Goal: Information Seeking & Learning: Learn about a topic

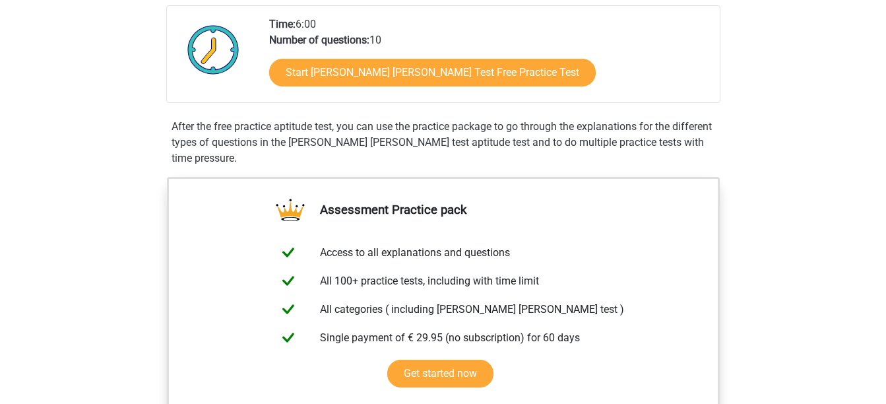
scroll to position [302, 0]
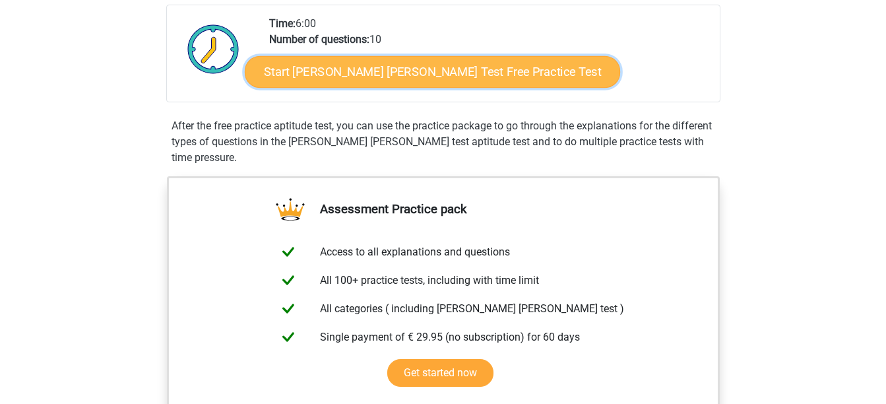
click at [373, 68] on link "Start [PERSON_NAME] [PERSON_NAME] Test Free Practice Test" at bounding box center [432, 72] width 375 height 32
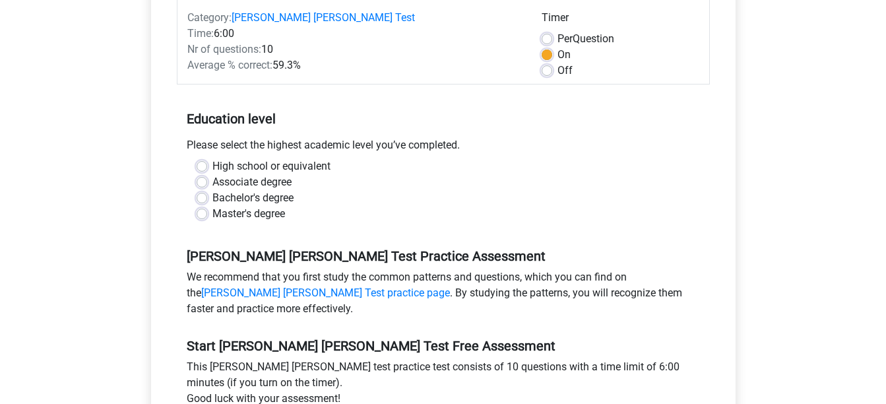
scroll to position [192, 0]
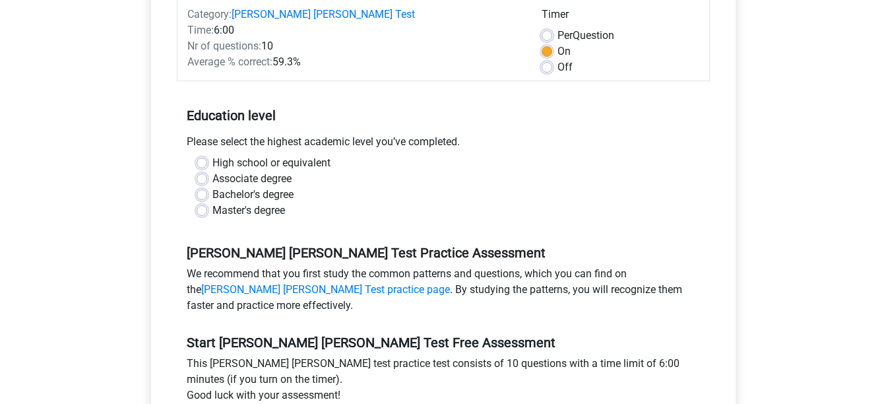
click at [212, 202] on label "Master's degree" at bounding box center [248, 210] width 73 height 16
click at [204, 202] on input "Master's degree" at bounding box center [201, 208] width 11 height 13
radio input "true"
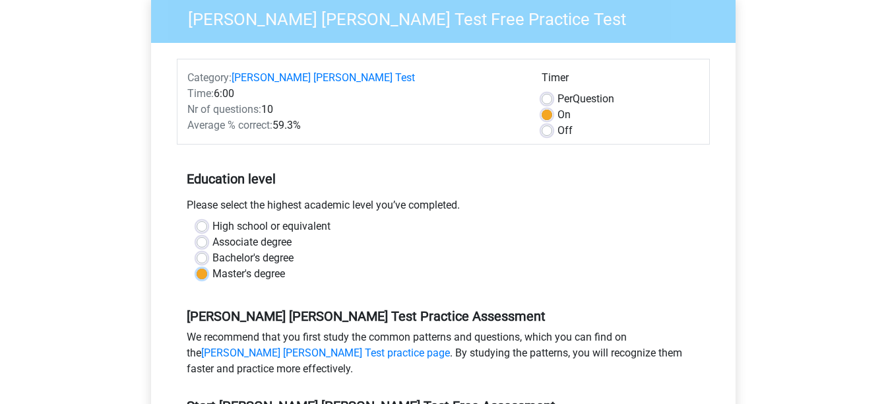
scroll to position [128, 0]
click at [557, 92] on label "Per Question" at bounding box center [585, 100] width 57 height 16
click at [549, 92] on input "Per Question" at bounding box center [546, 98] width 11 height 13
radio input "true"
click at [557, 107] on label "On" at bounding box center [563, 115] width 13 height 16
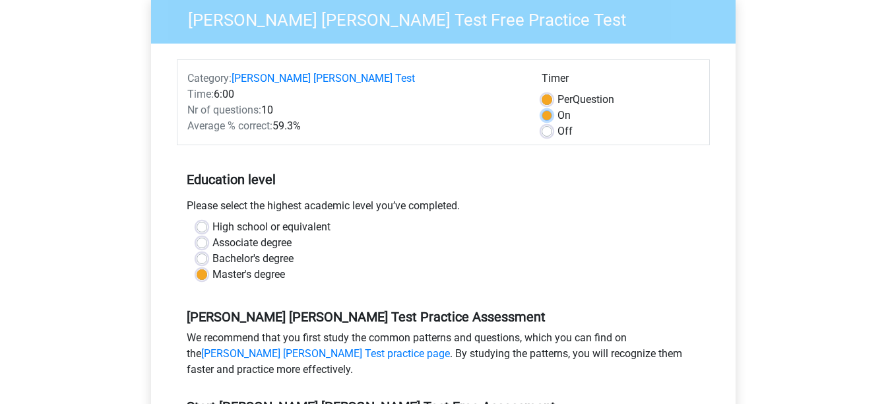
click at [545, 107] on input "On" at bounding box center [546, 113] width 11 height 13
radio input "true"
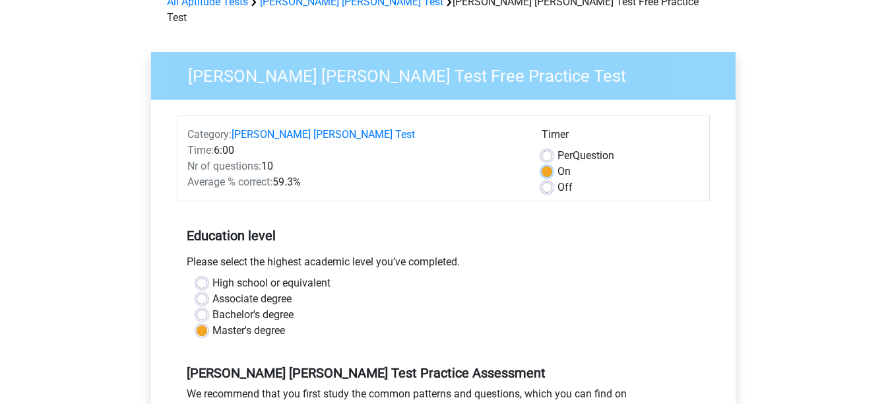
scroll to position [73, 0]
click at [557, 147] on label "Per Question" at bounding box center [585, 155] width 57 height 16
click at [547, 147] on input "Per Question" at bounding box center [546, 153] width 11 height 13
radio input "true"
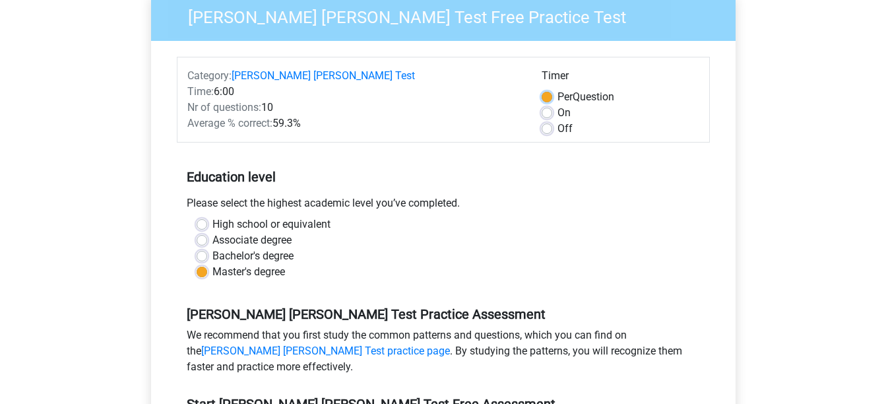
scroll to position [130, 0]
click at [557, 105] on label "On" at bounding box center [563, 113] width 13 height 16
click at [549, 105] on input "On" at bounding box center [546, 111] width 11 height 13
radio input "true"
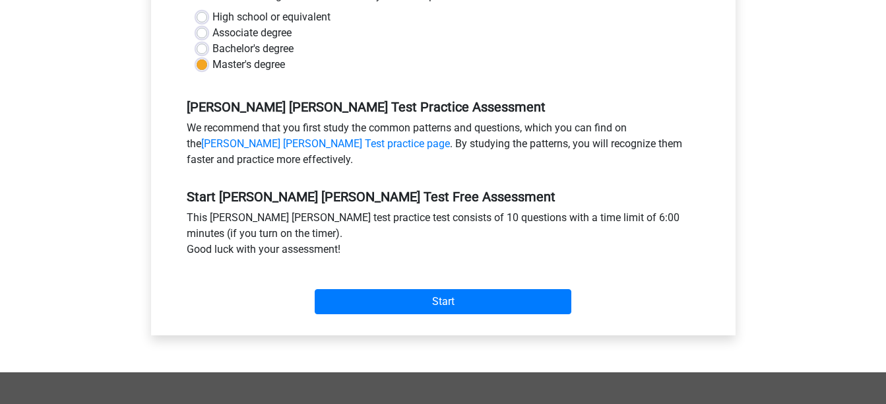
scroll to position [331, 0]
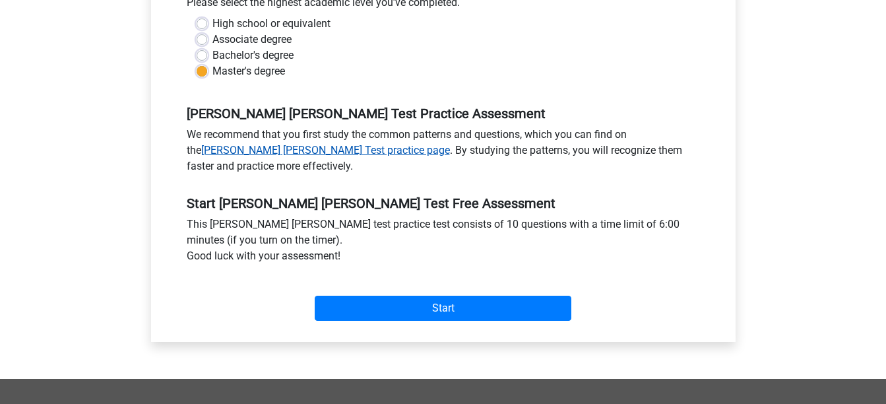
click at [274, 144] on link "[PERSON_NAME] [PERSON_NAME] Test practice page" at bounding box center [325, 150] width 249 height 13
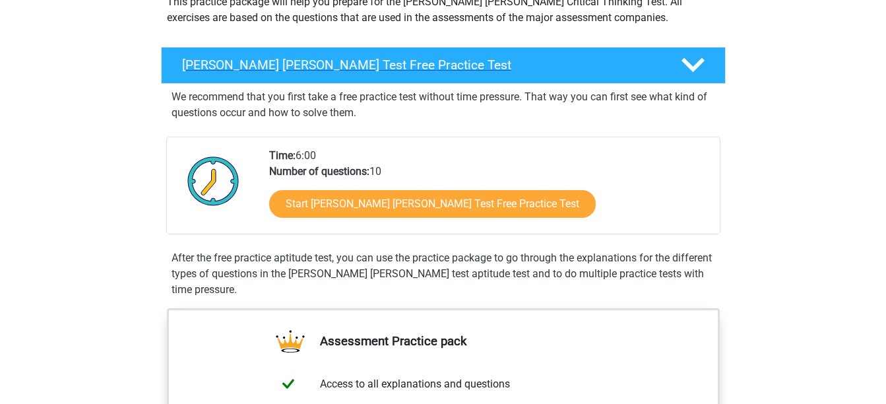
scroll to position [171, 0]
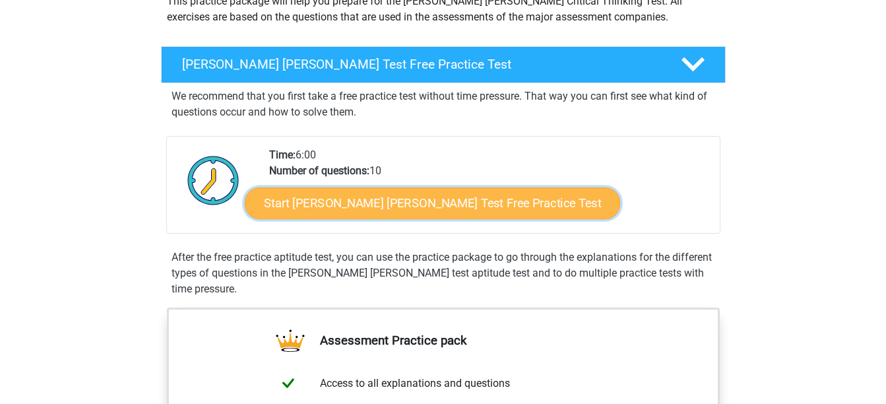
click at [351, 195] on link "Start [PERSON_NAME] [PERSON_NAME] Test Free Practice Test" at bounding box center [432, 203] width 375 height 32
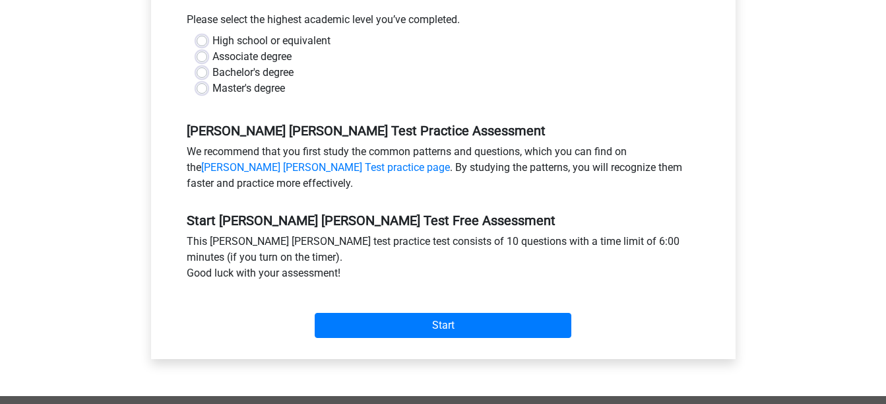
scroll to position [315, 0]
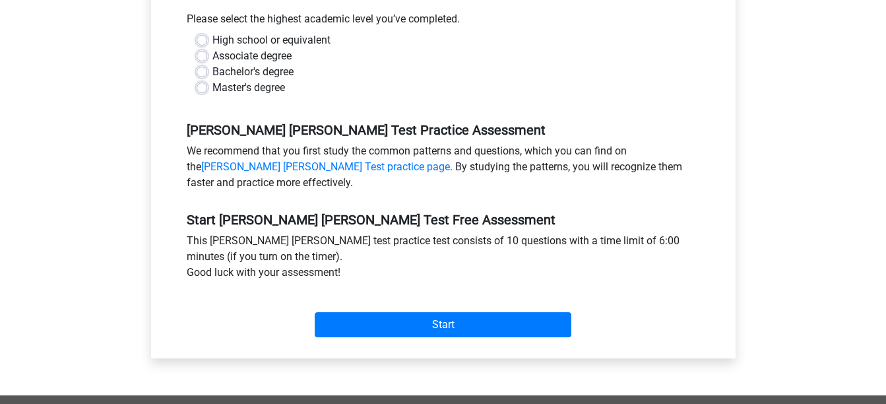
click at [212, 80] on label "Master's degree" at bounding box center [248, 88] width 73 height 16
click at [204, 80] on input "Master's degree" at bounding box center [201, 86] width 11 height 13
radio input "true"
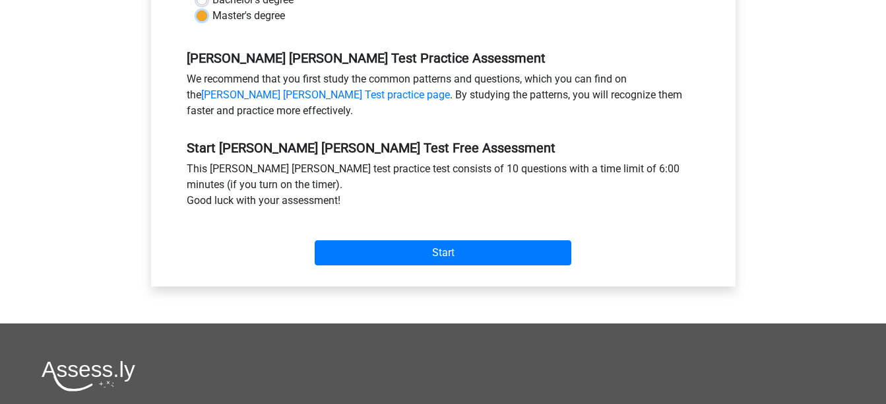
scroll to position [388, 0]
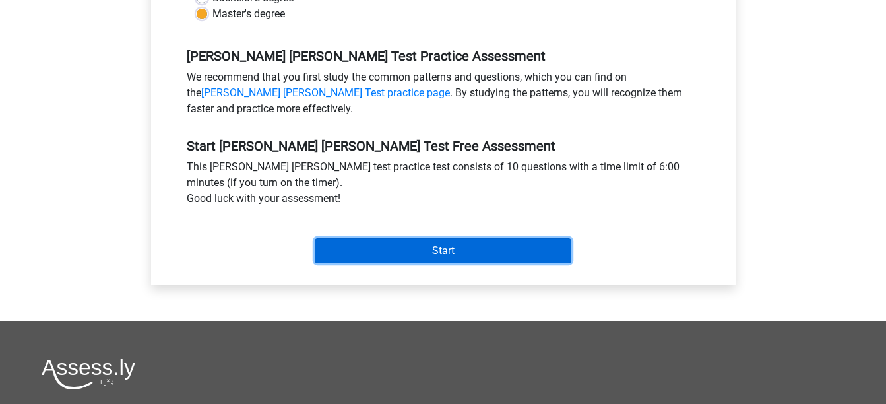
click at [430, 238] on input "Start" at bounding box center [443, 250] width 256 height 25
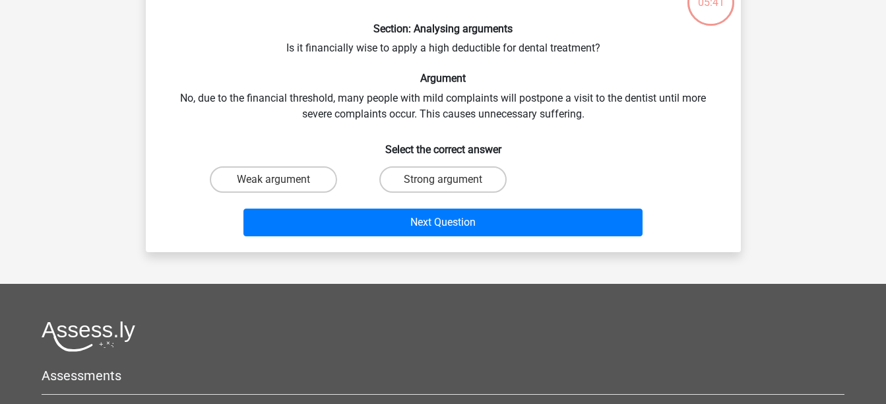
scroll to position [101, 0]
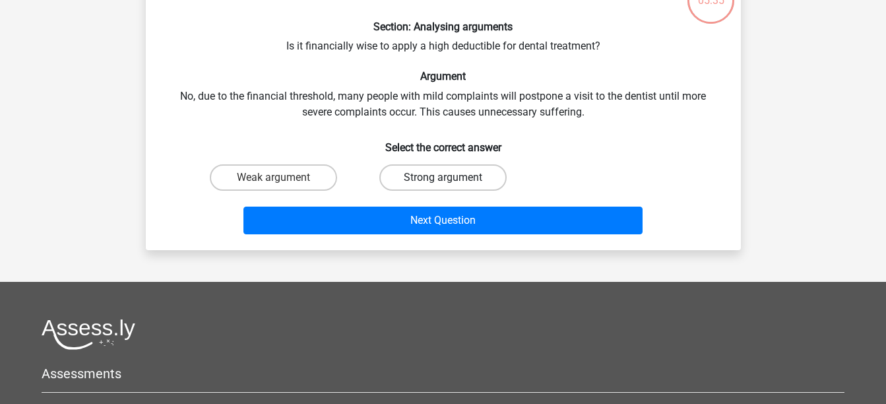
click at [436, 182] on label "Strong argument" at bounding box center [442, 177] width 127 height 26
click at [442, 182] on input "Strong argument" at bounding box center [446, 181] width 9 height 9
radio input "true"
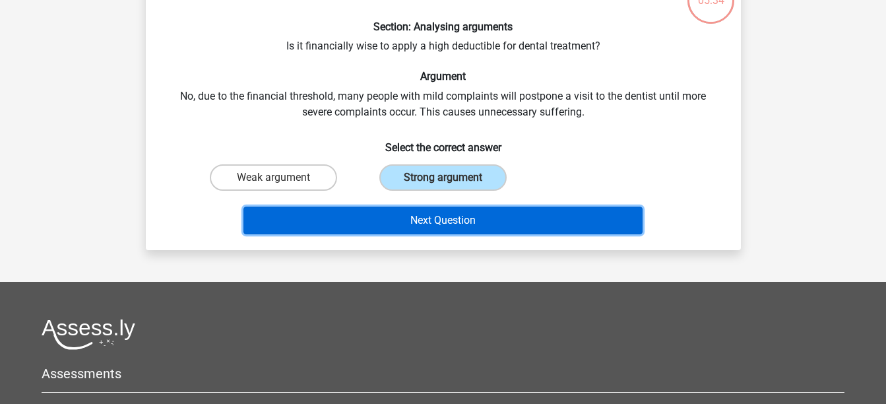
click at [449, 220] on button "Next Question" at bounding box center [442, 220] width 399 height 28
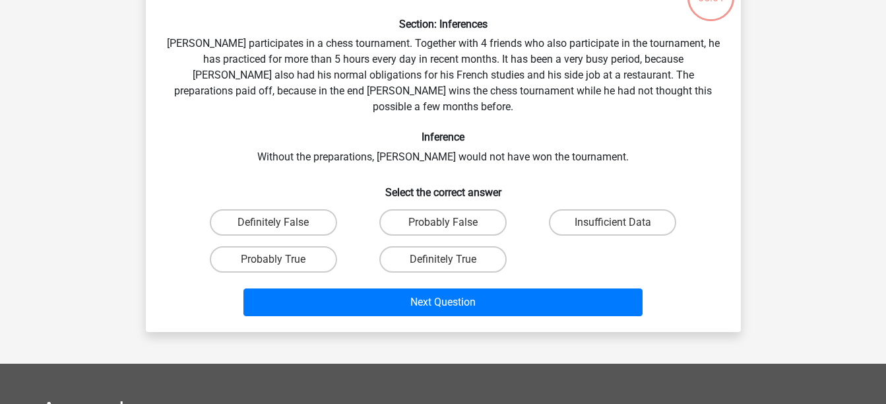
scroll to position [104, 0]
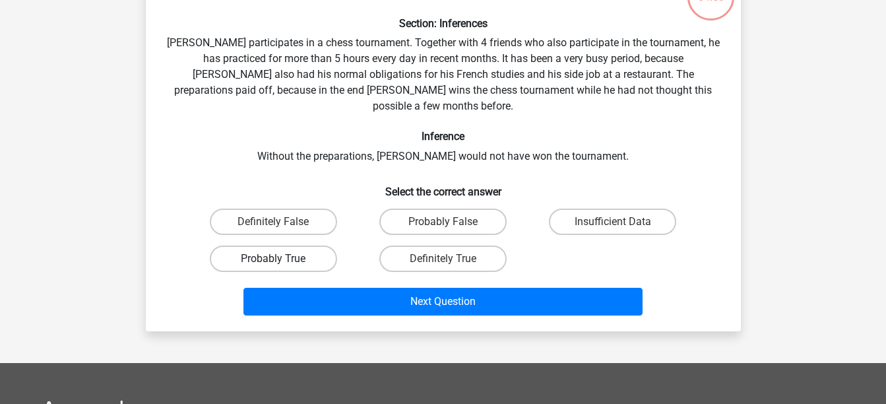
click at [298, 245] on label "Probably True" at bounding box center [273, 258] width 127 height 26
click at [282, 258] on input "Probably True" at bounding box center [277, 262] width 9 height 9
radio input "true"
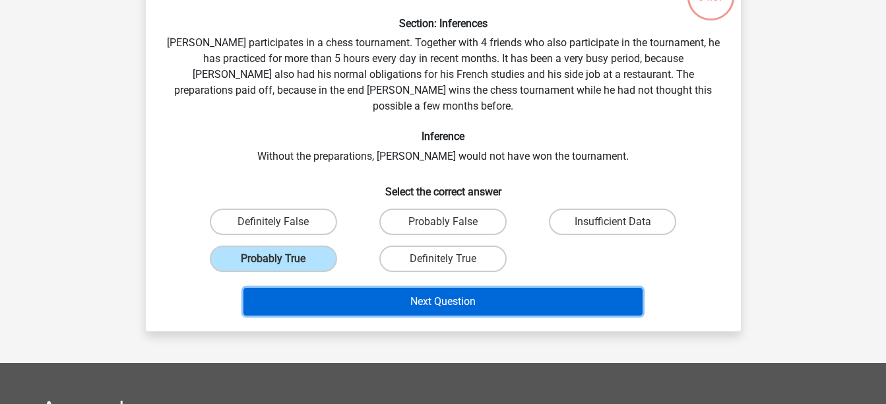
click at [425, 287] on button "Next Question" at bounding box center [442, 301] width 399 height 28
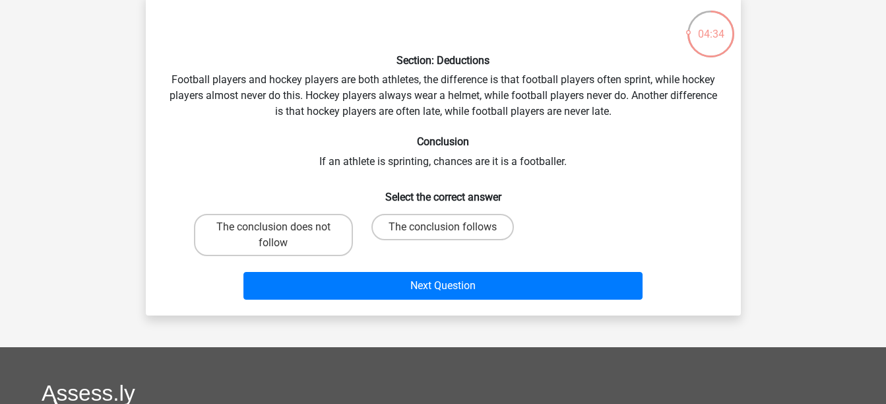
scroll to position [67, 0]
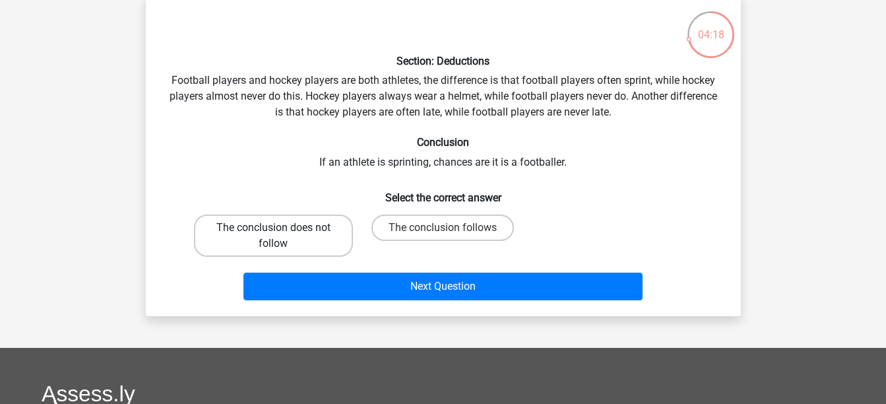
click at [323, 231] on label "The conclusion does not follow" at bounding box center [273, 235] width 159 height 42
click at [282, 231] on input "The conclusion does not follow" at bounding box center [277, 231] width 9 height 9
radio input "true"
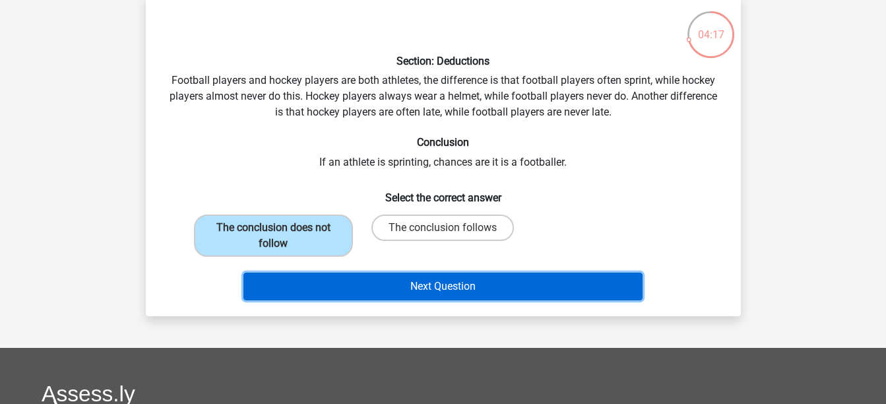
click at [441, 293] on button "Next Question" at bounding box center [442, 286] width 399 height 28
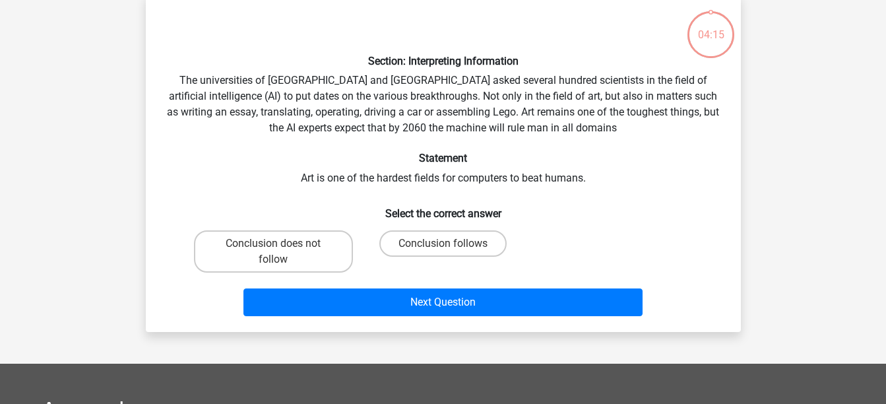
scroll to position [61, 0]
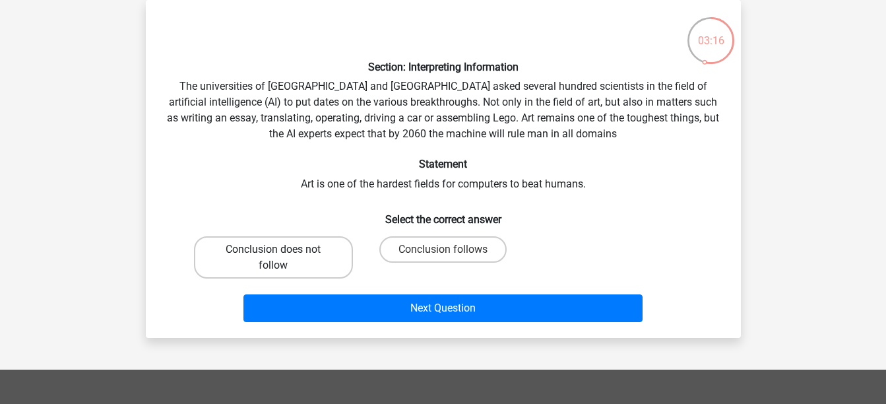
click at [307, 260] on label "Conclusion does not follow" at bounding box center [273, 257] width 159 height 42
click at [282, 258] on input "Conclusion does not follow" at bounding box center [277, 253] width 9 height 9
radio input "true"
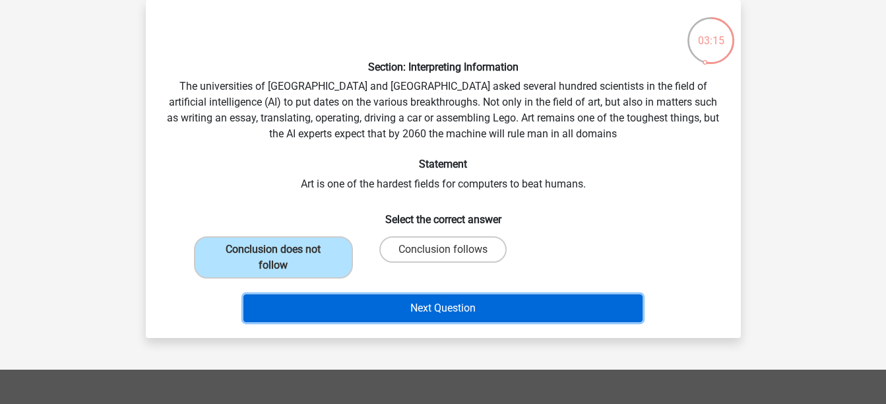
click at [429, 313] on button "Next Question" at bounding box center [442, 308] width 399 height 28
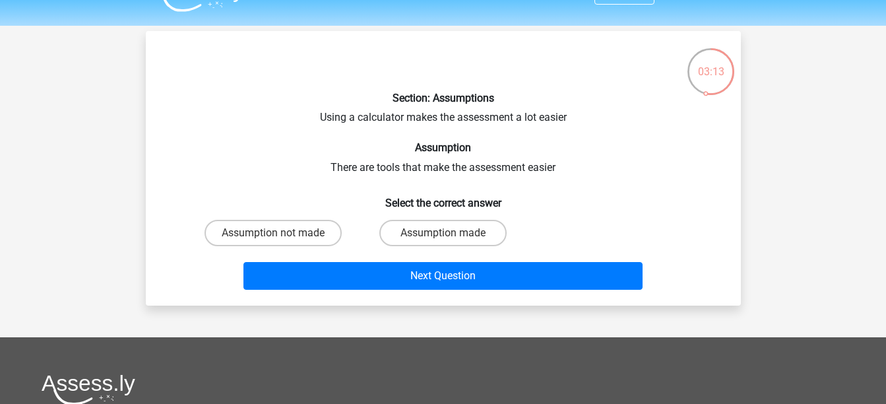
scroll to position [30, 0]
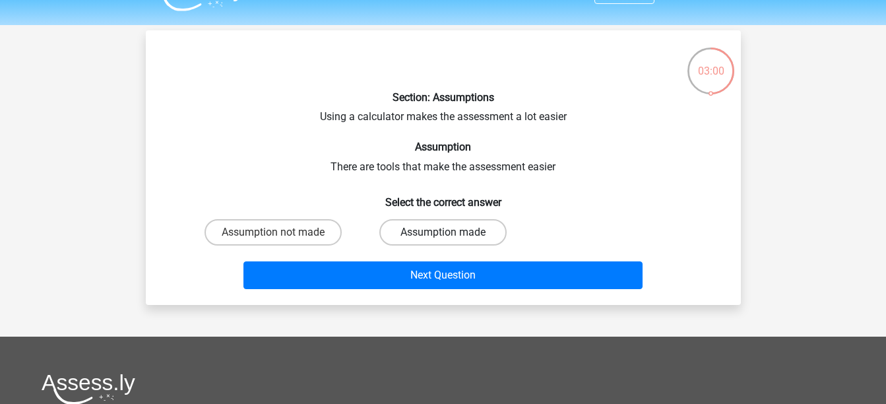
click at [449, 222] on label "Assumption made" at bounding box center [442, 232] width 127 height 26
click at [449, 232] on input "Assumption made" at bounding box center [446, 236] width 9 height 9
radio input "true"
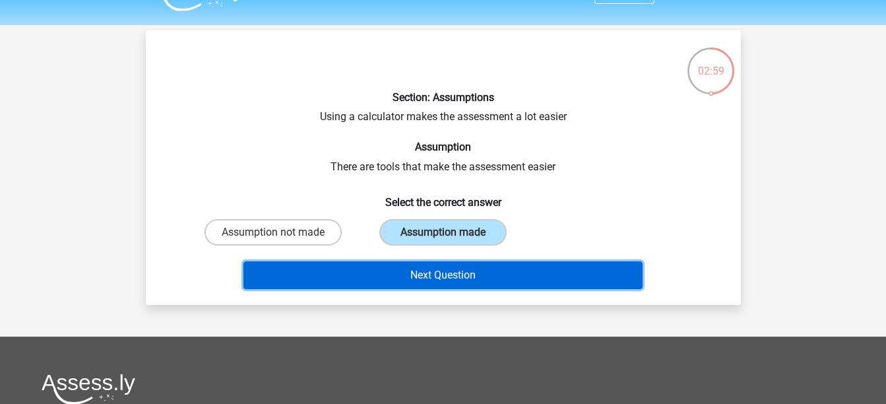
click at [456, 275] on button "Next Question" at bounding box center [442, 275] width 399 height 28
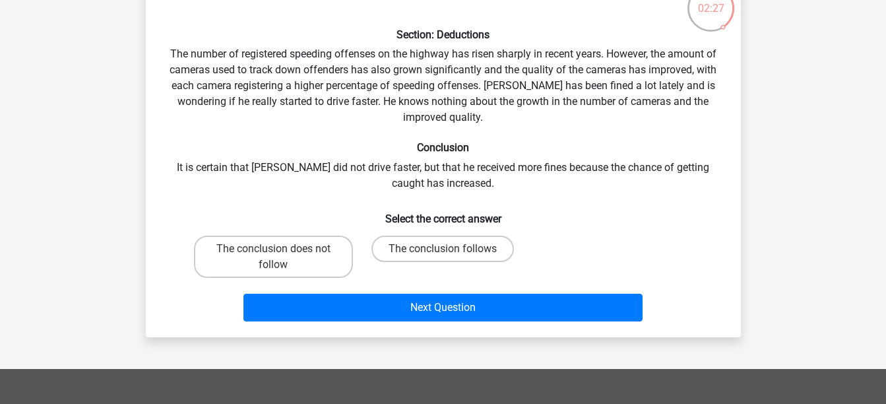
scroll to position [93, 0]
click at [276, 251] on input "The conclusion does not follow" at bounding box center [277, 253] width 9 height 9
radio input "true"
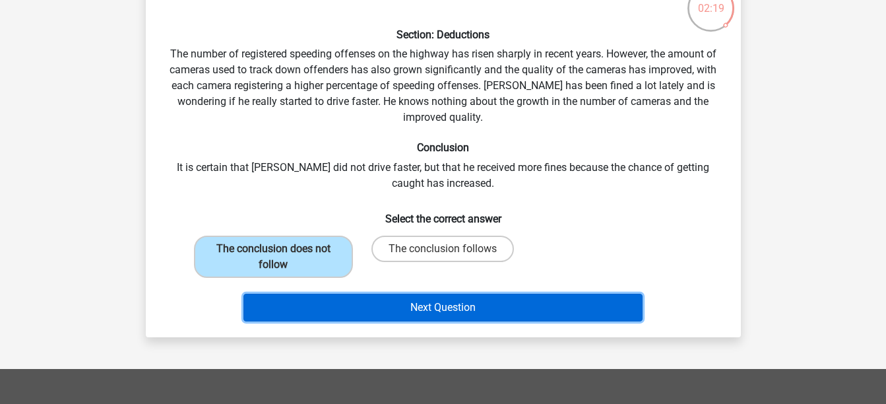
click at [416, 307] on button "Next Question" at bounding box center [442, 307] width 399 height 28
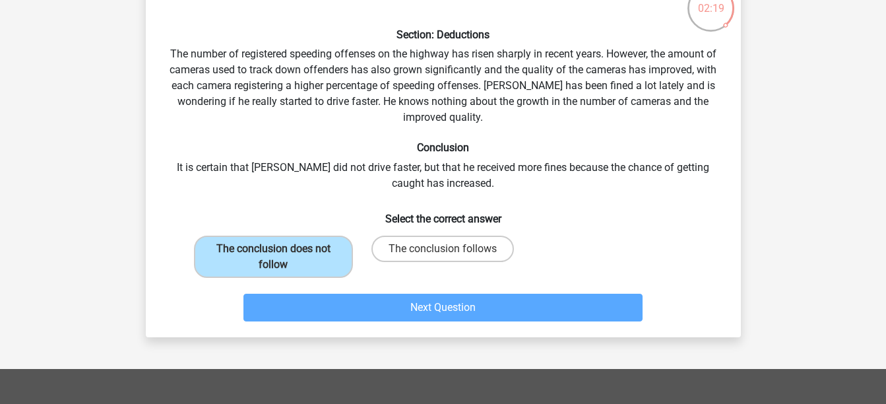
scroll to position [61, 0]
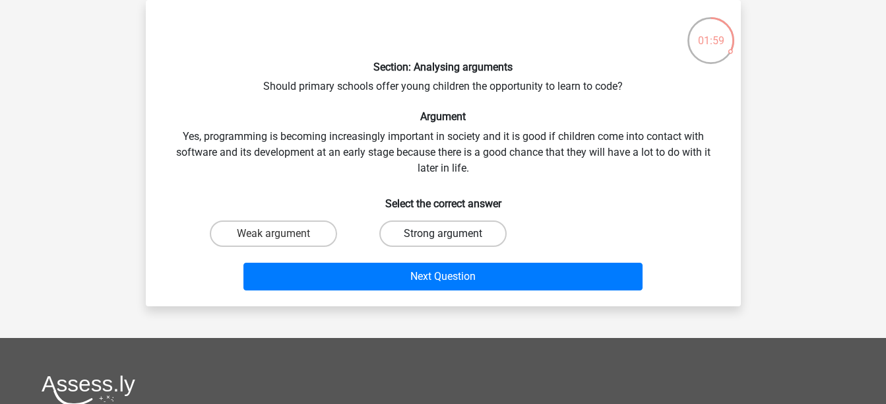
click at [425, 239] on label "Strong argument" at bounding box center [442, 233] width 127 height 26
click at [442, 239] on input "Strong argument" at bounding box center [446, 237] width 9 height 9
radio input "true"
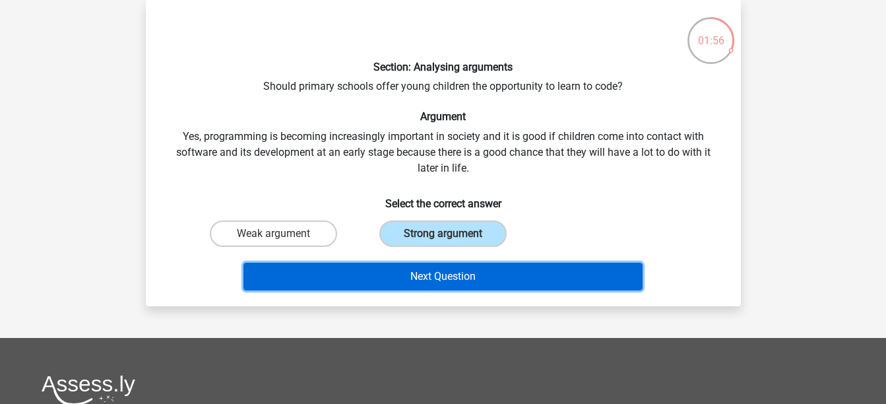
click at [438, 275] on button "Next Question" at bounding box center [442, 276] width 399 height 28
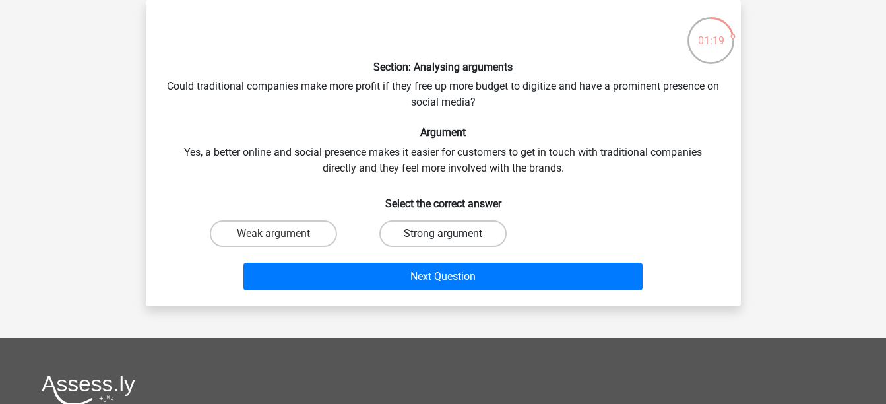
click at [431, 236] on label "Strong argument" at bounding box center [442, 233] width 127 height 26
click at [442, 236] on input "Strong argument" at bounding box center [446, 237] width 9 height 9
radio input "true"
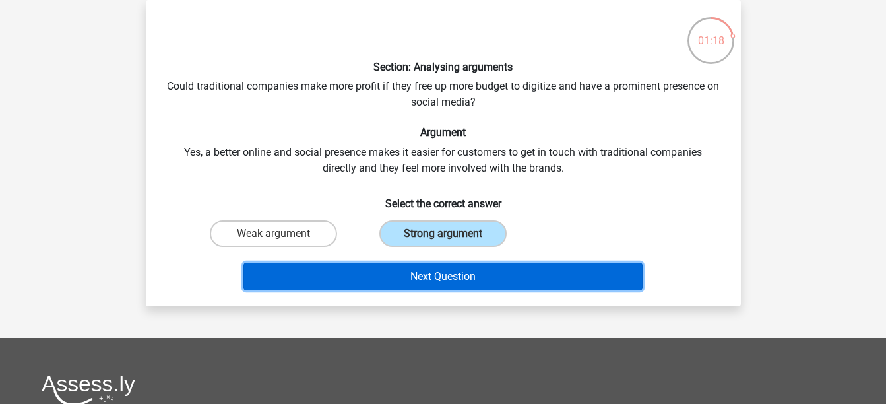
click at [433, 279] on button "Next Question" at bounding box center [442, 276] width 399 height 28
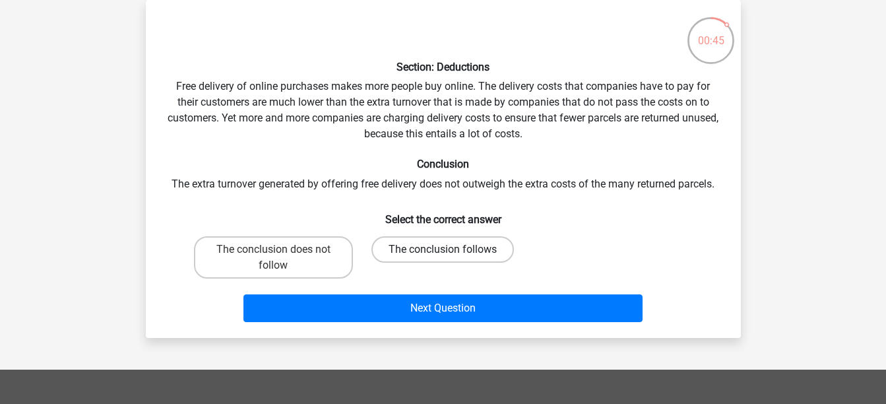
click at [427, 247] on label "The conclusion follows" at bounding box center [442, 249] width 142 height 26
click at [442, 249] on input "The conclusion follows" at bounding box center [446, 253] width 9 height 9
radio input "true"
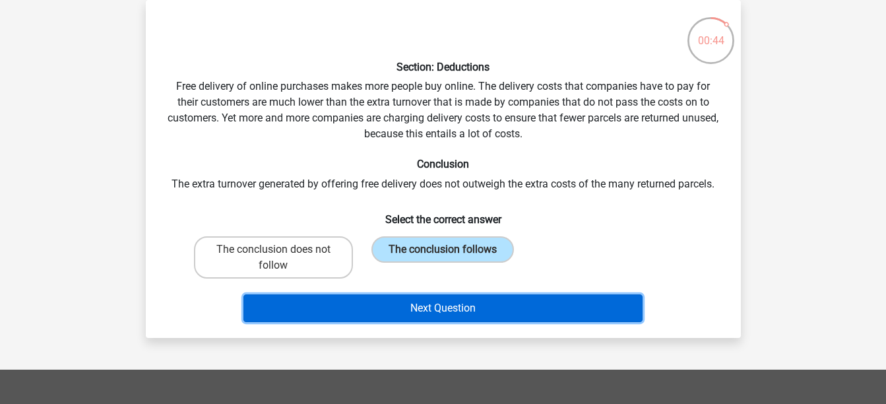
click at [464, 310] on button "Next Question" at bounding box center [442, 308] width 399 height 28
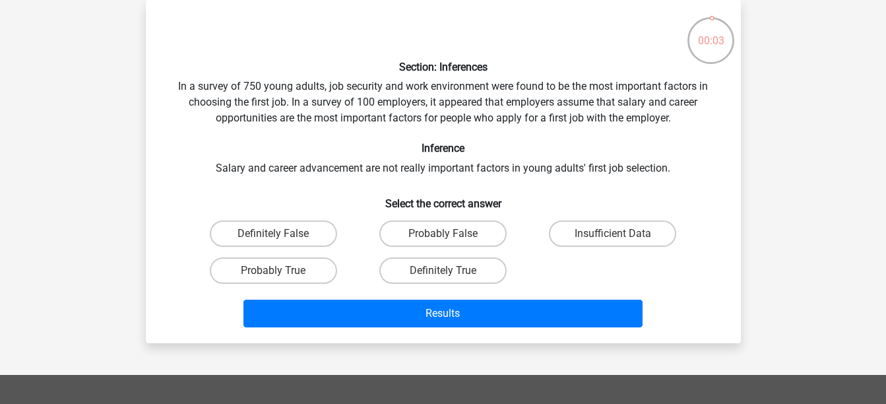
click at [443, 237] on input "Probably False" at bounding box center [446, 237] width 9 height 9
radio input "true"
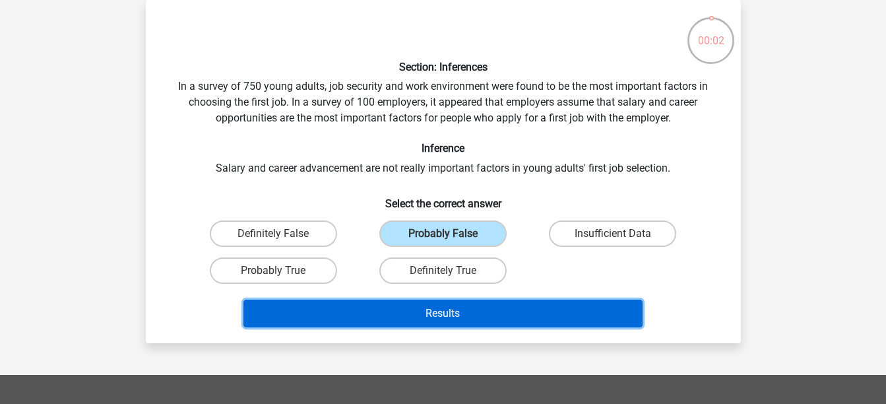
click at [461, 313] on button "Results" at bounding box center [442, 313] width 399 height 28
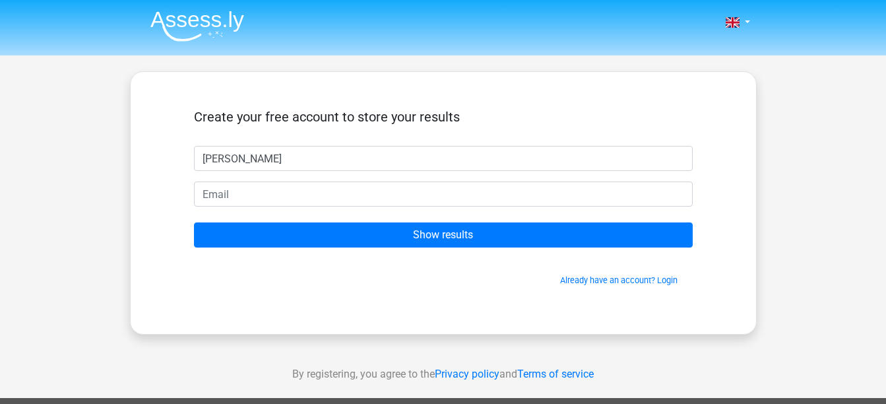
type input "Subha"
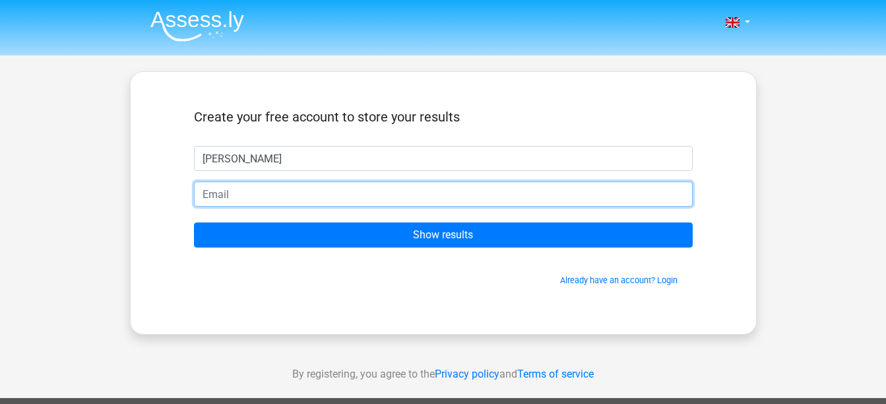
click at [261, 189] on input "email" at bounding box center [443, 193] width 498 height 25
type input "asm190426@yahoo.co.uk"
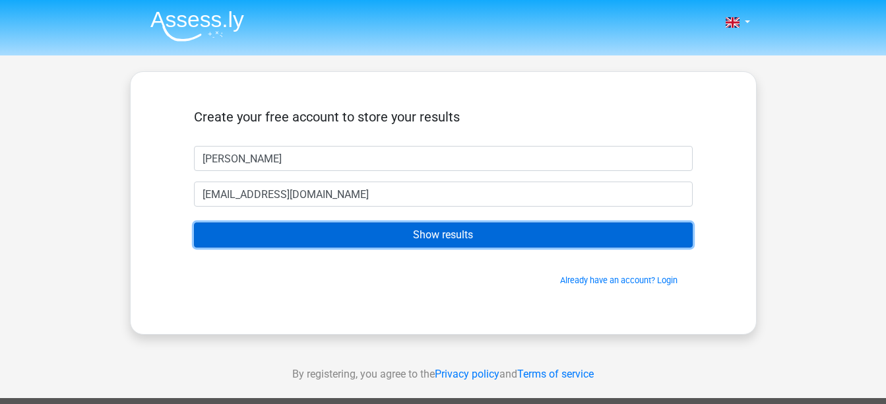
click at [447, 231] on input "Show results" at bounding box center [443, 234] width 498 height 25
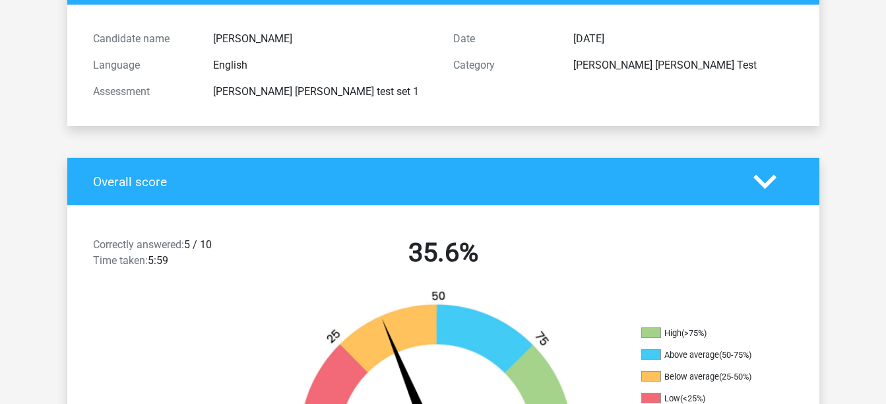
scroll to position [129, 0]
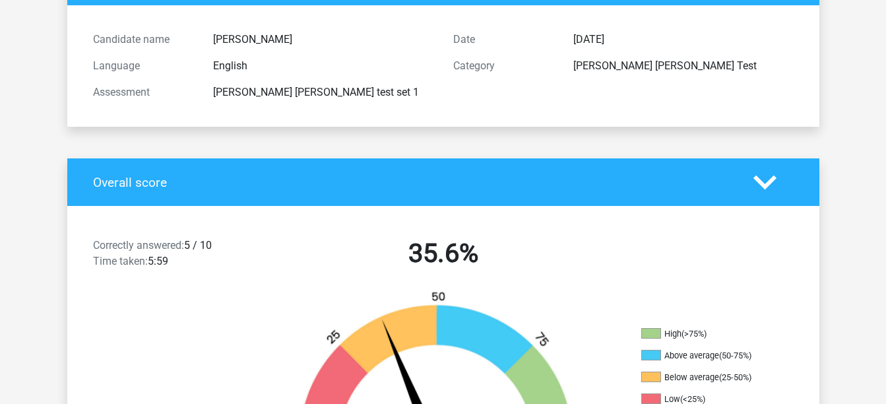
click at [545, 175] on h4 "Overall score" at bounding box center [413, 182] width 640 height 15
click at [762, 184] on polygon at bounding box center [764, 182] width 23 height 15
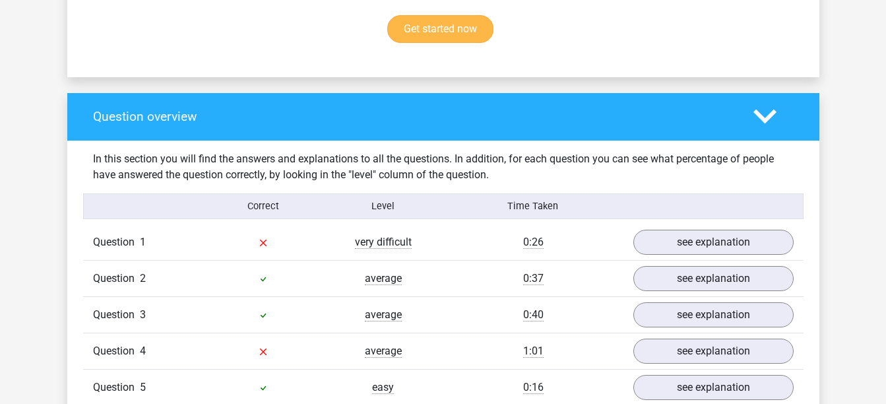
scroll to position [543, 0]
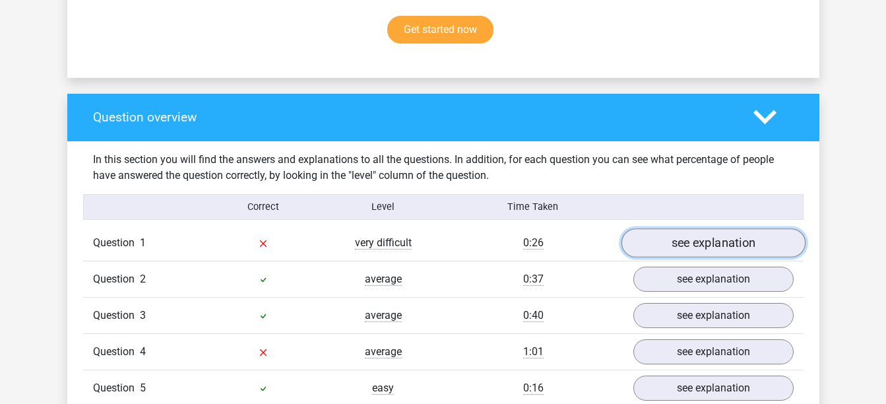
click at [742, 236] on link "see explanation" at bounding box center [712, 242] width 184 height 29
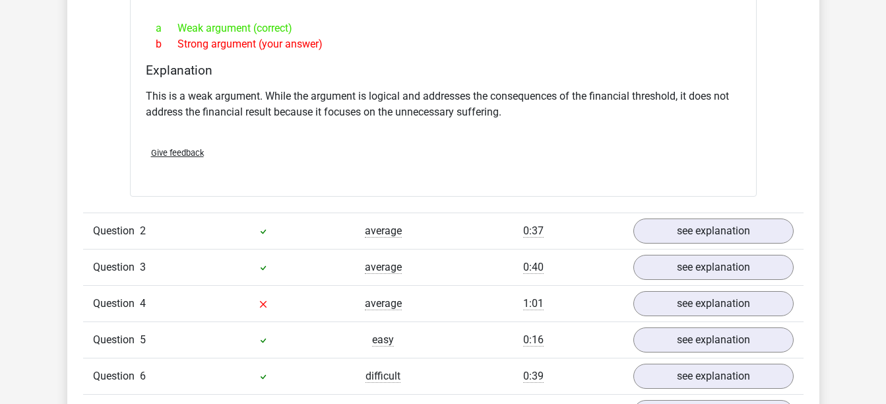
scroll to position [942, 0]
click at [709, 227] on link "see explanation" at bounding box center [712, 230] width 184 height 29
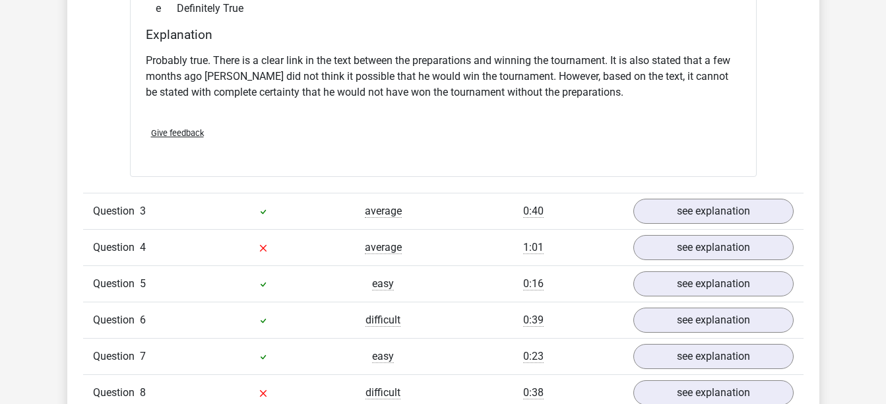
scroll to position [1426, 0]
click at [696, 206] on link "see explanation" at bounding box center [712, 210] width 184 height 29
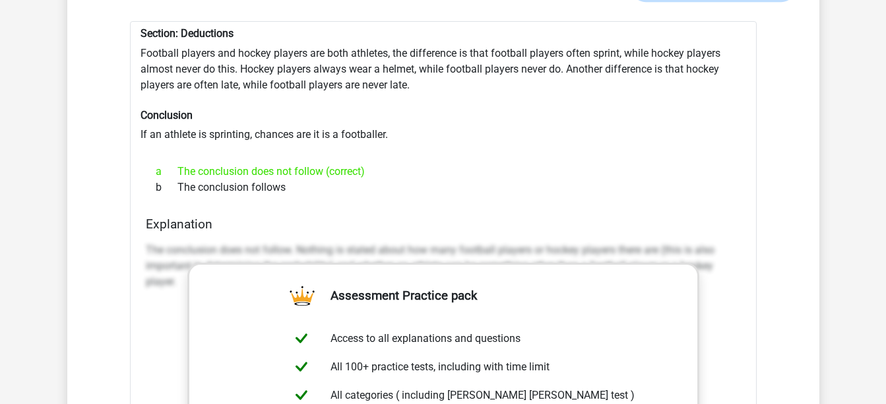
scroll to position [1650, 0]
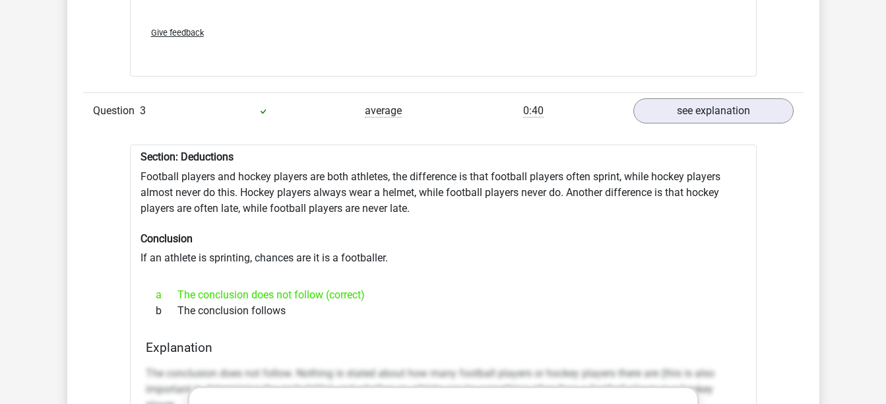
scroll to position [1497, 0]
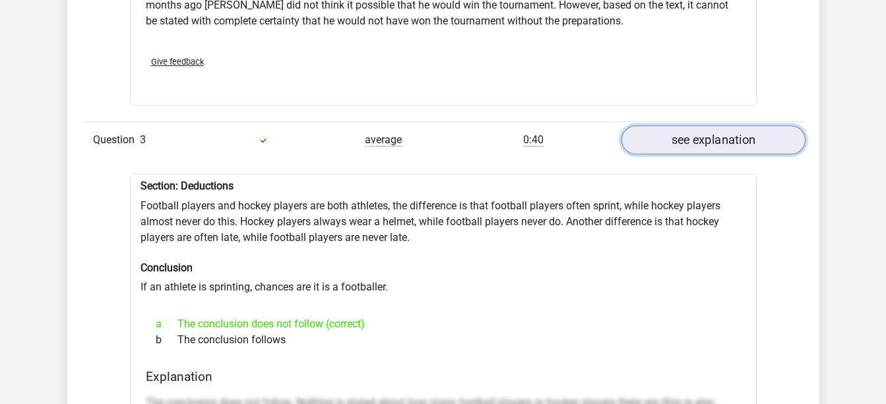
click at [694, 135] on link "see explanation" at bounding box center [712, 140] width 184 height 29
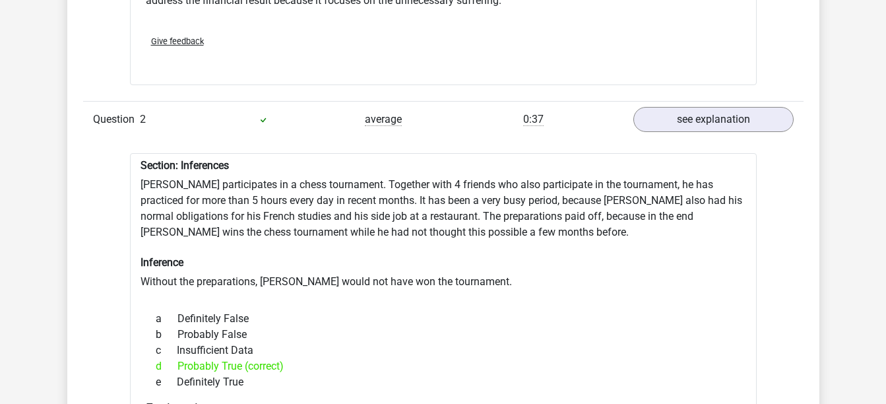
scroll to position [1053, 0]
click at [702, 105] on link "see explanation" at bounding box center [712, 118] width 184 height 29
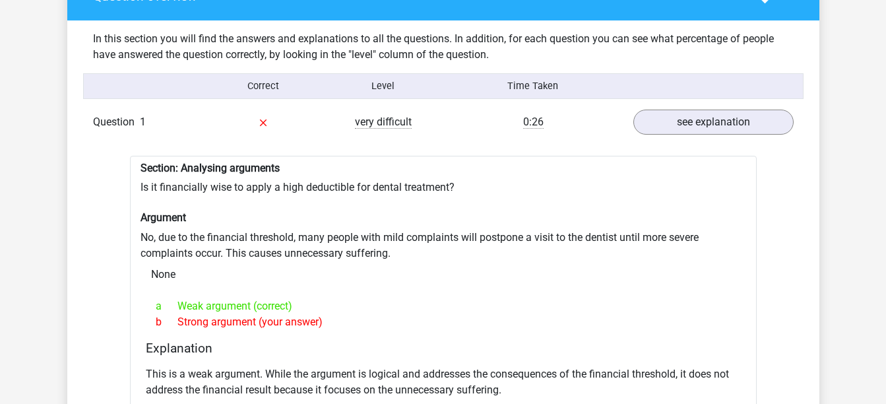
scroll to position [663, 0]
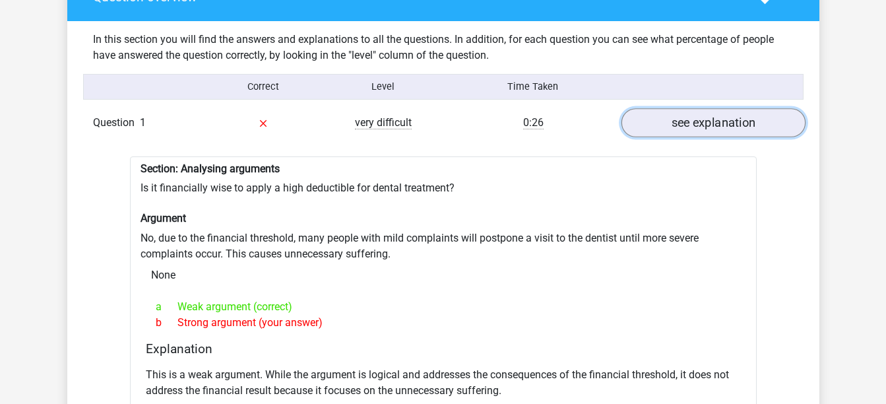
click at [696, 108] on link "see explanation" at bounding box center [712, 122] width 184 height 29
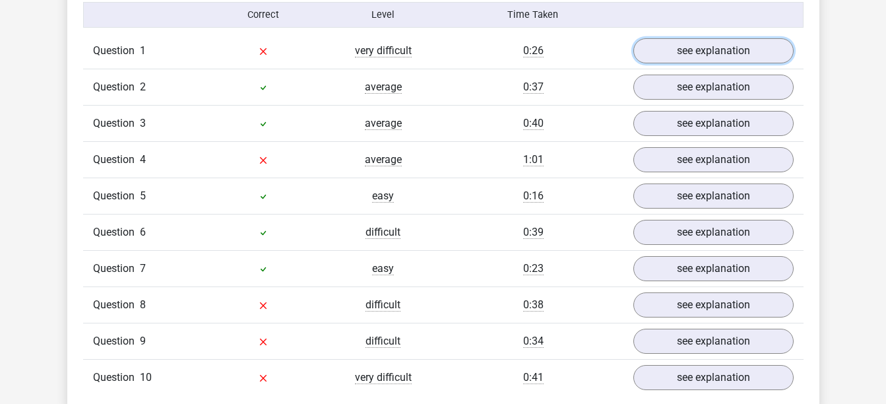
scroll to position [735, 0]
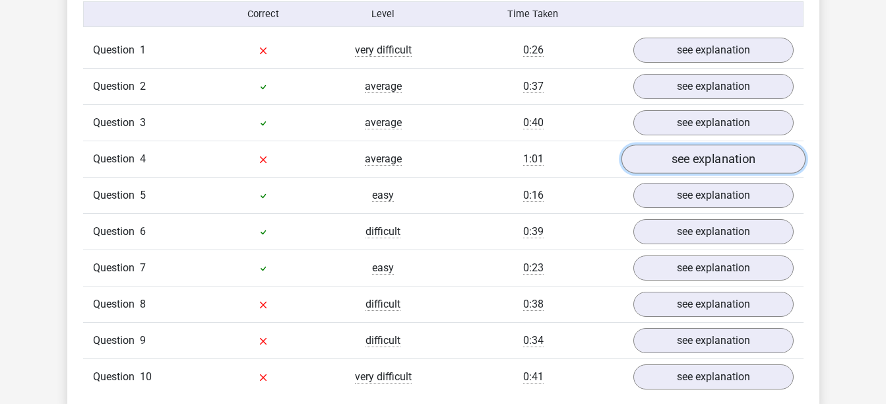
click at [708, 152] on link "see explanation" at bounding box center [712, 158] width 184 height 29
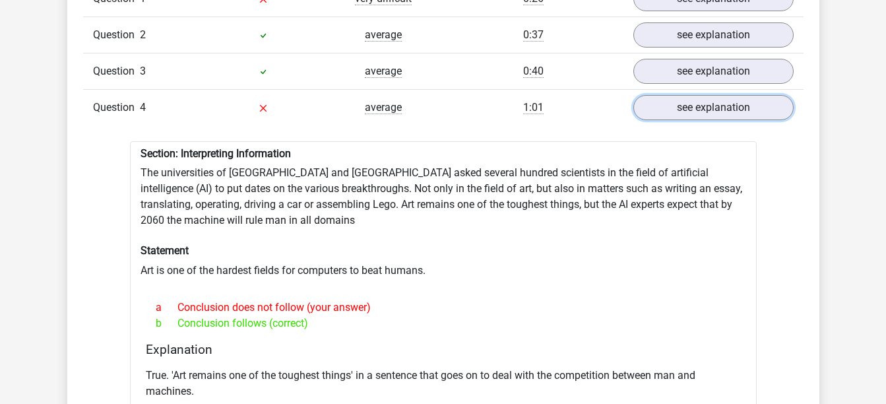
scroll to position [713, 0]
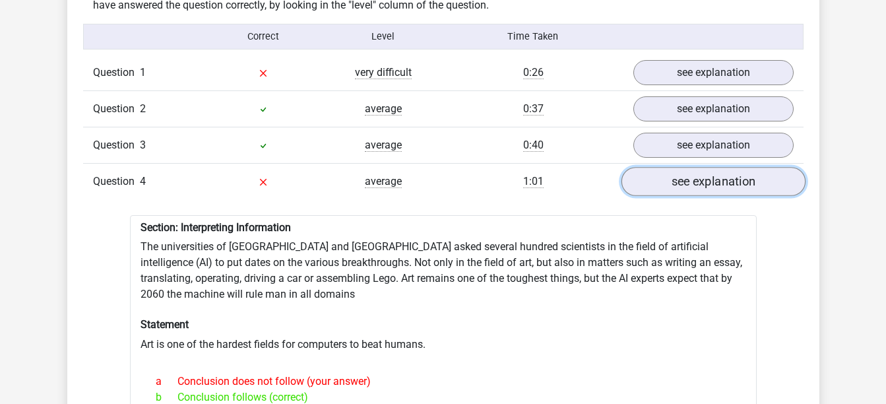
click at [707, 179] on link "see explanation" at bounding box center [712, 181] width 184 height 29
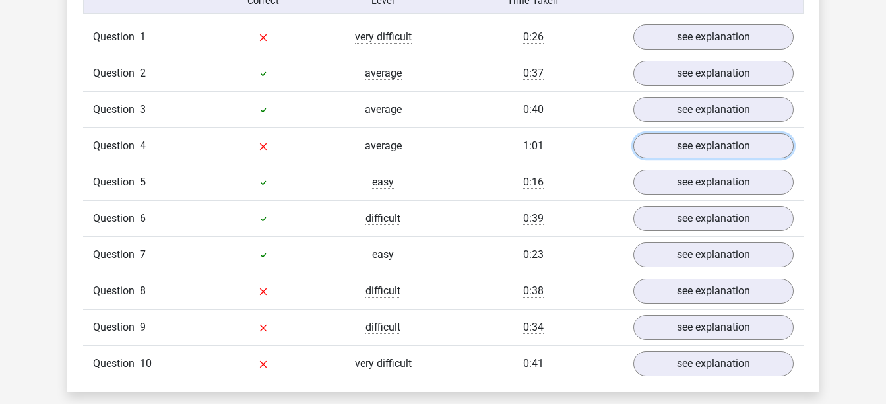
scroll to position [749, 0]
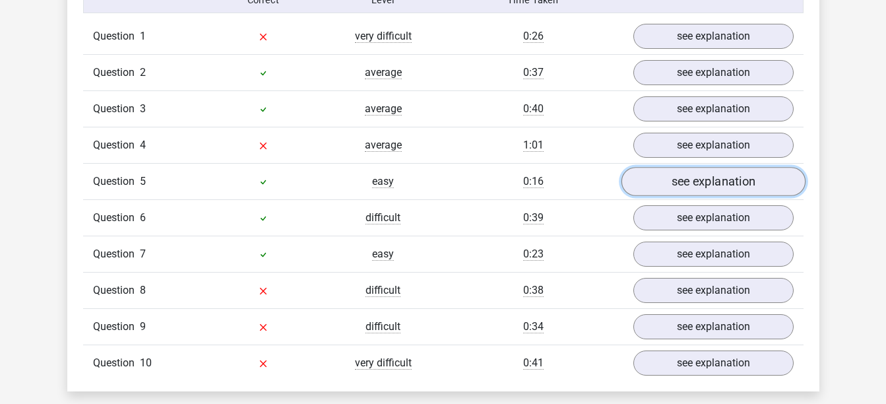
click at [711, 167] on link "see explanation" at bounding box center [712, 181] width 184 height 29
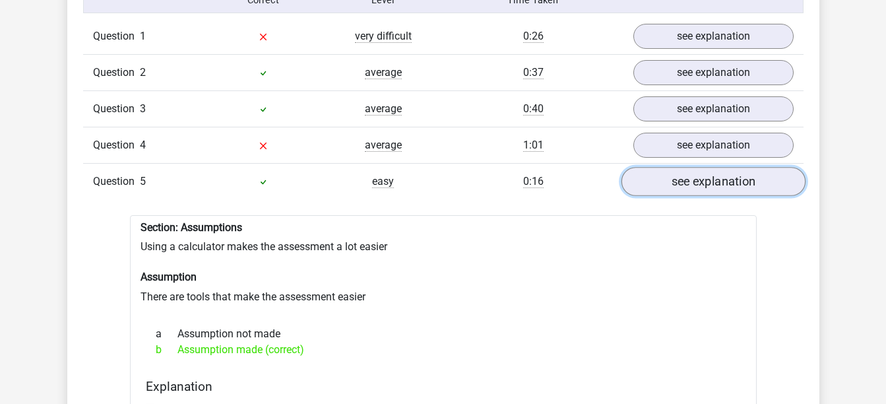
click at [711, 167] on link "see explanation" at bounding box center [712, 181] width 184 height 29
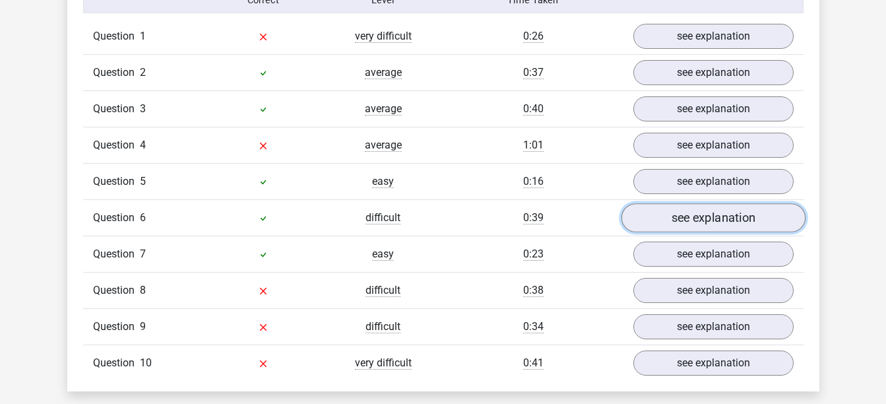
click at [694, 212] on link "see explanation" at bounding box center [712, 217] width 184 height 29
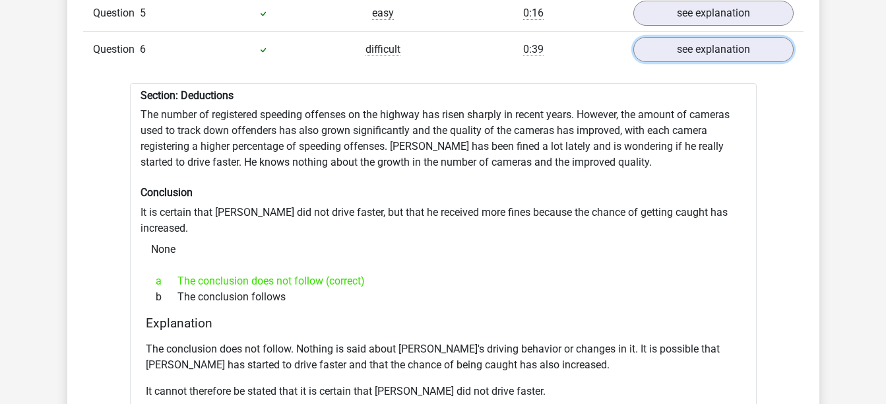
scroll to position [917, 0]
click at [709, 45] on link "see explanation" at bounding box center [712, 50] width 184 height 29
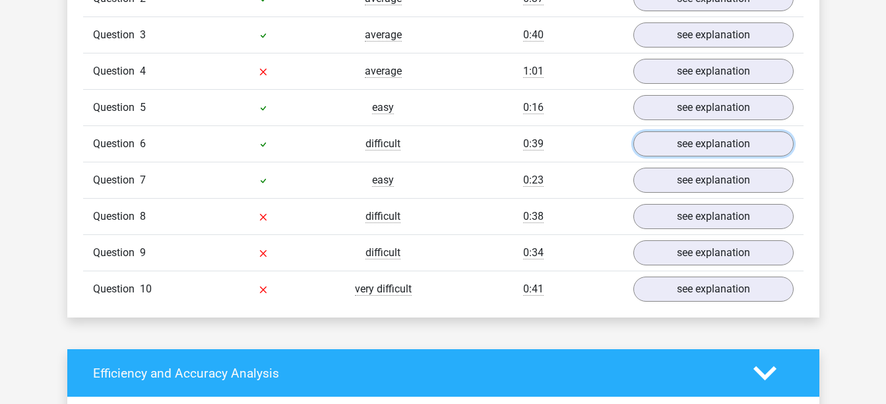
scroll to position [822, 0]
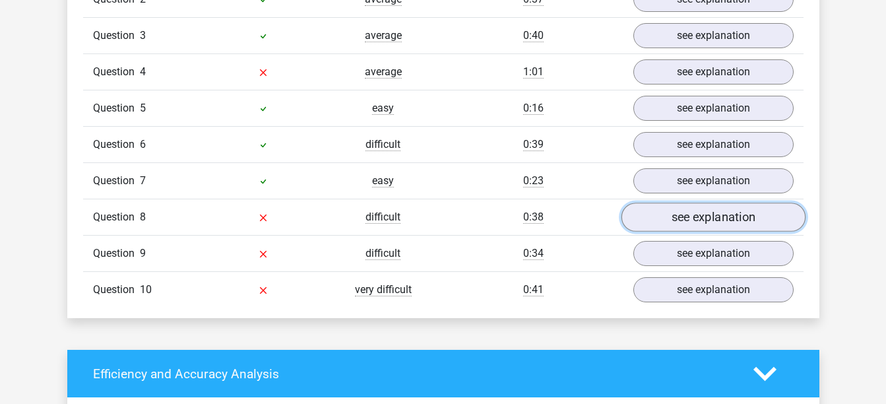
click at [719, 210] on link "see explanation" at bounding box center [712, 216] width 184 height 29
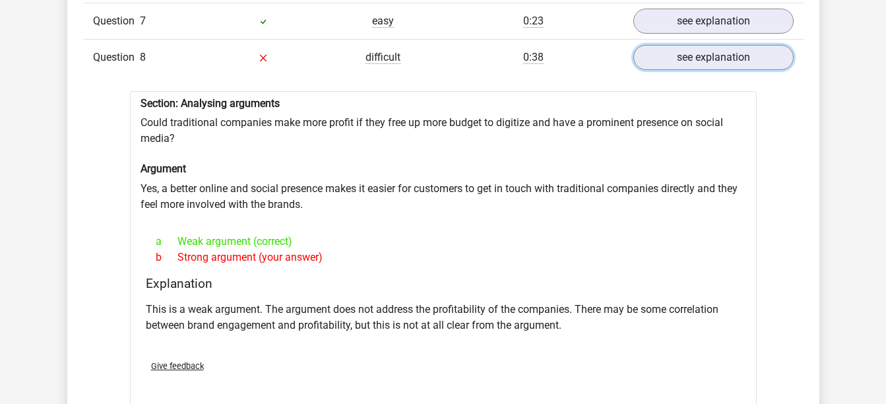
scroll to position [982, 0]
click at [690, 44] on link "see explanation" at bounding box center [712, 56] width 184 height 29
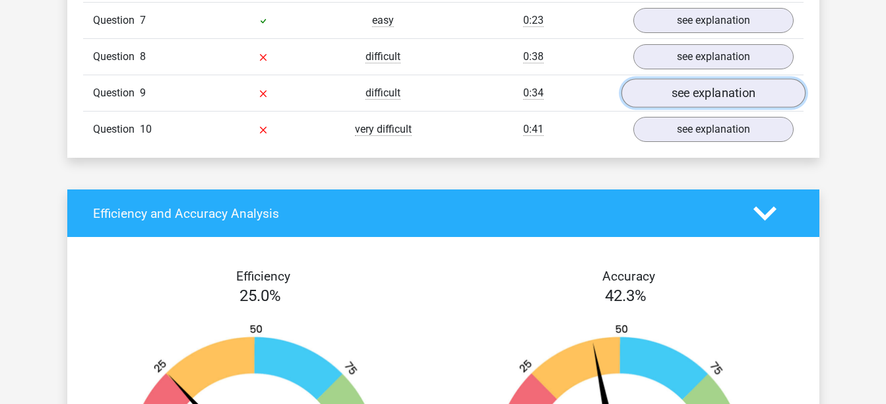
click at [726, 90] on link "see explanation" at bounding box center [712, 92] width 184 height 29
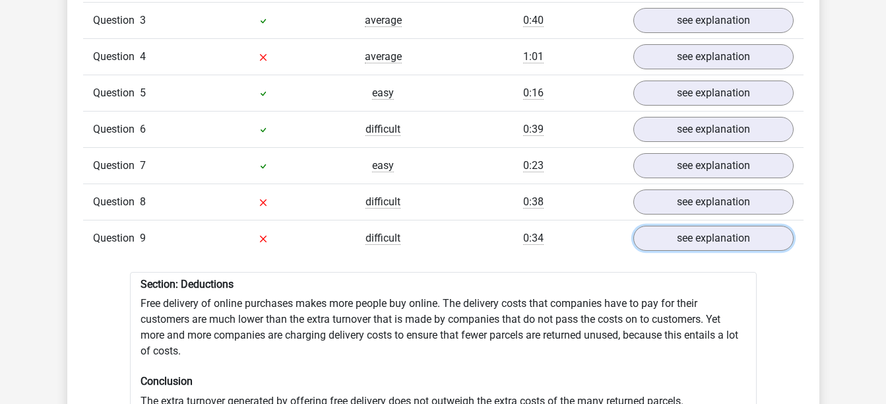
scroll to position [837, 0]
click at [689, 226] on link "see explanation" at bounding box center [712, 238] width 184 height 29
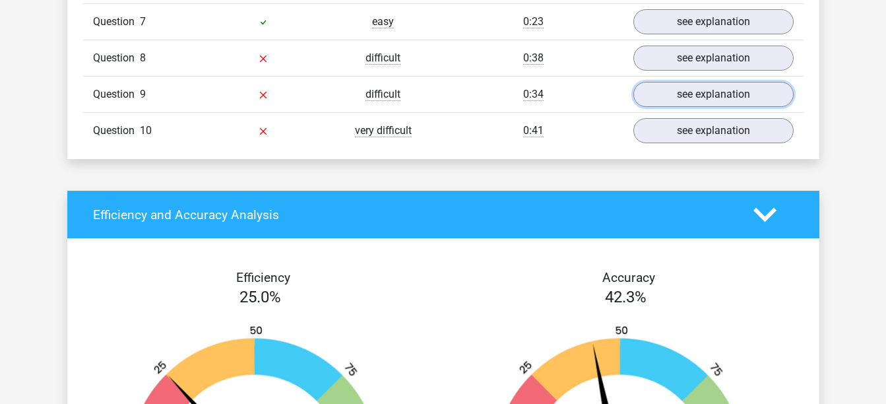
scroll to position [893, 0]
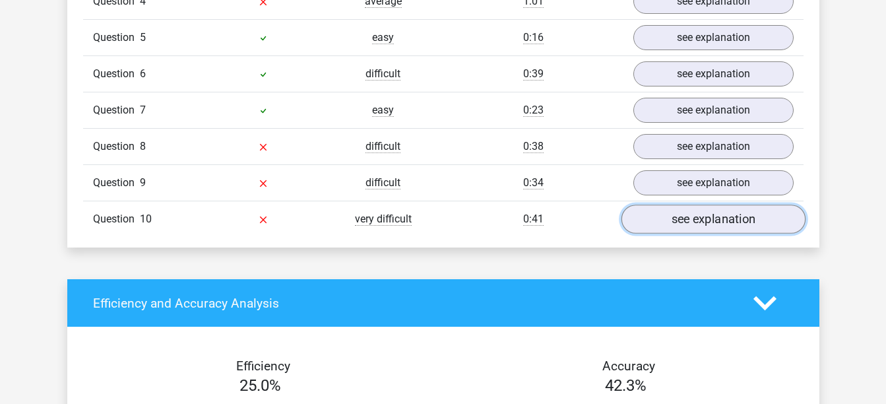
click at [674, 214] on link "see explanation" at bounding box center [712, 218] width 184 height 29
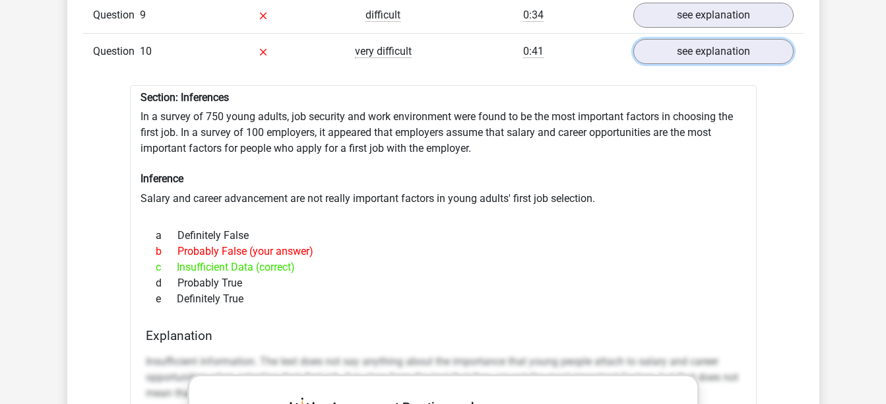
scroll to position [1130, 0]
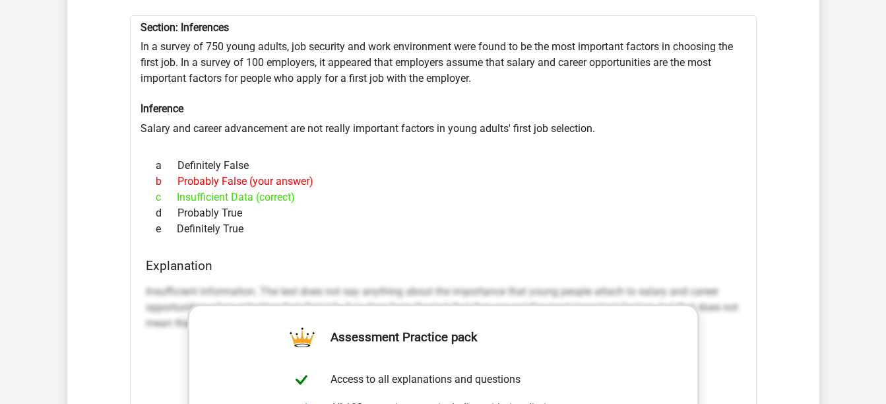
click at [226, 241] on div "Section: Inferences In a survey of 750 young adults, job security and work envi…" at bounding box center [443, 374] width 626 height 719
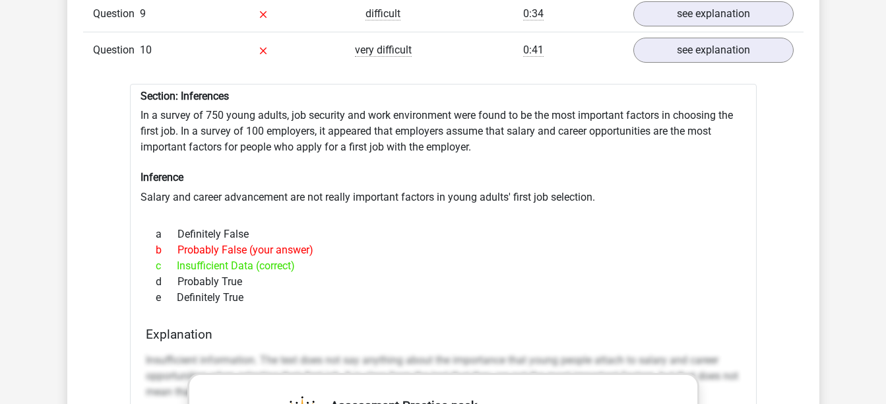
scroll to position [1061, 0]
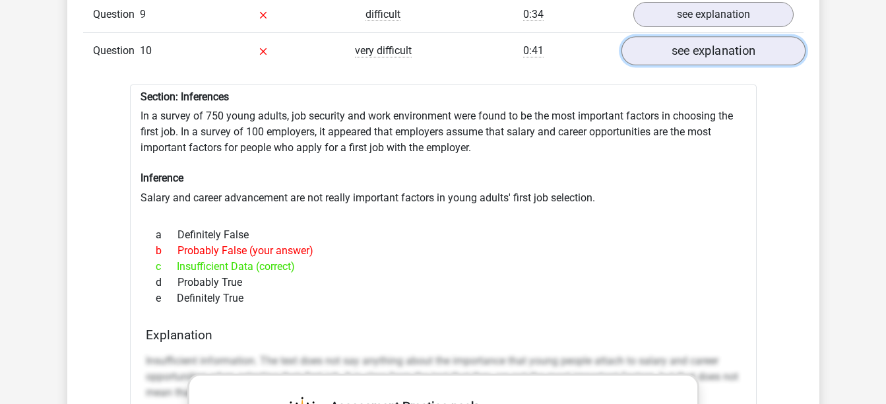
click at [702, 45] on link "see explanation" at bounding box center [712, 50] width 184 height 29
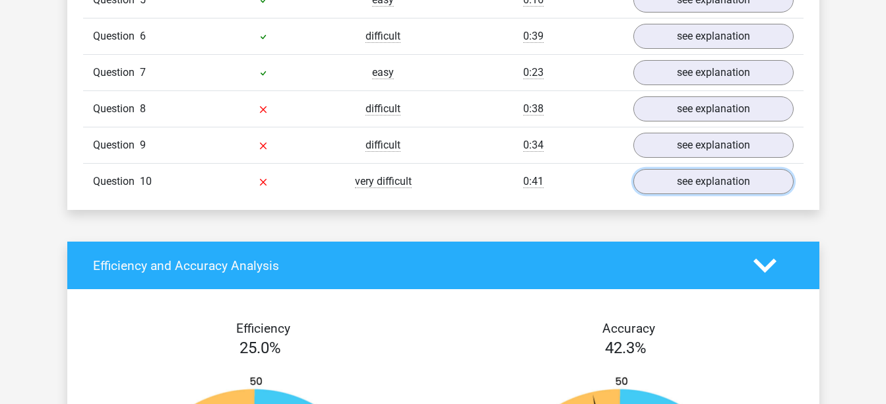
scroll to position [930, 0]
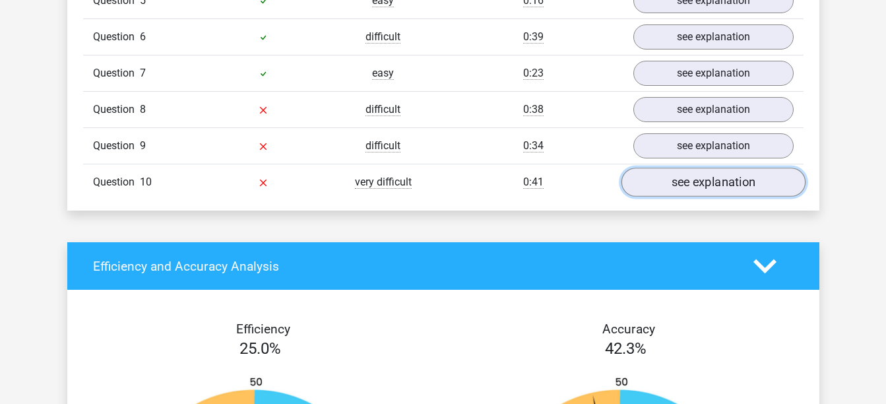
click at [692, 177] on link "see explanation" at bounding box center [712, 181] width 184 height 29
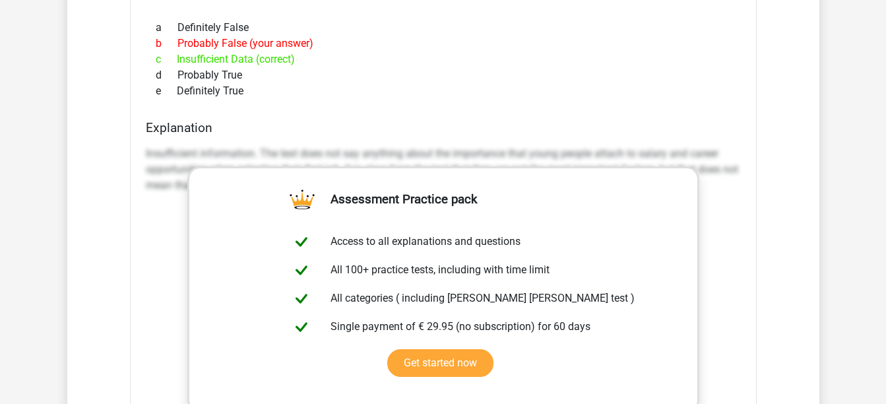
scroll to position [1083, 0]
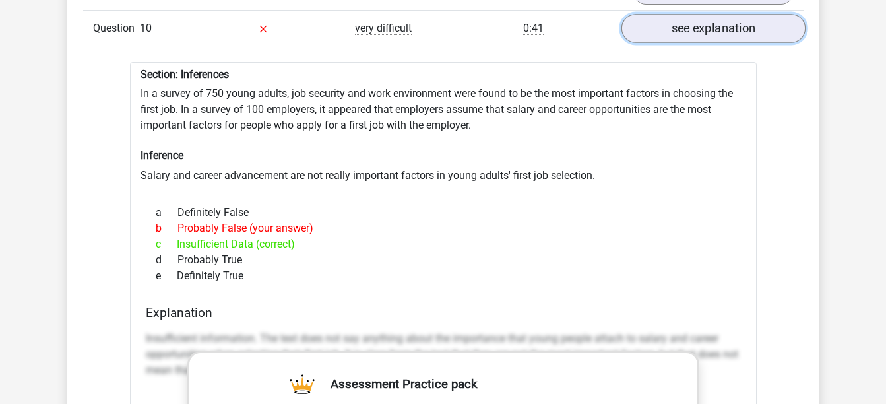
click at [689, 14] on link "see explanation" at bounding box center [712, 28] width 184 height 29
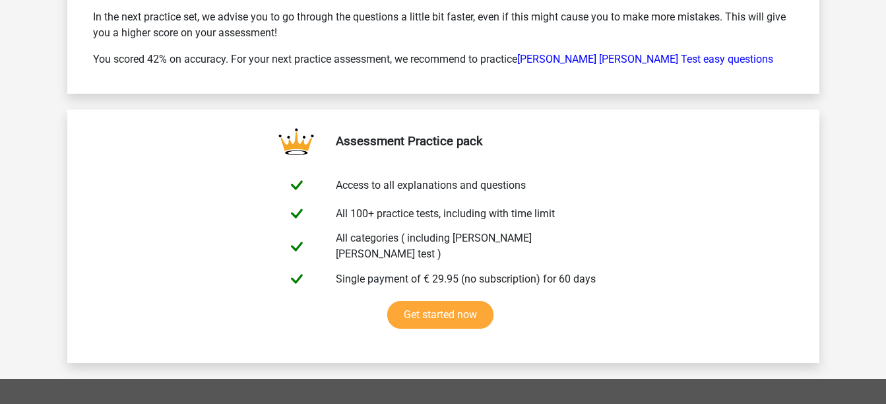
scroll to position [1797, 0]
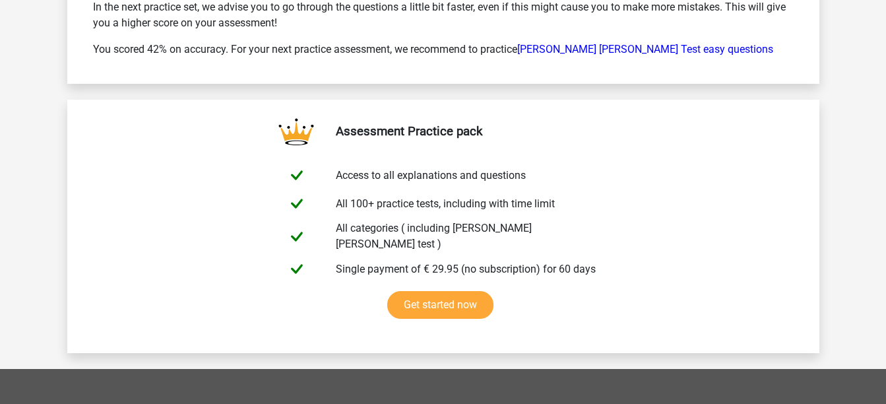
click at [570, 42] on p "You scored 42% on accuracy. For your next practice assessment, we recommend to …" at bounding box center [443, 50] width 700 height 16
click at [570, 43] on link "Watson Glaser Test easy questions" at bounding box center [645, 49] width 256 height 13
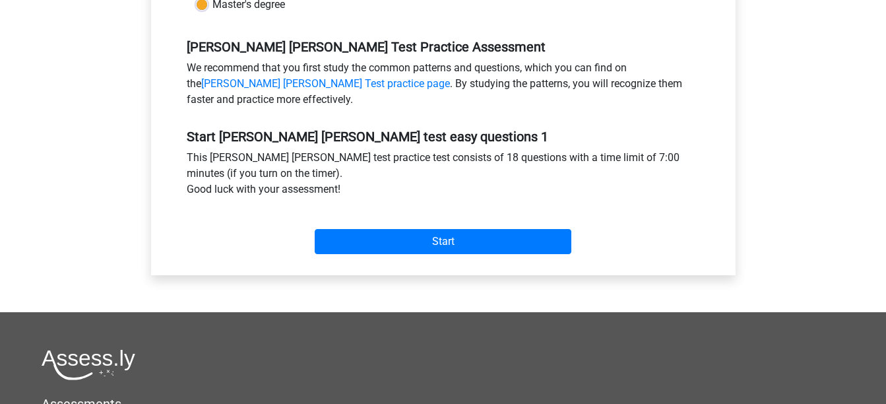
scroll to position [382, 0]
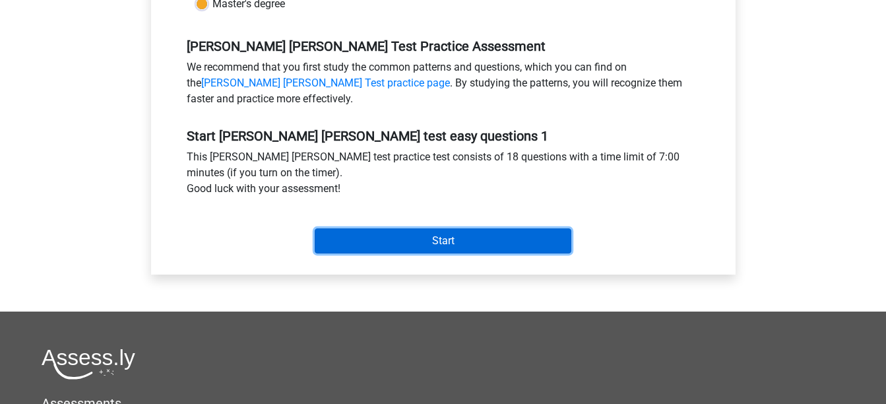
click at [441, 246] on input "Start" at bounding box center [443, 240] width 256 height 25
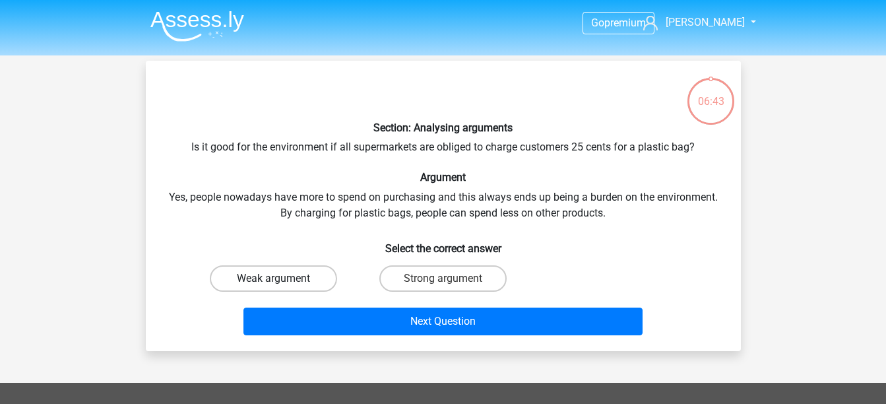
click at [286, 278] on label "Weak argument" at bounding box center [273, 278] width 127 height 26
click at [282, 278] on input "Weak argument" at bounding box center [277, 282] width 9 height 9
radio input "true"
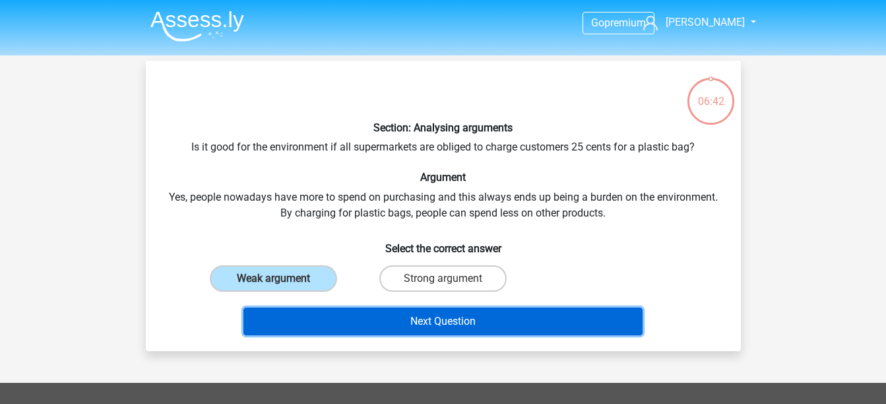
click at [393, 322] on button "Next Question" at bounding box center [442, 321] width 399 height 28
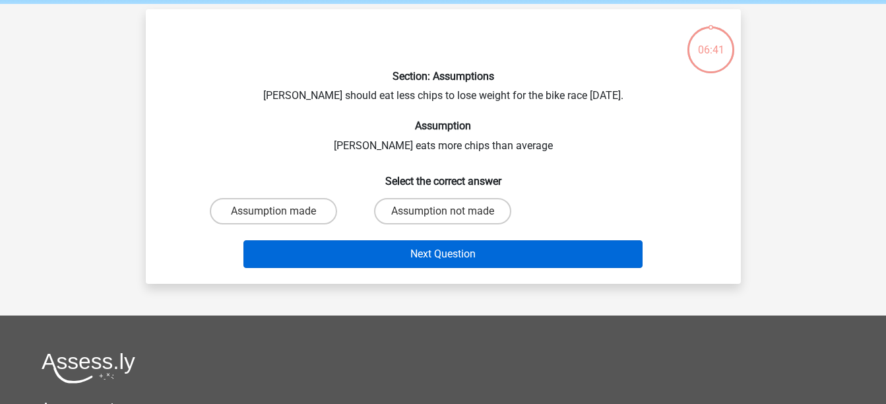
scroll to position [61, 0]
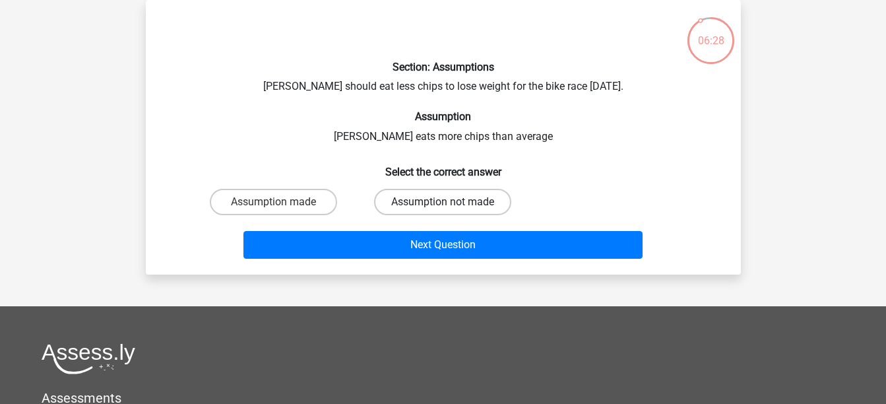
click at [413, 202] on label "Assumption not made" at bounding box center [442, 202] width 137 height 26
click at [442, 202] on input "Assumption not made" at bounding box center [446, 206] width 9 height 9
radio input "true"
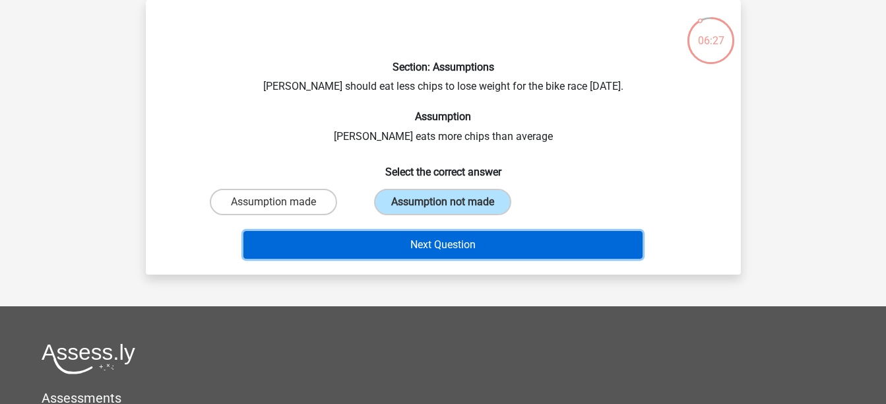
click at [440, 247] on button "Next Question" at bounding box center [442, 245] width 399 height 28
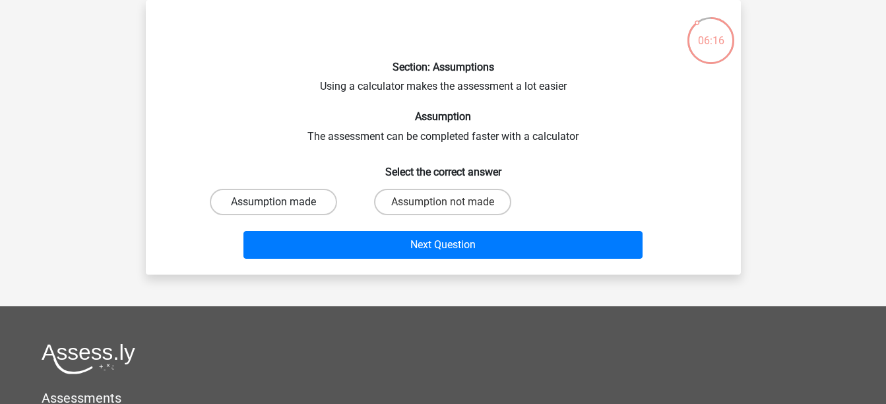
click at [297, 197] on label "Assumption made" at bounding box center [273, 202] width 127 height 26
click at [282, 202] on input "Assumption made" at bounding box center [277, 206] width 9 height 9
radio input "true"
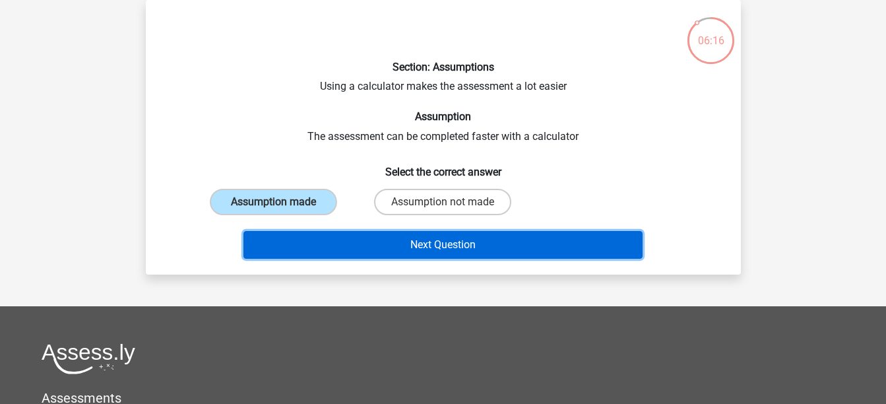
click at [417, 239] on button "Next Question" at bounding box center [442, 245] width 399 height 28
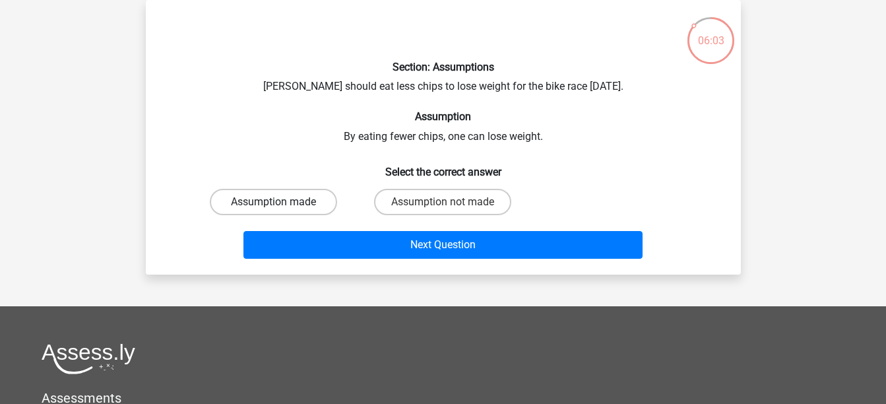
click at [303, 197] on label "Assumption made" at bounding box center [273, 202] width 127 height 26
click at [282, 202] on input "Assumption made" at bounding box center [277, 206] width 9 height 9
radio input "true"
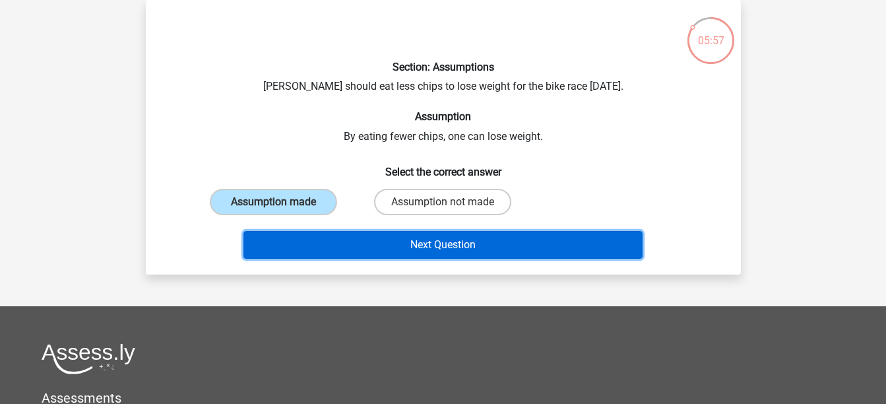
click at [423, 251] on button "Next Question" at bounding box center [442, 245] width 399 height 28
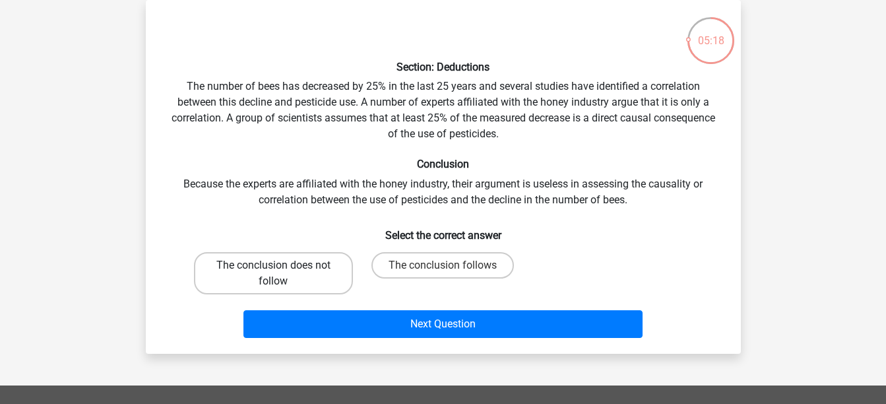
click at [317, 278] on label "The conclusion does not follow" at bounding box center [273, 273] width 159 height 42
click at [282, 274] on input "The conclusion does not follow" at bounding box center [277, 269] width 9 height 9
radio input "true"
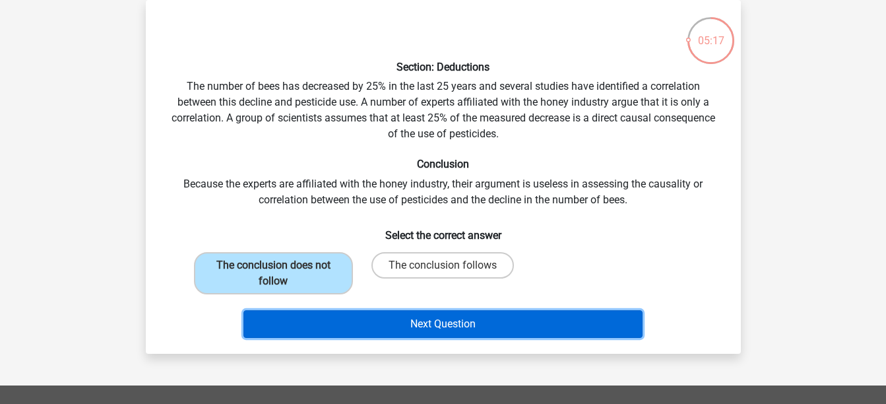
click at [414, 322] on button "Next Question" at bounding box center [442, 324] width 399 height 28
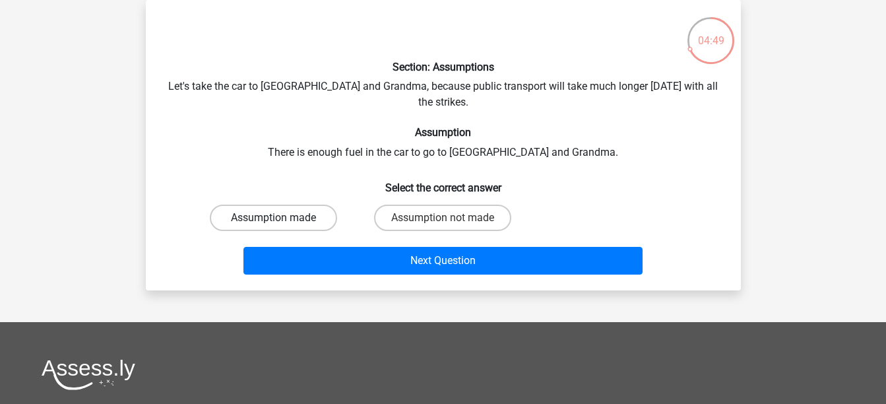
click at [297, 204] on label "Assumption made" at bounding box center [273, 217] width 127 height 26
click at [282, 218] on input "Assumption made" at bounding box center [277, 222] width 9 height 9
radio input "true"
click at [418, 204] on label "Assumption not made" at bounding box center [442, 217] width 137 height 26
click at [442, 218] on input "Assumption not made" at bounding box center [446, 222] width 9 height 9
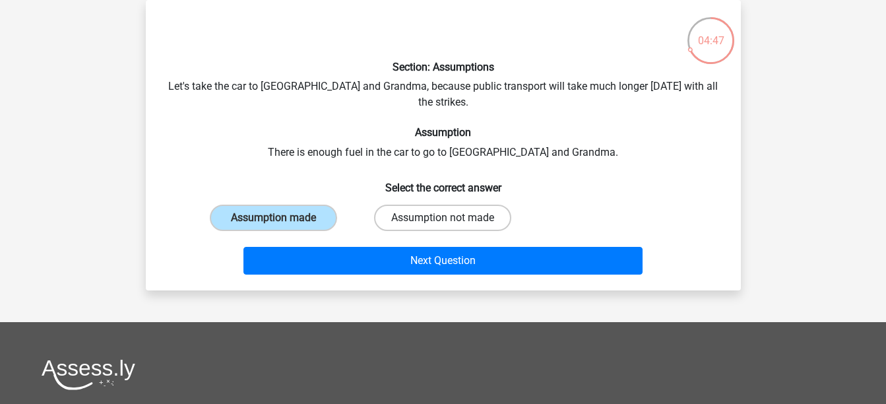
radio input "true"
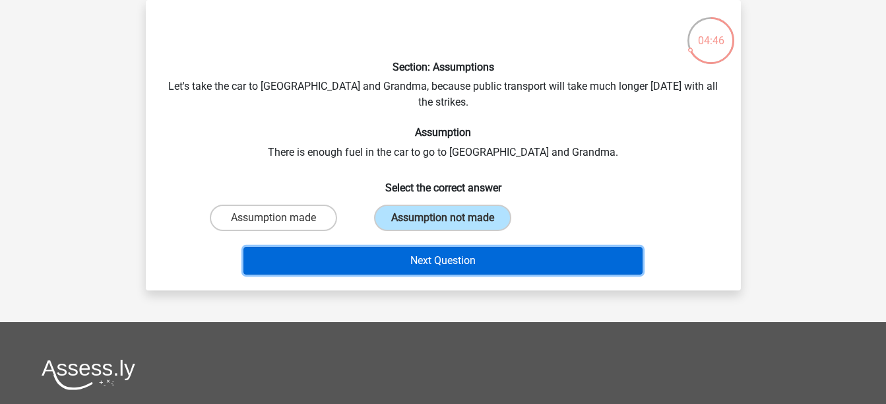
click at [429, 247] on button "Next Question" at bounding box center [442, 261] width 399 height 28
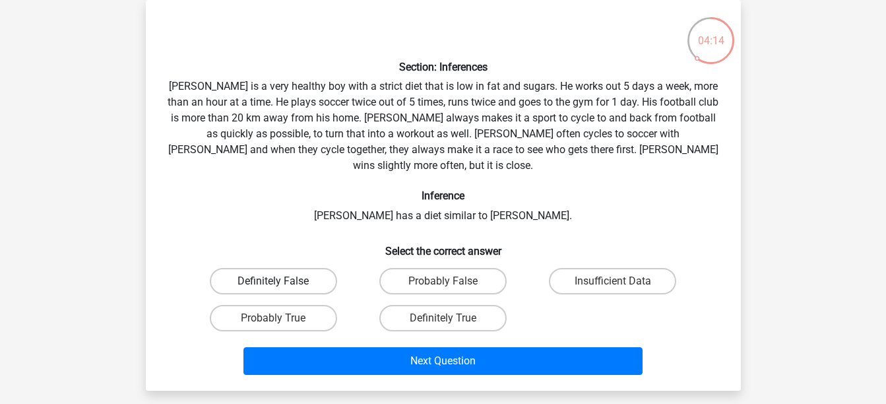
click at [297, 268] on label "Definitely False" at bounding box center [273, 281] width 127 height 26
click at [282, 281] on input "Definitely False" at bounding box center [277, 285] width 9 height 9
radio input "true"
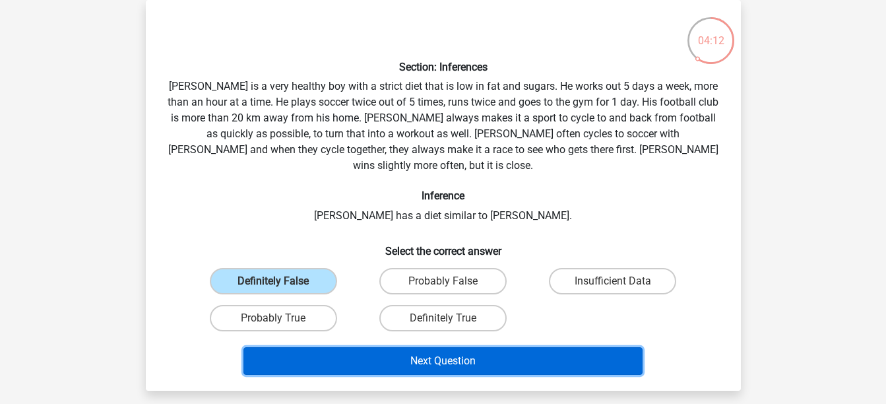
click at [431, 347] on button "Next Question" at bounding box center [442, 361] width 399 height 28
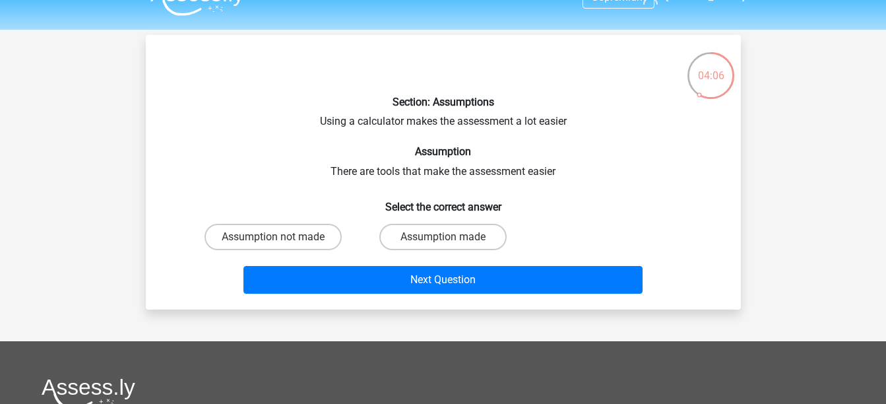
scroll to position [25, 0]
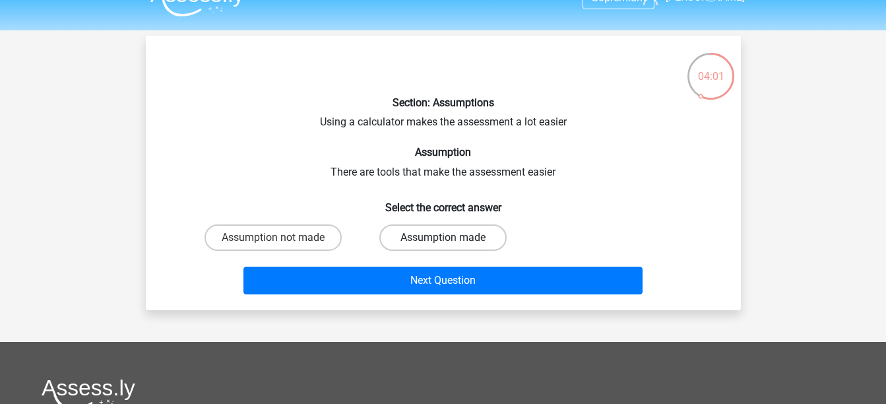
click at [430, 231] on label "Assumption made" at bounding box center [442, 237] width 127 height 26
click at [442, 237] on input "Assumption made" at bounding box center [446, 241] width 9 height 9
radio input "true"
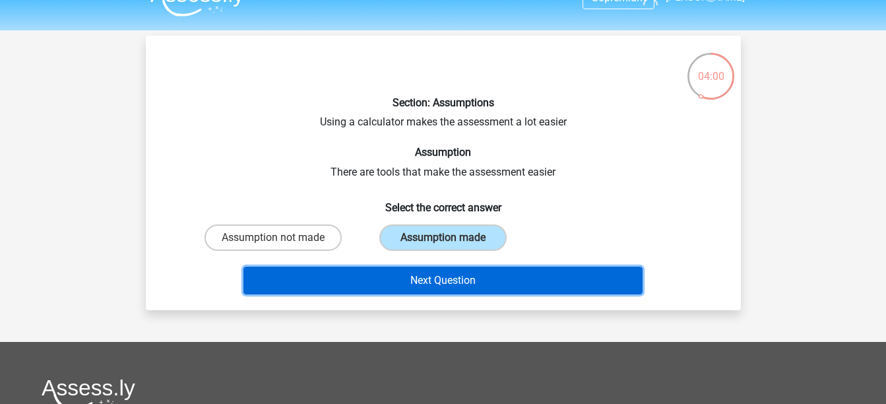
click at [438, 277] on button "Next Question" at bounding box center [442, 280] width 399 height 28
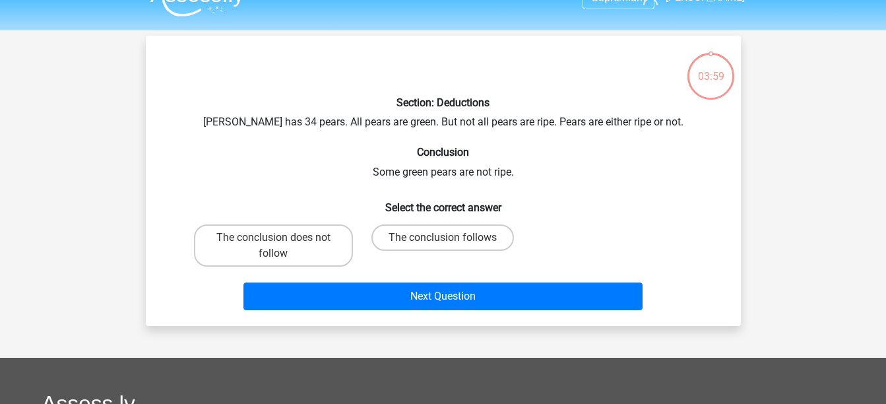
scroll to position [61, 0]
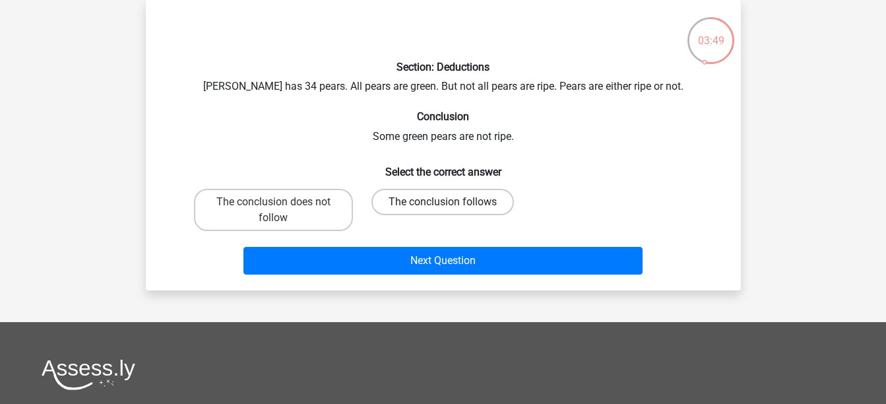
click at [424, 204] on label "The conclusion follows" at bounding box center [442, 202] width 142 height 26
click at [442, 204] on input "The conclusion follows" at bounding box center [446, 206] width 9 height 9
radio input "true"
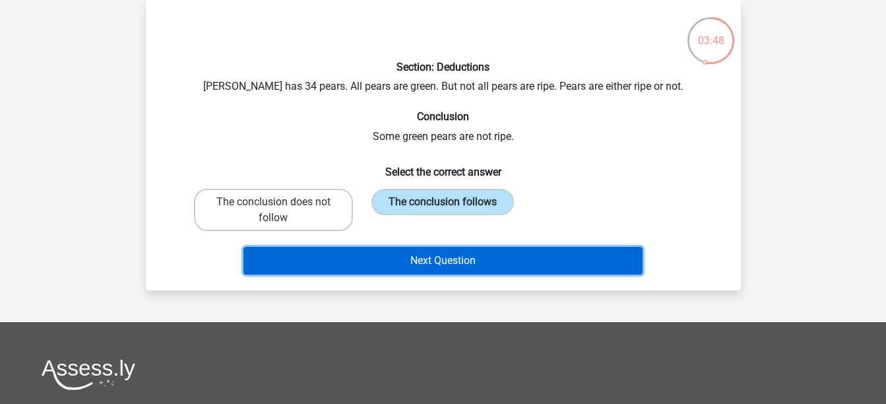
click at [446, 263] on button "Next Question" at bounding box center [442, 261] width 399 height 28
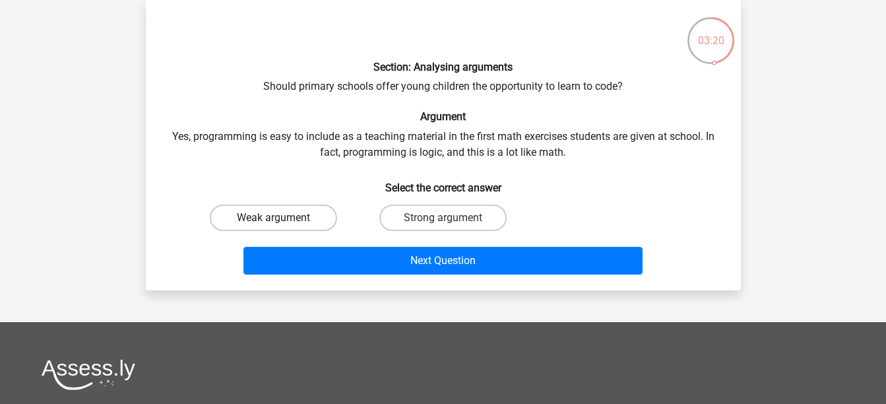
click at [297, 220] on label "Weak argument" at bounding box center [273, 217] width 127 height 26
click at [282, 220] on input "Weak argument" at bounding box center [277, 222] width 9 height 9
radio input "true"
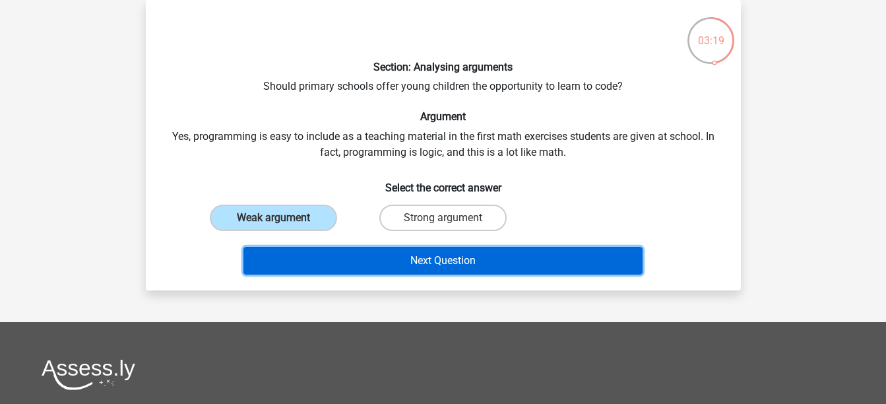
click at [439, 259] on button "Next Question" at bounding box center [442, 261] width 399 height 28
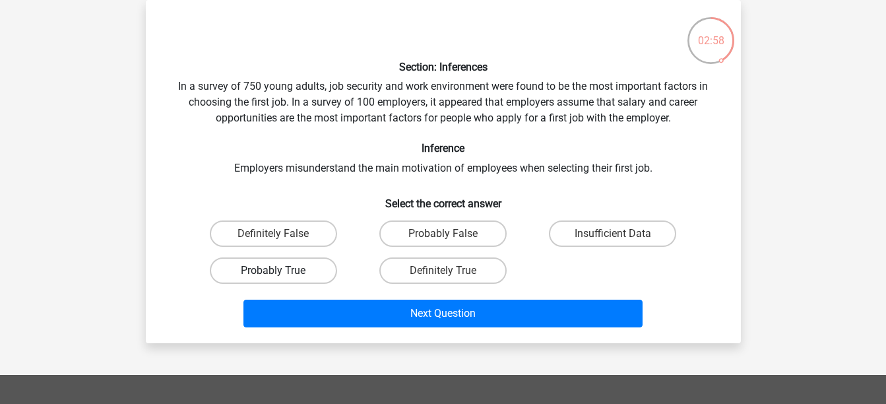
click at [294, 276] on label "Probably True" at bounding box center [273, 270] width 127 height 26
click at [282, 276] on input "Probably True" at bounding box center [277, 274] width 9 height 9
radio input "true"
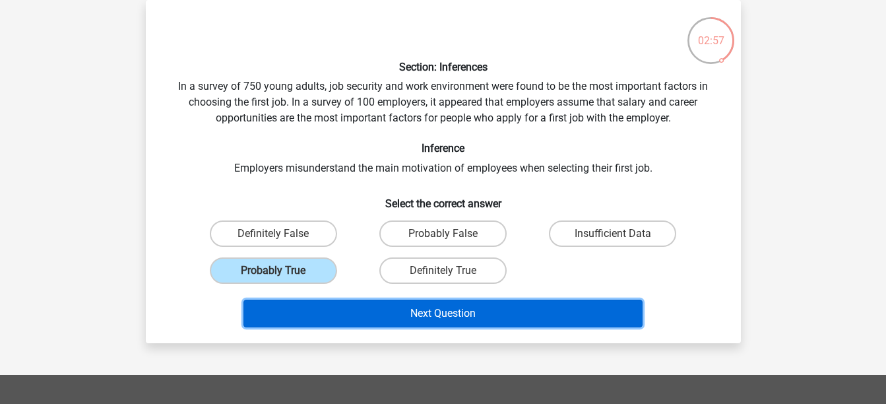
click at [436, 306] on button "Next Question" at bounding box center [442, 313] width 399 height 28
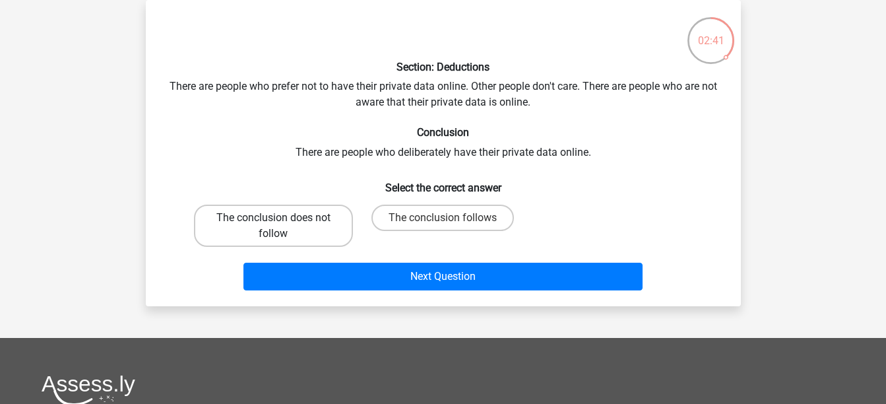
click at [310, 222] on label "The conclusion does not follow" at bounding box center [273, 225] width 159 height 42
click at [282, 222] on input "The conclusion does not follow" at bounding box center [277, 222] width 9 height 9
radio input "true"
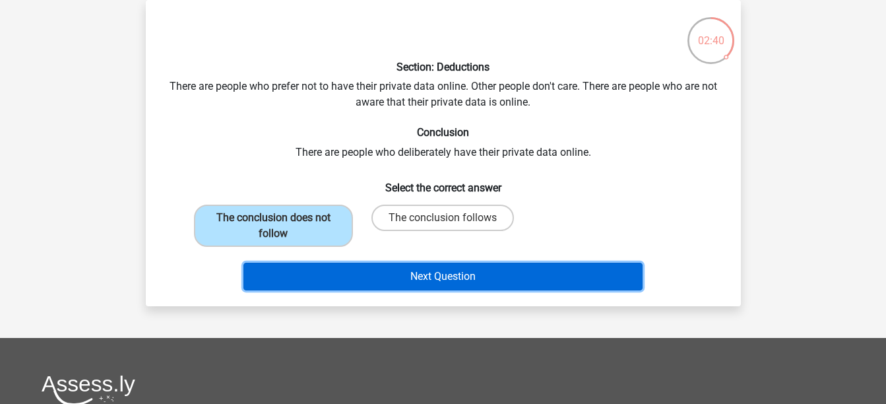
click at [423, 276] on button "Next Question" at bounding box center [442, 276] width 399 height 28
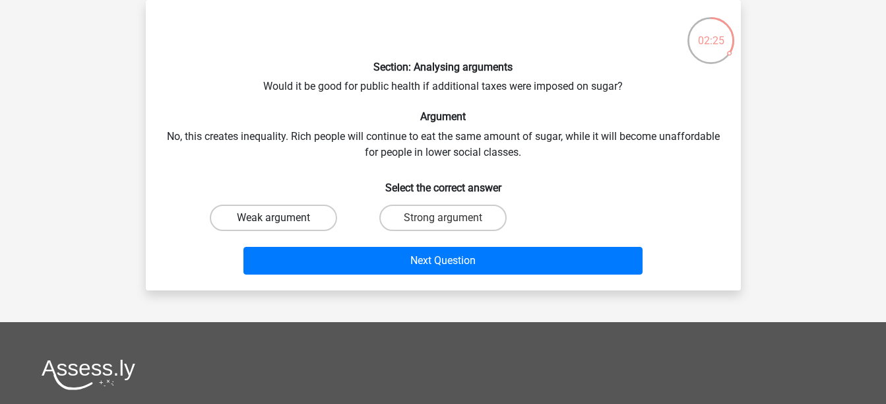
click at [291, 222] on label "Weak argument" at bounding box center [273, 217] width 127 height 26
click at [282, 222] on input "Weak argument" at bounding box center [277, 222] width 9 height 9
radio input "true"
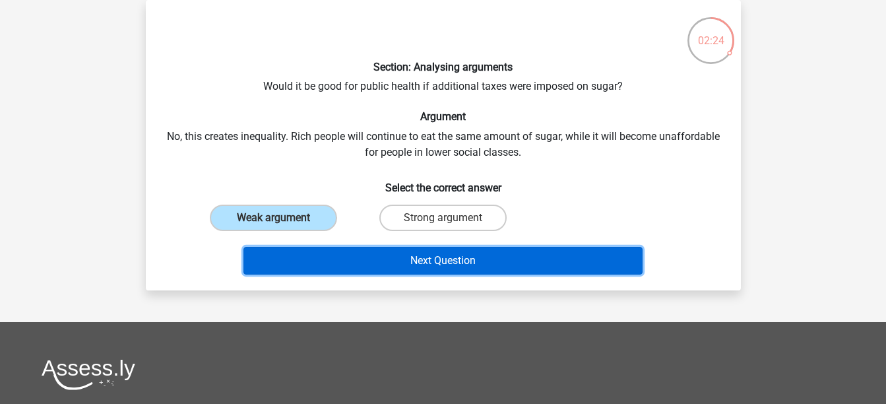
click at [431, 266] on button "Next Question" at bounding box center [442, 261] width 399 height 28
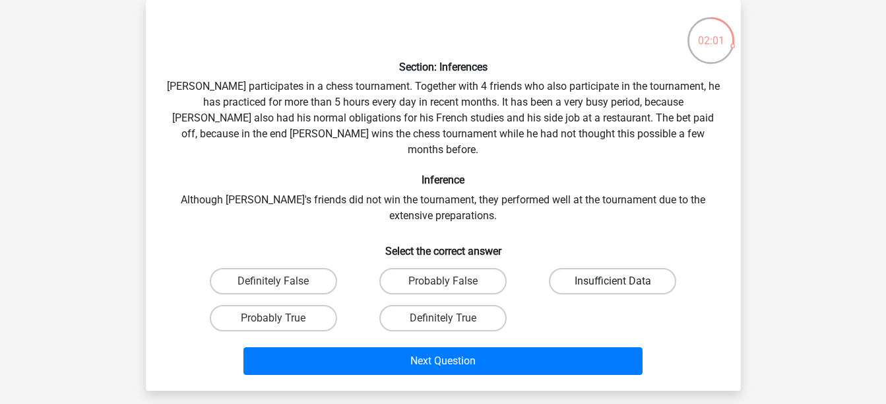
click at [601, 268] on label "Insufficient Data" at bounding box center [612, 281] width 127 height 26
click at [613, 281] on input "Insufficient Data" at bounding box center [617, 285] width 9 height 9
radio input "true"
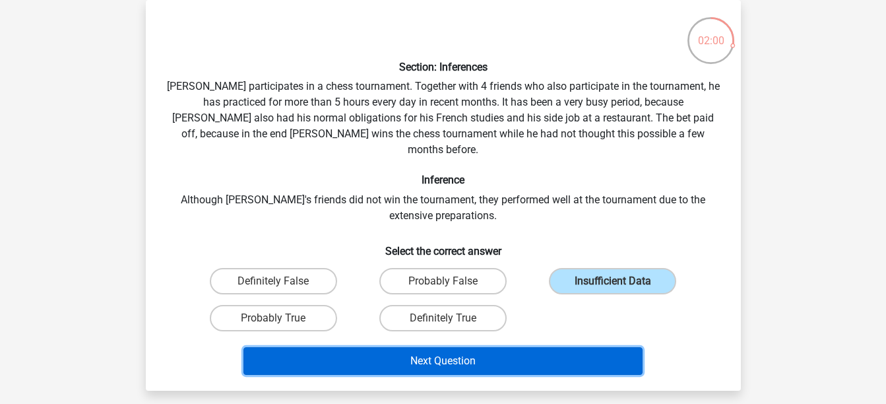
click at [435, 351] on button "Next Question" at bounding box center [442, 361] width 399 height 28
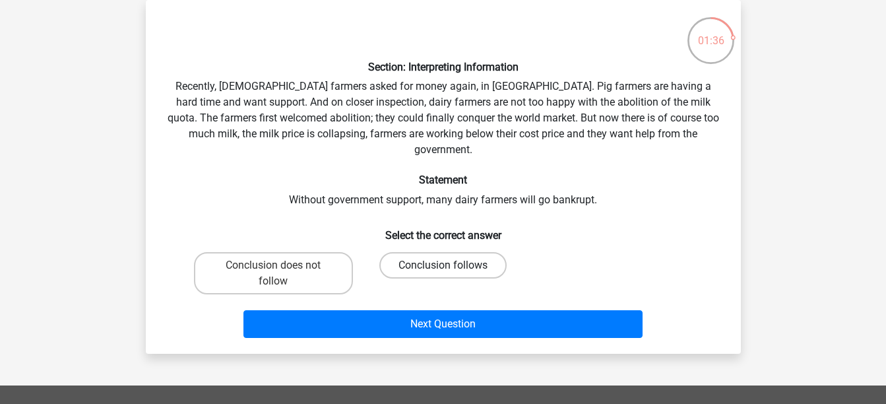
click at [442, 252] on label "Conclusion follows" at bounding box center [442, 265] width 127 height 26
click at [442, 265] on input "Conclusion follows" at bounding box center [446, 269] width 9 height 9
radio input "true"
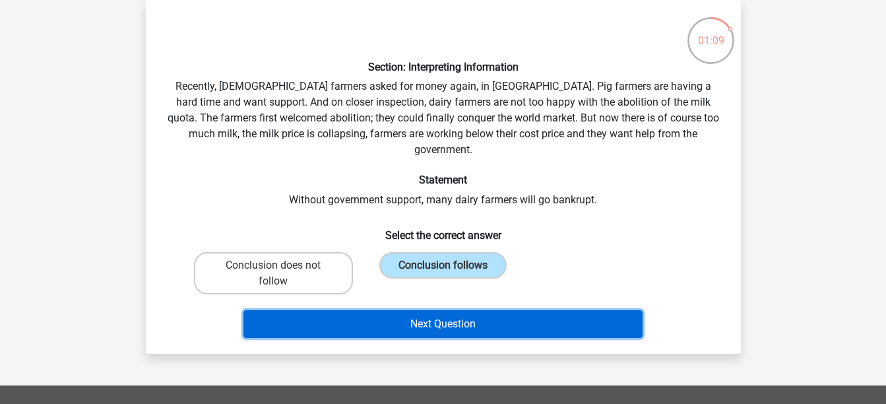
click at [405, 310] on button "Next Question" at bounding box center [442, 324] width 399 height 28
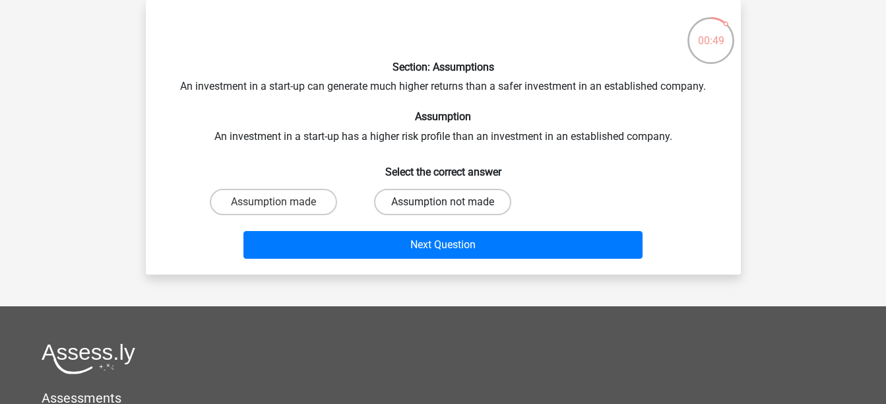
click at [421, 203] on label "Assumption not made" at bounding box center [442, 202] width 137 height 26
click at [442, 203] on input "Assumption not made" at bounding box center [446, 206] width 9 height 9
radio input "true"
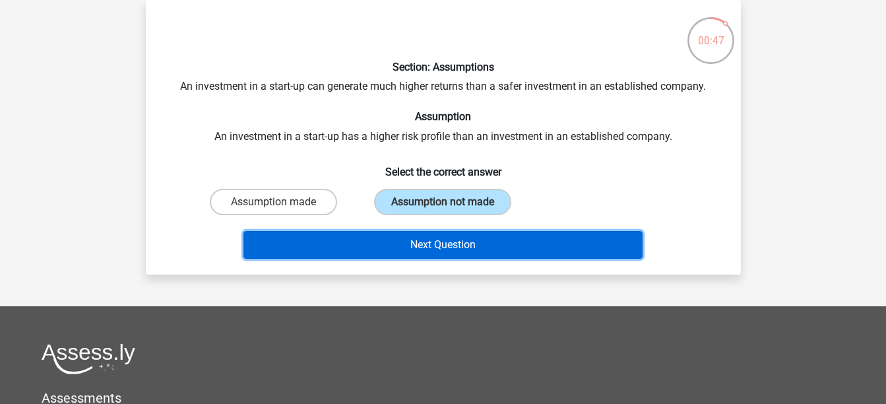
click at [441, 244] on button "Next Question" at bounding box center [442, 245] width 399 height 28
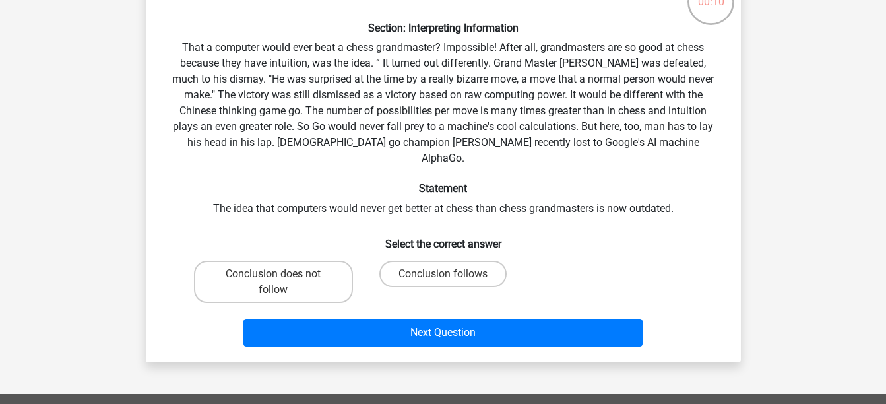
scroll to position [100, 0]
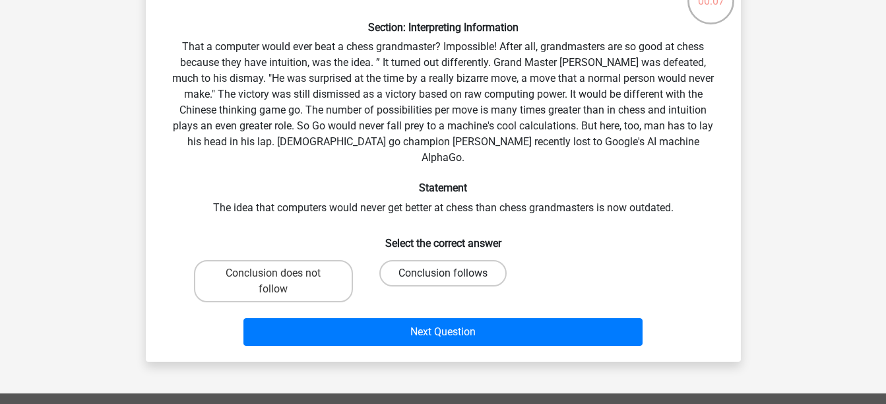
click at [427, 260] on label "Conclusion follows" at bounding box center [442, 273] width 127 height 26
click at [442, 273] on input "Conclusion follows" at bounding box center [446, 277] width 9 height 9
radio input "true"
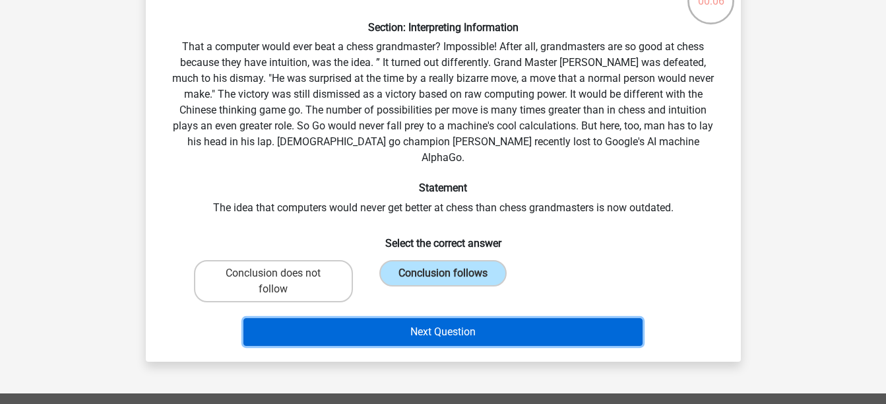
click at [441, 318] on button "Next Question" at bounding box center [442, 332] width 399 height 28
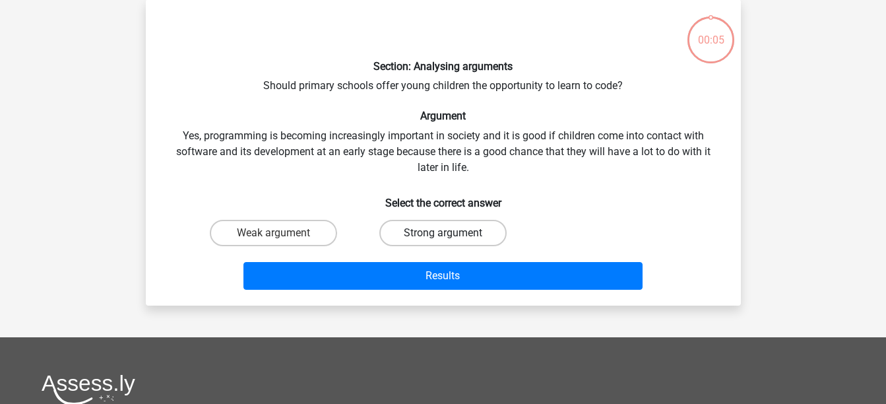
scroll to position [61, 0]
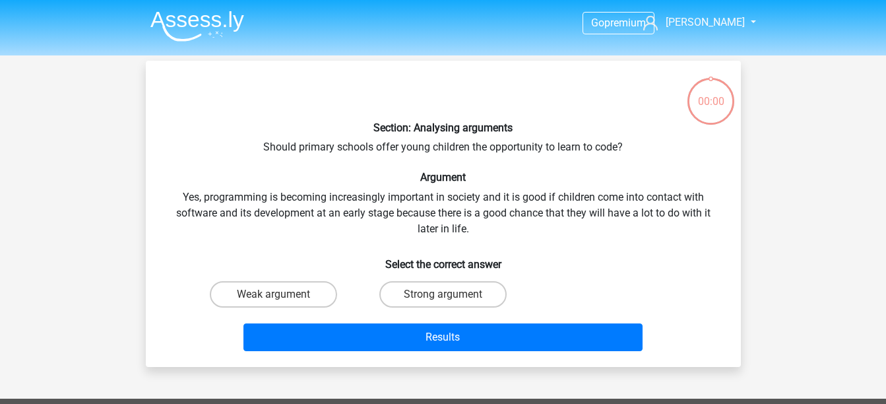
scroll to position [61, 0]
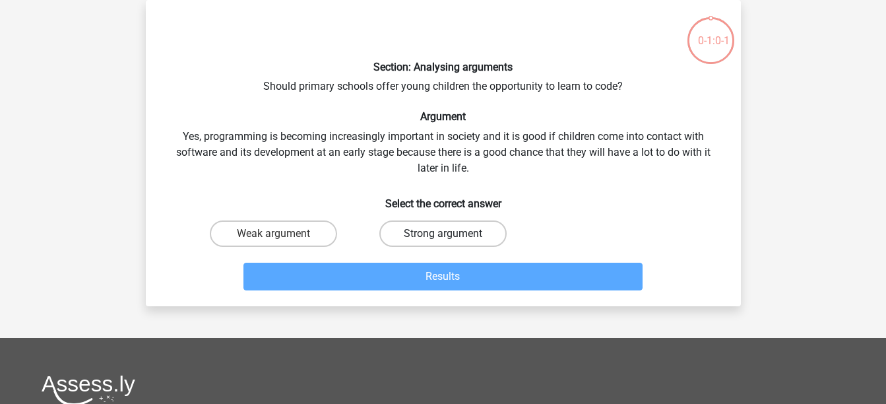
click at [415, 235] on label "Strong argument" at bounding box center [442, 233] width 127 height 26
click at [442, 235] on input "Strong argument" at bounding box center [446, 237] width 9 height 9
radio input "true"
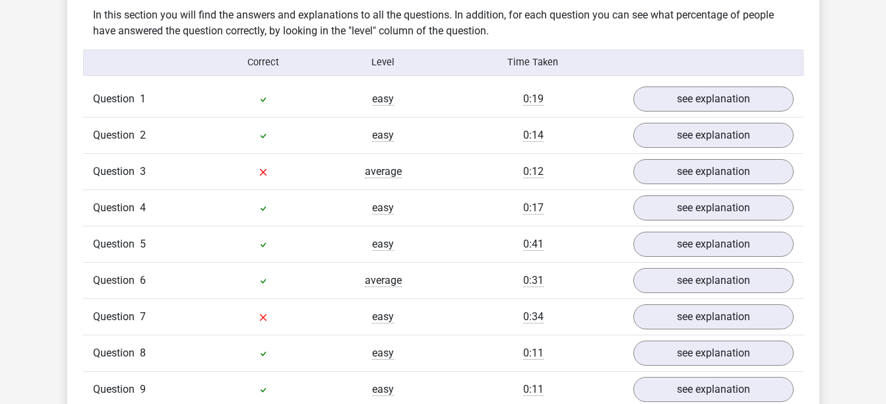
scroll to position [1052, 0]
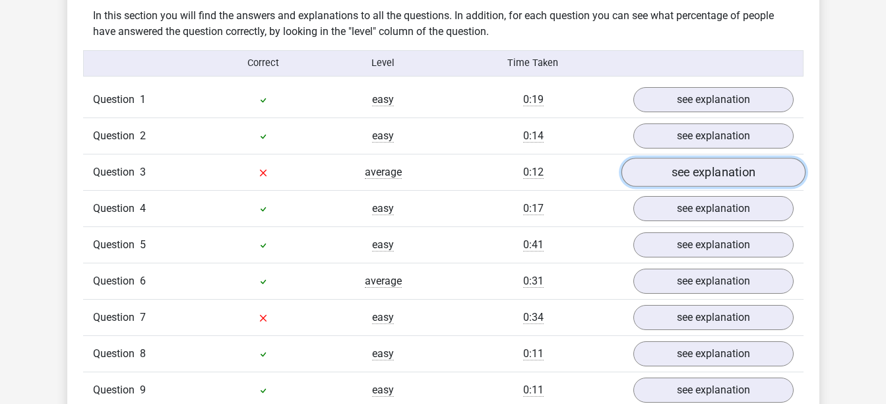
click at [672, 158] on link "see explanation" at bounding box center [712, 172] width 184 height 29
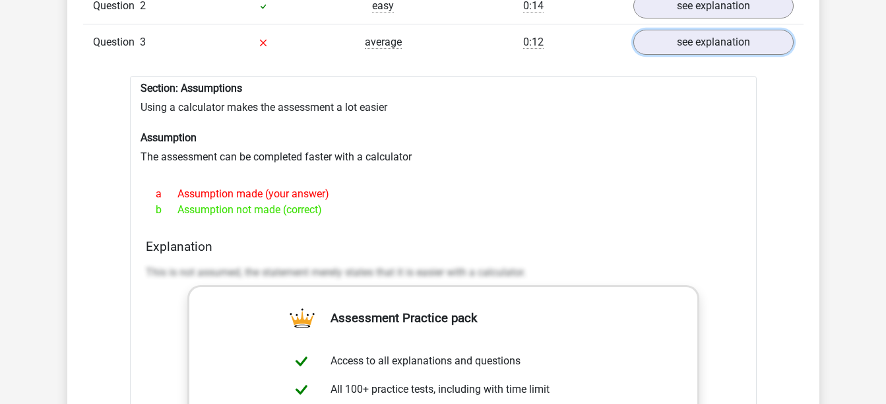
scroll to position [1184, 0]
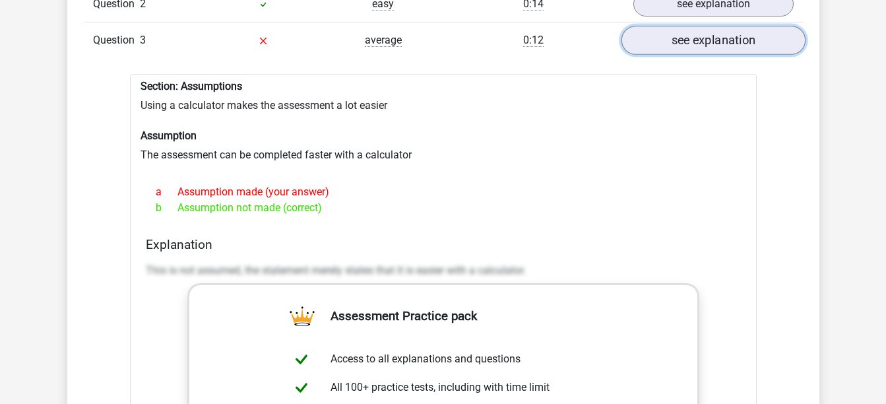
click at [727, 26] on link "see explanation" at bounding box center [712, 40] width 184 height 29
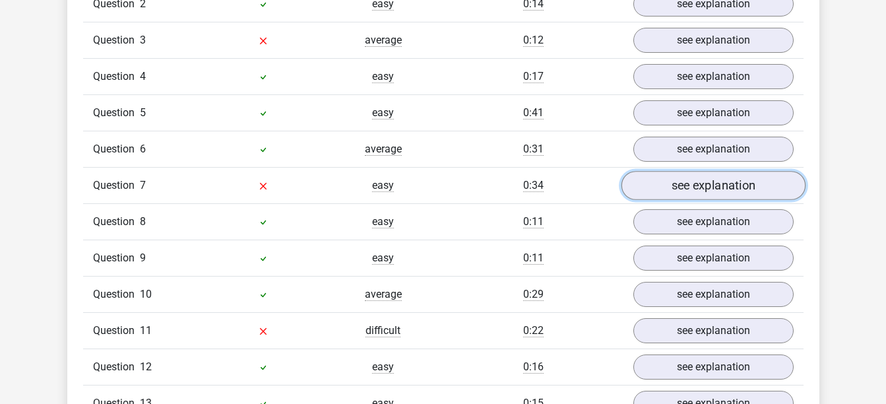
click at [727, 171] on link "see explanation" at bounding box center [712, 185] width 184 height 29
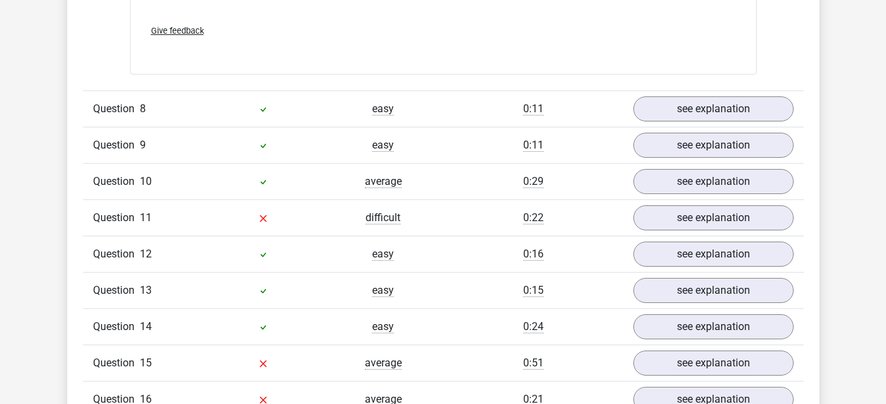
scroll to position [2078, 0]
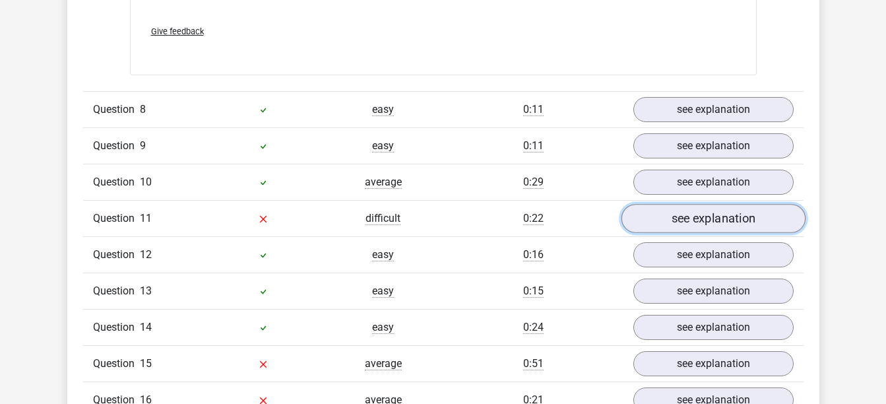
click at [688, 204] on link "see explanation" at bounding box center [712, 218] width 184 height 29
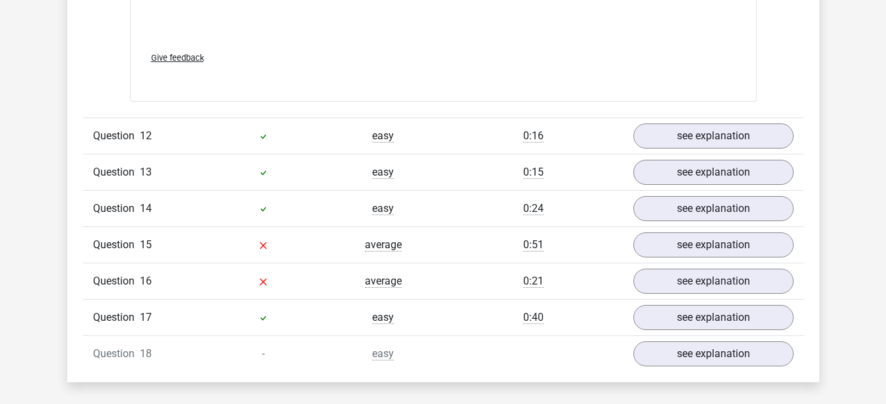
scroll to position [2951, 0]
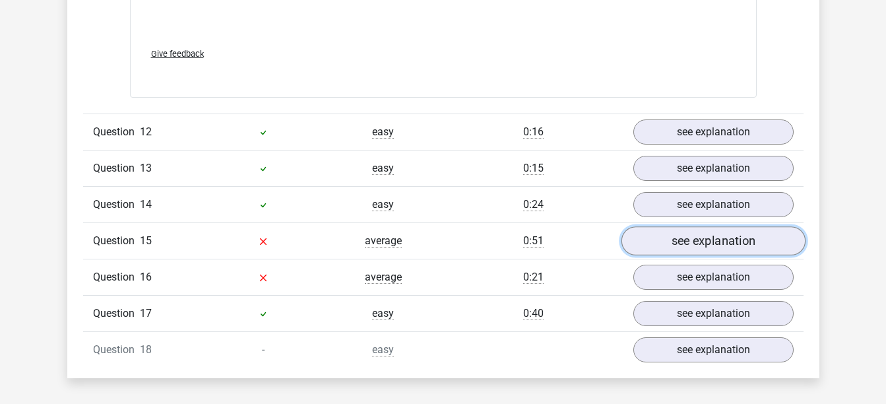
click at [697, 230] on link "see explanation" at bounding box center [712, 240] width 184 height 29
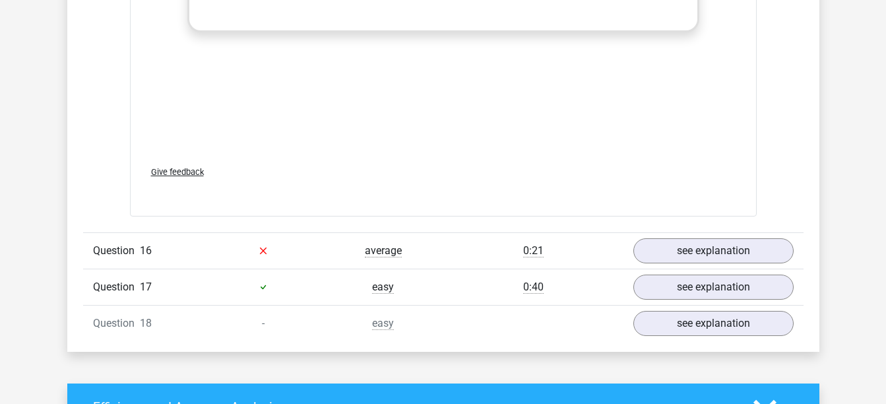
scroll to position [3698, 0]
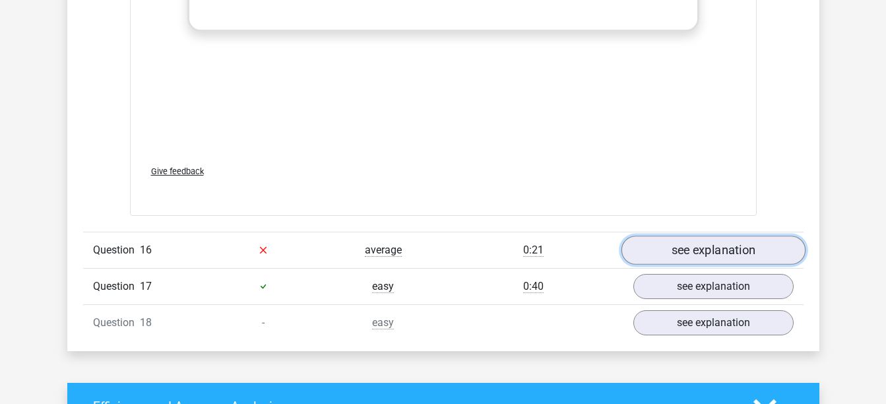
click at [669, 235] on link "see explanation" at bounding box center [712, 249] width 184 height 29
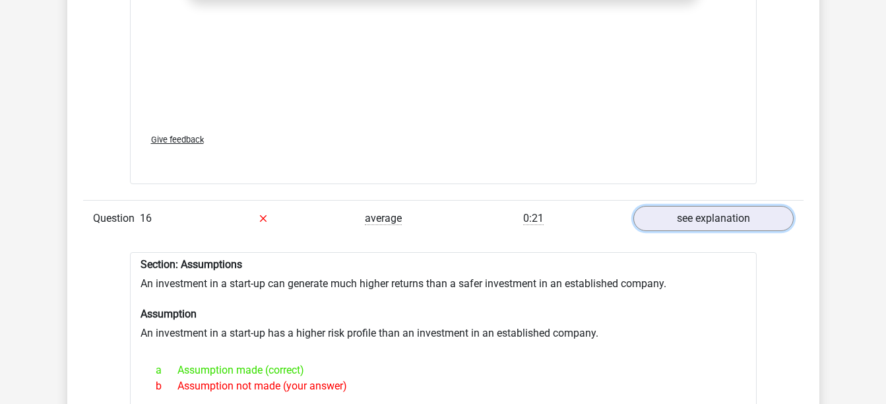
scroll to position [3729, 0]
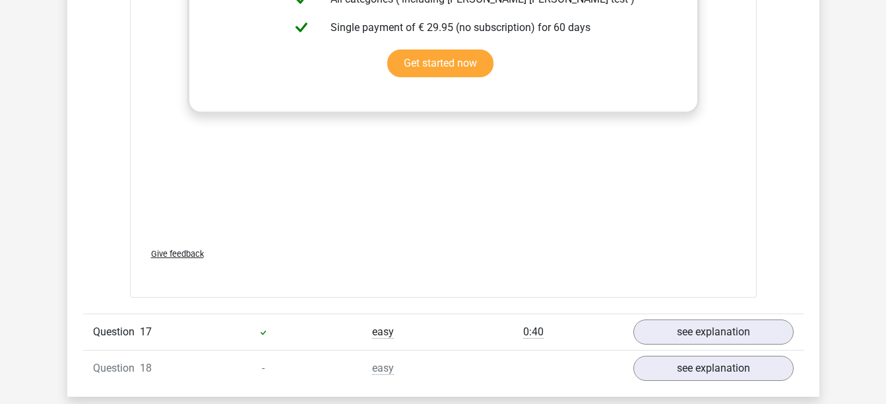
click at [369, 318] on div "Question 17 easy 0:40 see explanation" at bounding box center [443, 331] width 720 height 36
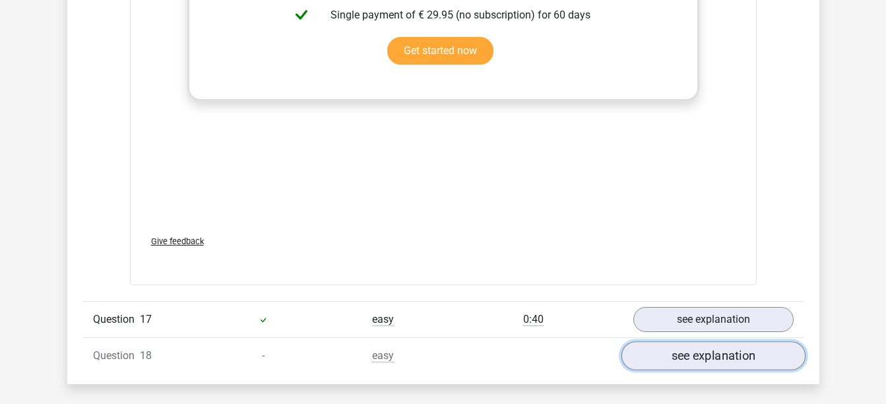
click at [726, 341] on link "see explanation" at bounding box center [712, 355] width 184 height 29
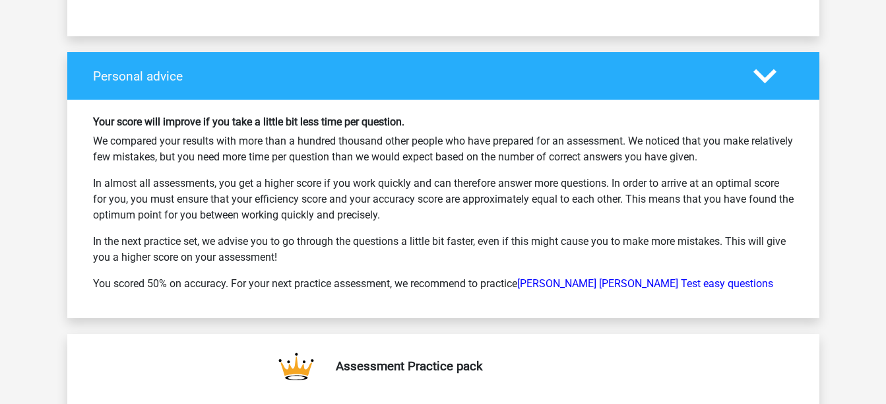
scroll to position [5831, 0]
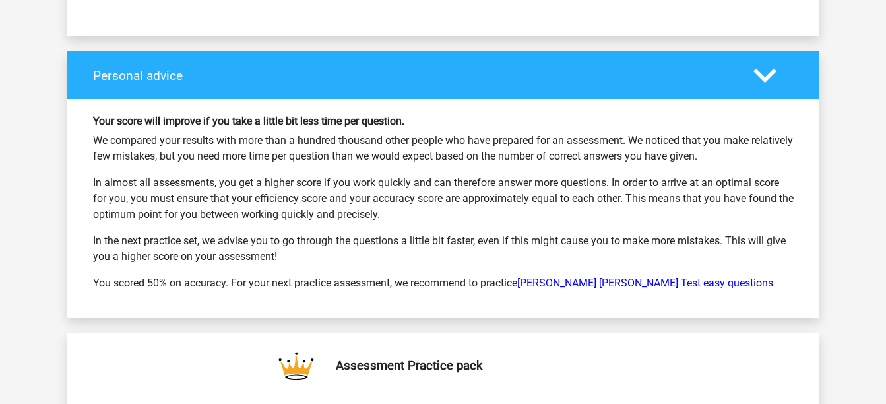
click at [595, 268] on div "Your score will improve if you take a little bit less time per question. We com…" at bounding box center [443, 208] width 720 height 187
click at [592, 276] on link "Watson Glaser Test easy questions" at bounding box center [645, 282] width 256 height 13
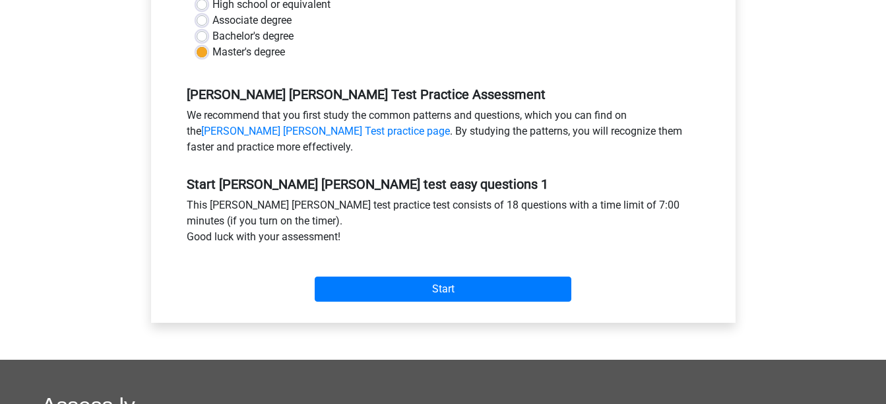
scroll to position [336, 0]
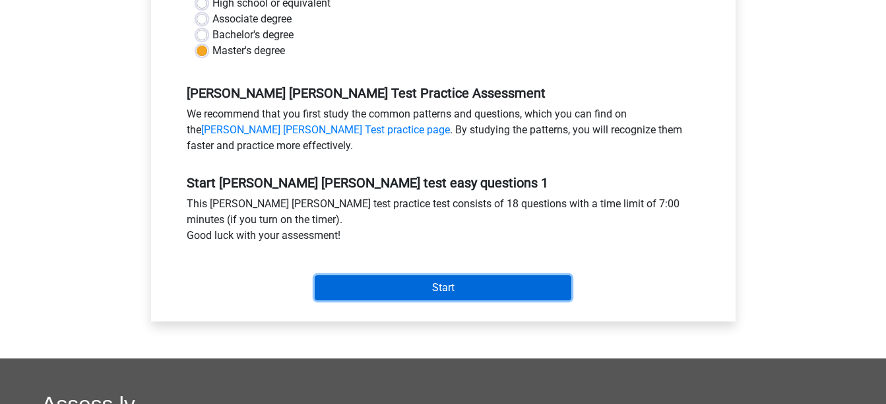
click at [458, 287] on input "Start" at bounding box center [443, 287] width 256 height 25
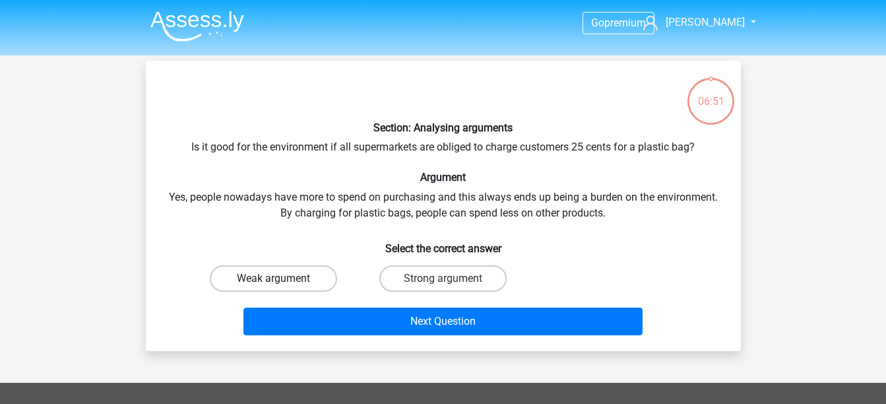
click at [293, 291] on label "Weak argument" at bounding box center [273, 278] width 127 height 26
click at [282, 287] on input "Weak argument" at bounding box center [277, 282] width 9 height 9
radio input "true"
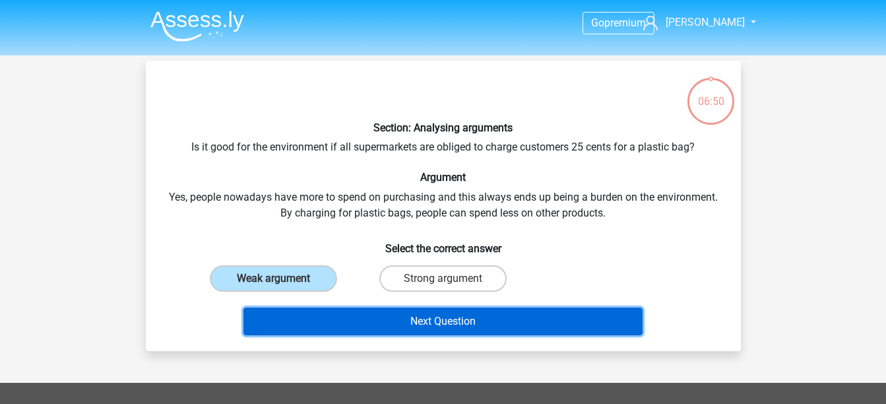
click at [411, 326] on button "Next Question" at bounding box center [442, 321] width 399 height 28
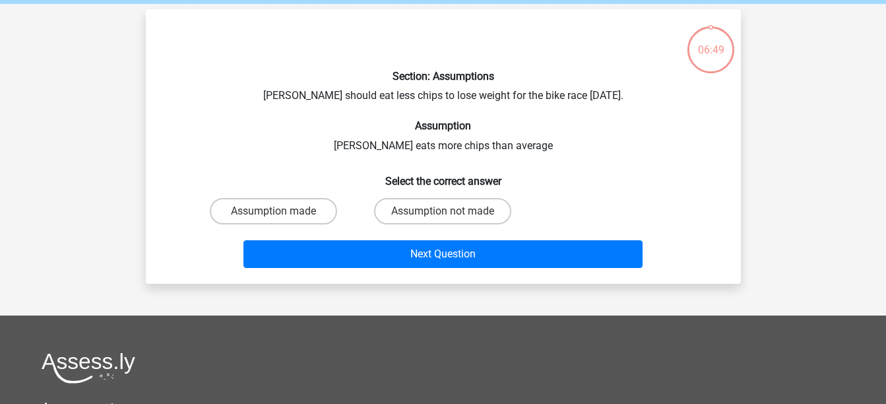
scroll to position [61, 0]
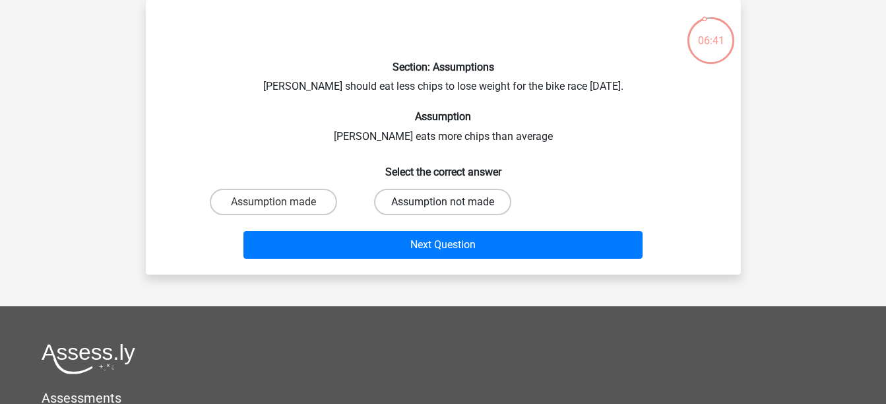
click at [433, 204] on label "Assumption not made" at bounding box center [442, 202] width 137 height 26
click at [442, 204] on input "Assumption not made" at bounding box center [446, 206] width 9 height 9
radio input "true"
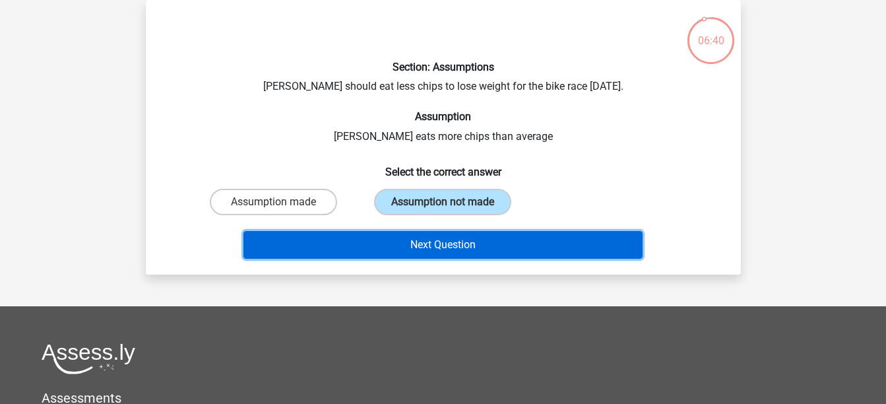
click at [438, 242] on button "Next Question" at bounding box center [442, 245] width 399 height 28
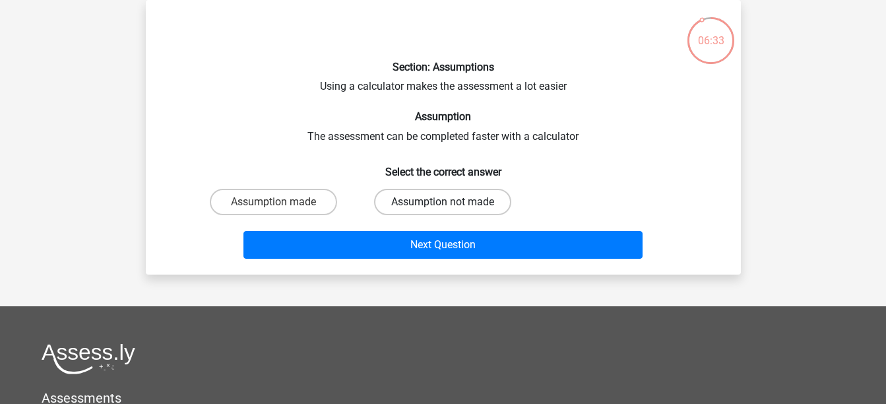
click at [433, 200] on label "Assumption not made" at bounding box center [442, 202] width 137 height 26
click at [442, 202] on input "Assumption not made" at bounding box center [446, 206] width 9 height 9
radio input "true"
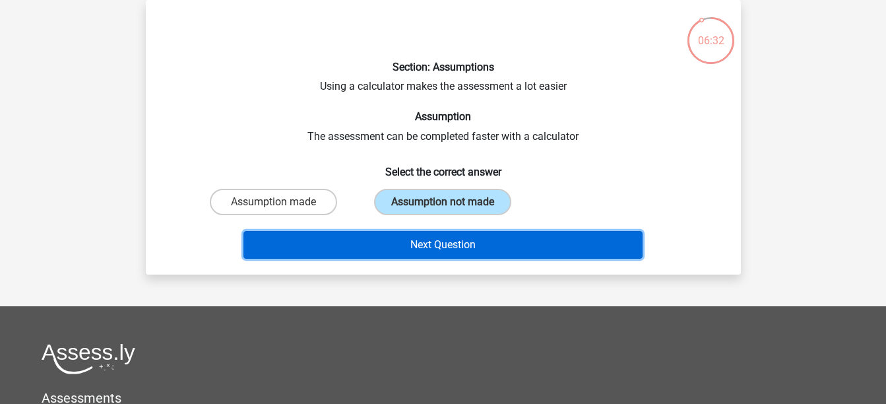
click at [442, 242] on button "Next Question" at bounding box center [442, 245] width 399 height 28
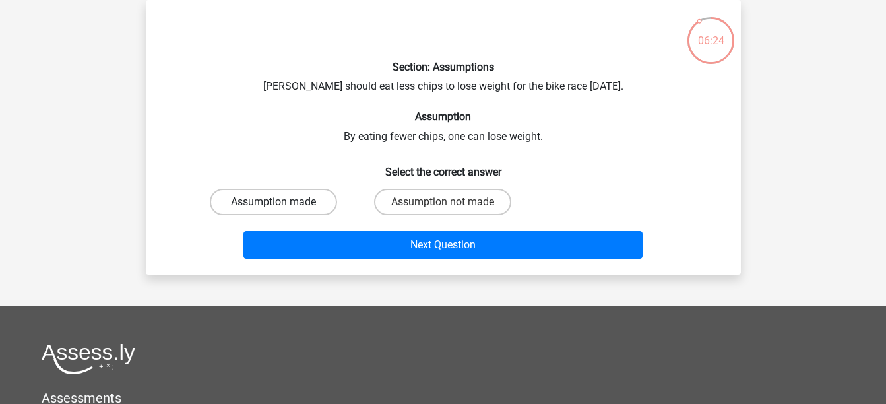
click at [260, 196] on label "Assumption made" at bounding box center [273, 202] width 127 height 26
click at [273, 202] on input "Assumption made" at bounding box center [277, 206] width 9 height 9
radio input "true"
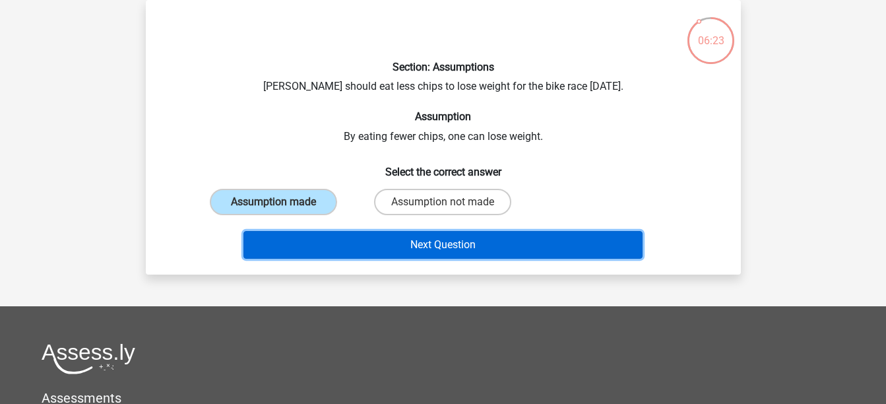
click at [417, 246] on button "Next Question" at bounding box center [442, 245] width 399 height 28
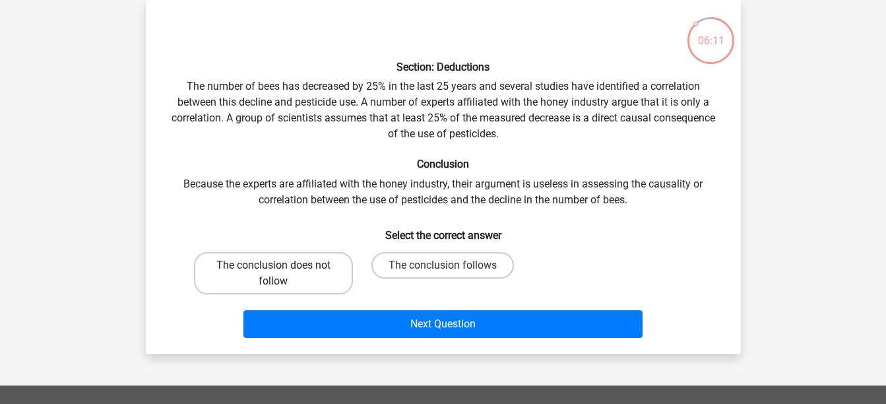
click at [311, 266] on label "The conclusion does not follow" at bounding box center [273, 273] width 159 height 42
click at [282, 266] on input "The conclusion does not follow" at bounding box center [277, 269] width 9 height 9
radio input "true"
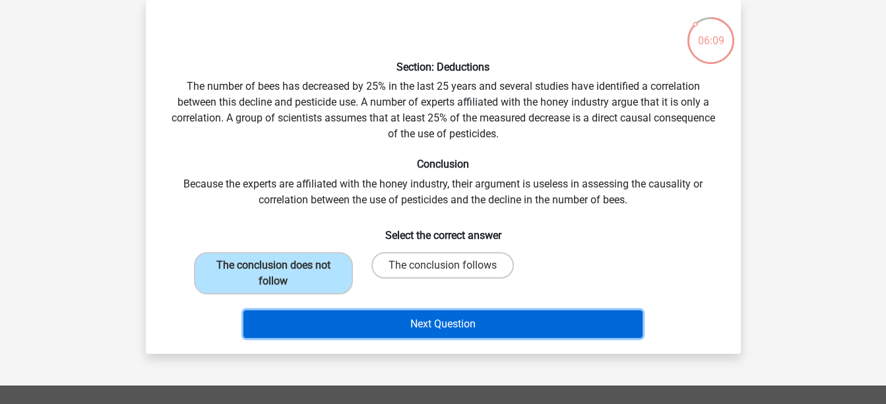
click at [425, 323] on button "Next Question" at bounding box center [442, 324] width 399 height 28
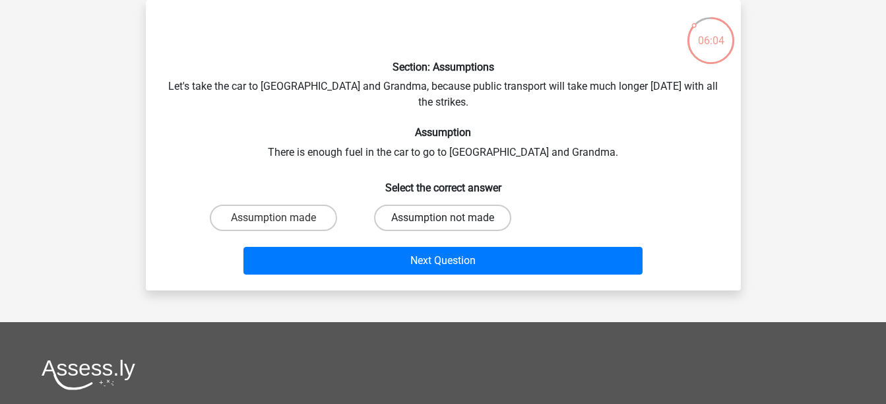
click at [430, 204] on label "Assumption not made" at bounding box center [442, 217] width 137 height 26
click at [442, 218] on input "Assumption not made" at bounding box center [446, 222] width 9 height 9
radio input "true"
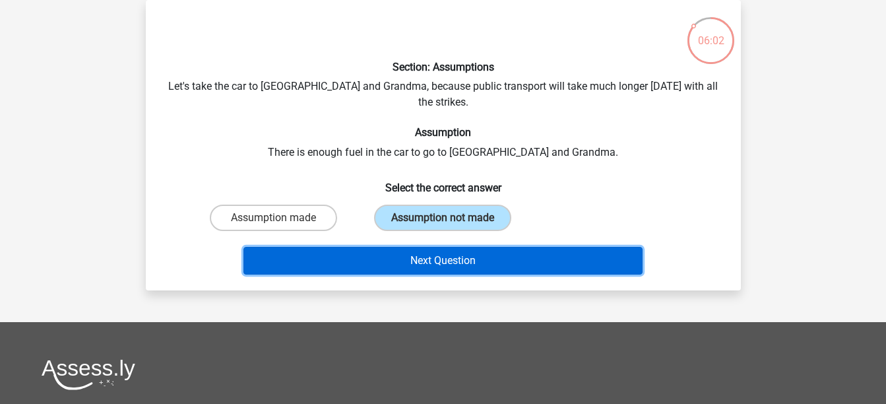
click at [433, 247] on button "Next Question" at bounding box center [442, 261] width 399 height 28
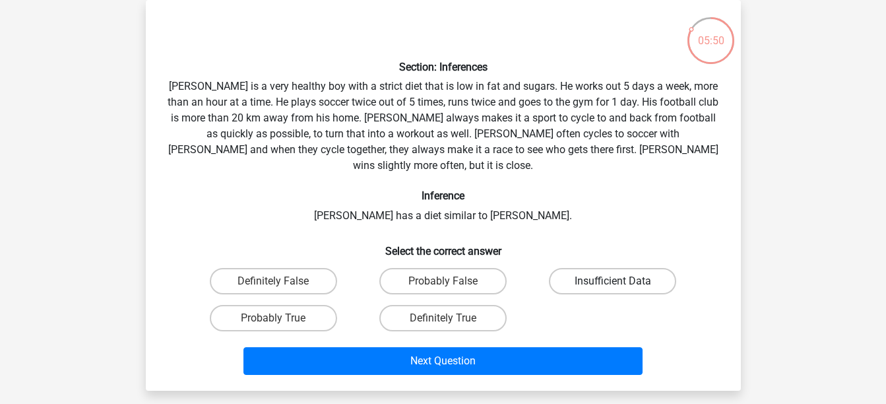
click at [608, 269] on label "Insufficient Data" at bounding box center [612, 281] width 127 height 26
click at [613, 281] on input "Insufficient Data" at bounding box center [617, 285] width 9 height 9
radio input "true"
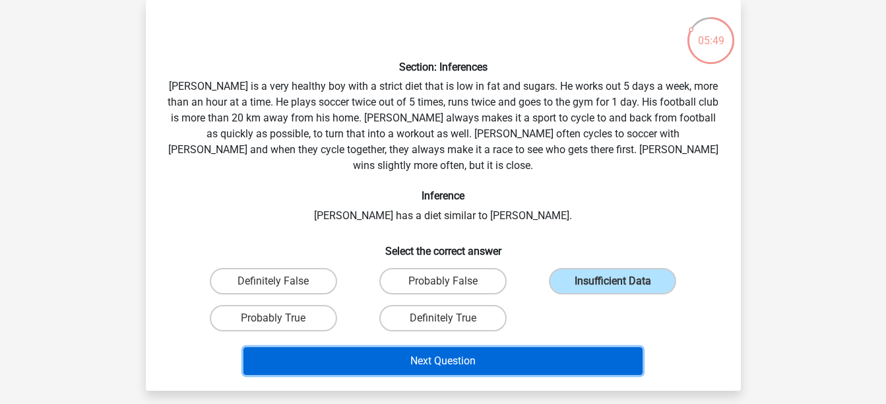
click at [446, 347] on button "Next Question" at bounding box center [442, 361] width 399 height 28
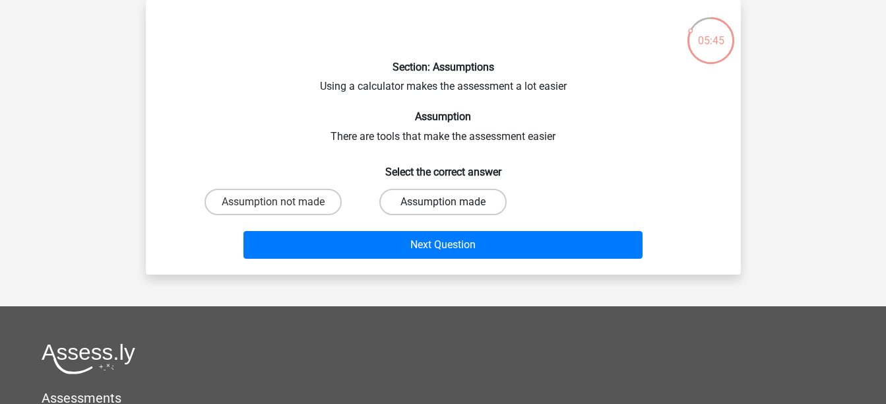
click at [411, 200] on label "Assumption made" at bounding box center [442, 202] width 127 height 26
click at [442, 202] on input "Assumption made" at bounding box center [446, 206] width 9 height 9
radio input "true"
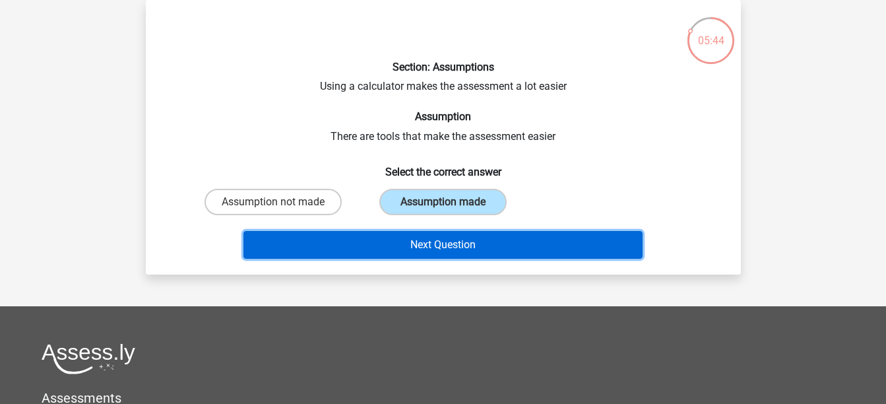
click at [423, 238] on button "Next Question" at bounding box center [442, 245] width 399 height 28
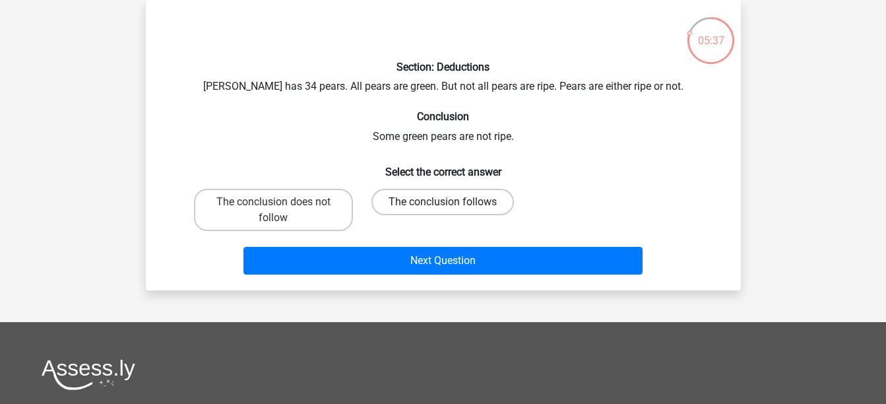
click at [415, 205] on label "The conclusion follows" at bounding box center [442, 202] width 142 height 26
click at [442, 205] on input "The conclusion follows" at bounding box center [446, 206] width 9 height 9
radio input "true"
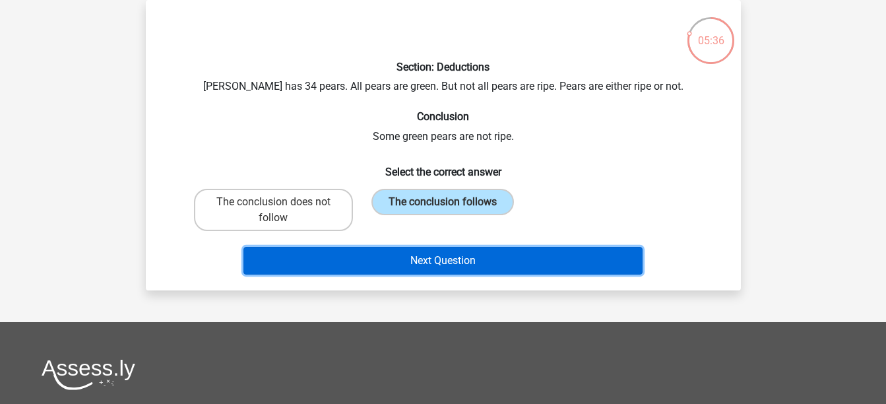
click at [432, 268] on button "Next Question" at bounding box center [442, 261] width 399 height 28
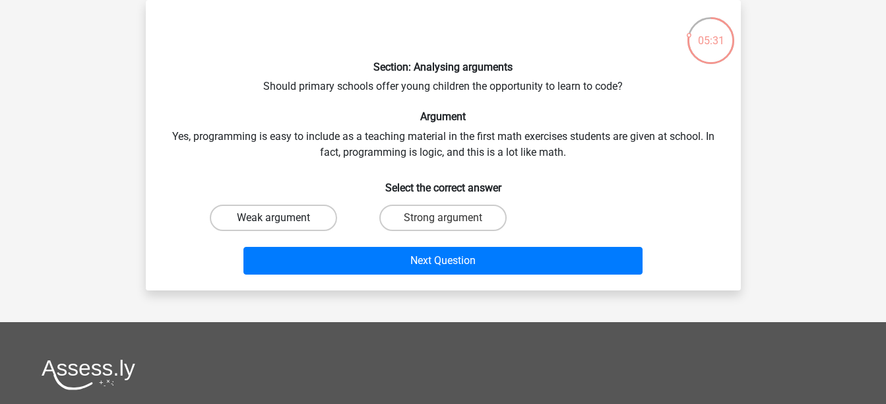
click at [277, 216] on label "Weak argument" at bounding box center [273, 217] width 127 height 26
click at [277, 218] on input "Weak argument" at bounding box center [277, 222] width 9 height 9
radio input "true"
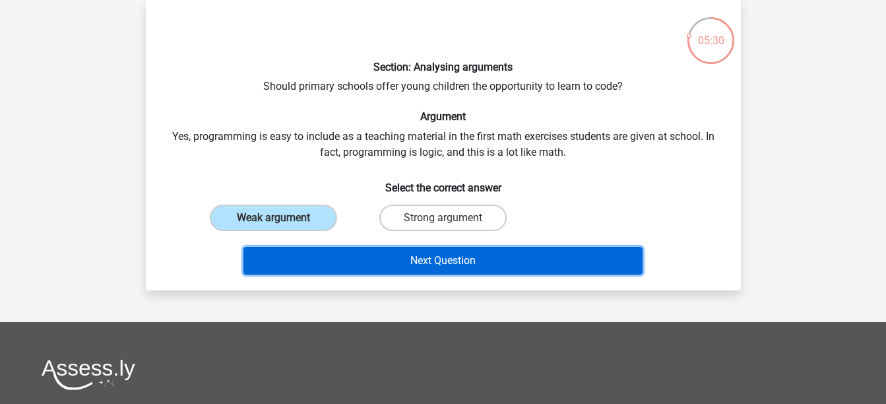
click at [435, 268] on button "Next Question" at bounding box center [442, 261] width 399 height 28
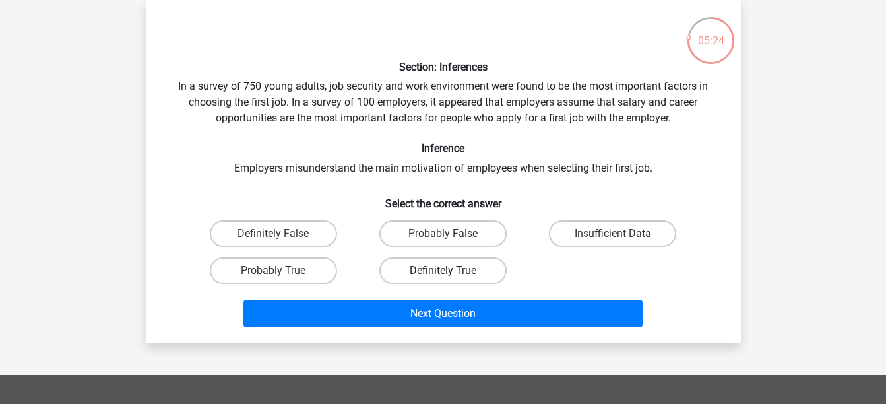
click at [414, 267] on label "Definitely True" at bounding box center [442, 270] width 127 height 26
click at [442, 270] on input "Definitely True" at bounding box center [446, 274] width 9 height 9
radio input "true"
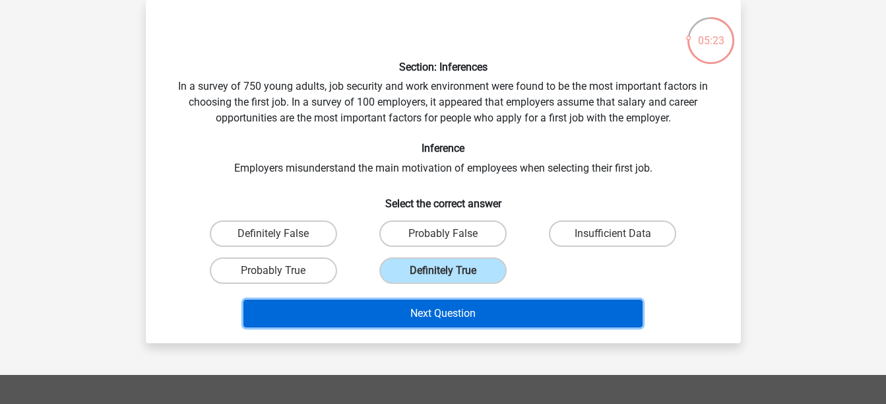
click at [429, 314] on button "Next Question" at bounding box center [442, 313] width 399 height 28
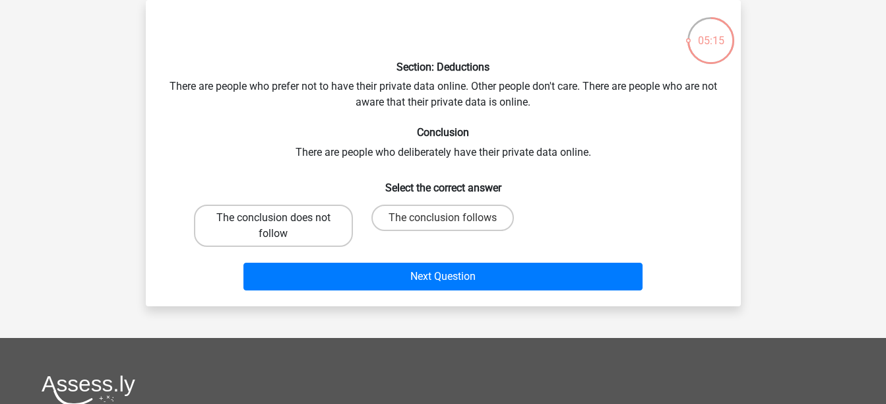
click at [321, 220] on label "The conclusion does not follow" at bounding box center [273, 225] width 159 height 42
click at [282, 220] on input "The conclusion does not follow" at bounding box center [277, 222] width 9 height 9
radio input "true"
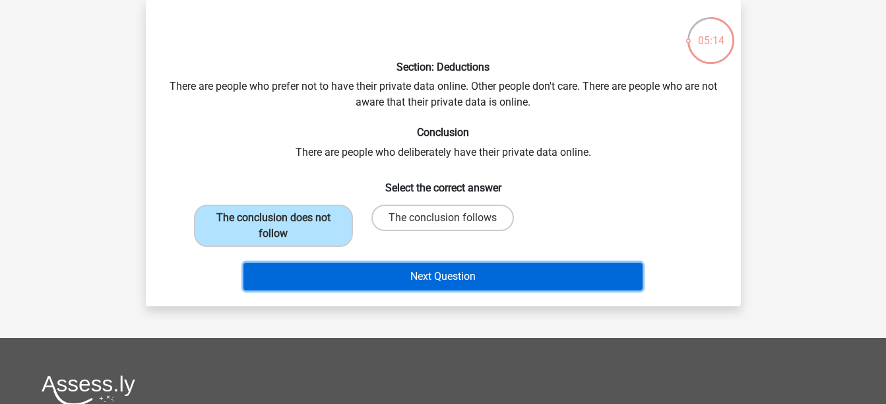
click at [452, 288] on button "Next Question" at bounding box center [442, 276] width 399 height 28
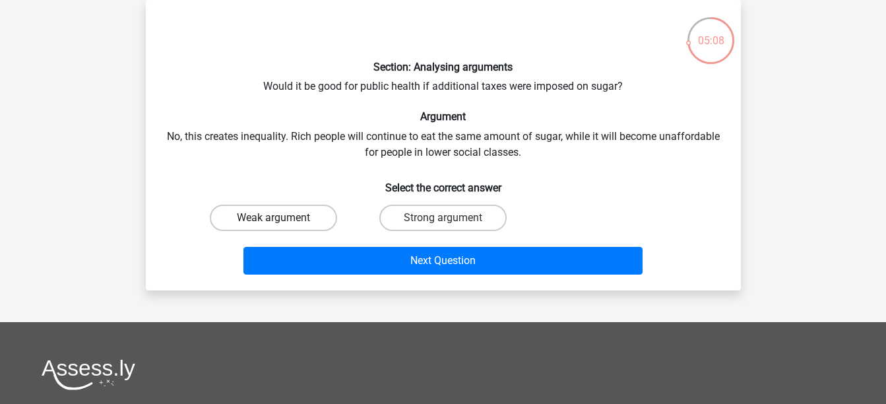
click at [300, 222] on label "Weak argument" at bounding box center [273, 217] width 127 height 26
click at [282, 222] on input "Weak argument" at bounding box center [277, 222] width 9 height 9
radio input "true"
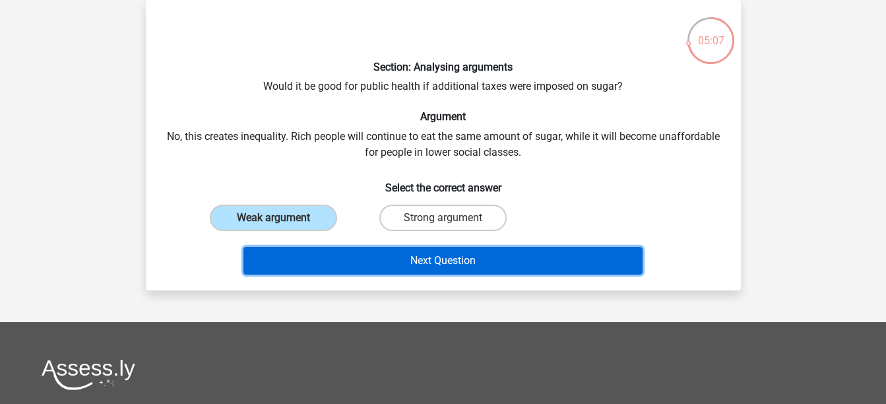
click at [455, 264] on button "Next Question" at bounding box center [442, 261] width 399 height 28
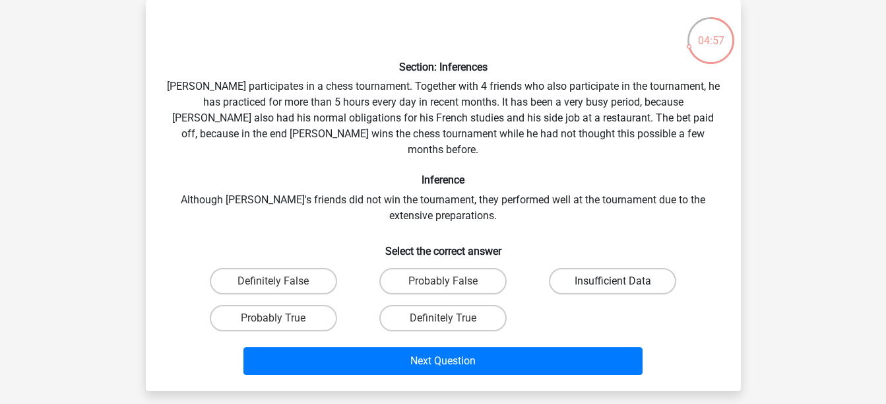
click at [580, 268] on label "Insufficient Data" at bounding box center [612, 281] width 127 height 26
click at [613, 281] on input "Insufficient Data" at bounding box center [617, 285] width 9 height 9
radio input "true"
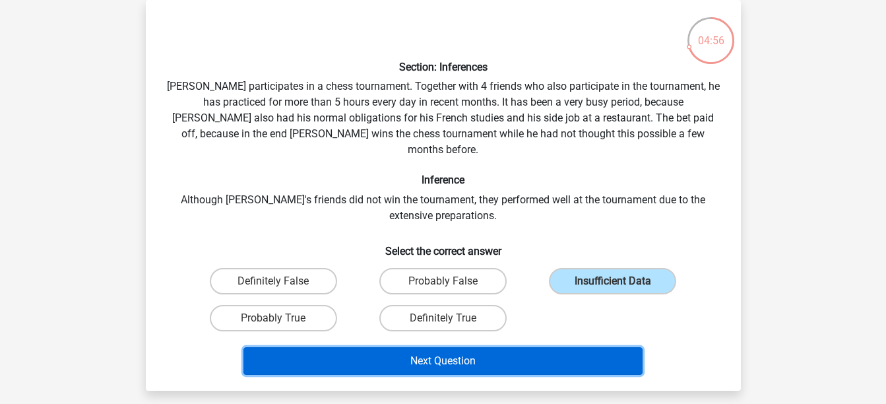
click at [458, 347] on button "Next Question" at bounding box center [442, 361] width 399 height 28
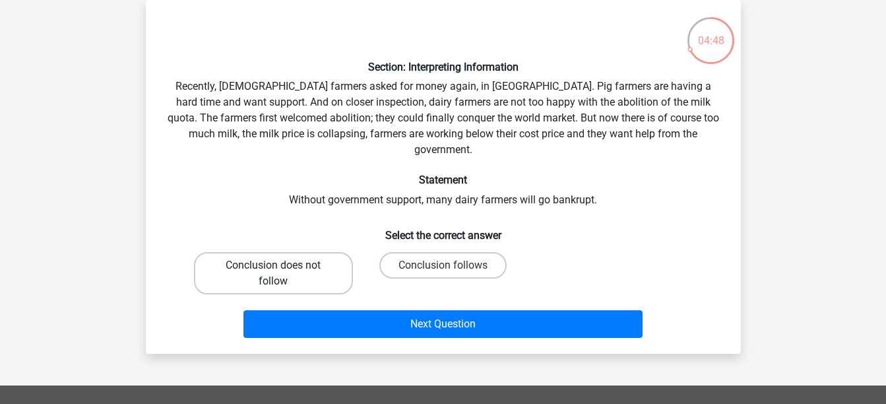
click at [293, 255] on label "Conclusion does not follow" at bounding box center [273, 273] width 159 height 42
click at [282, 265] on input "Conclusion does not follow" at bounding box center [277, 269] width 9 height 9
radio input "true"
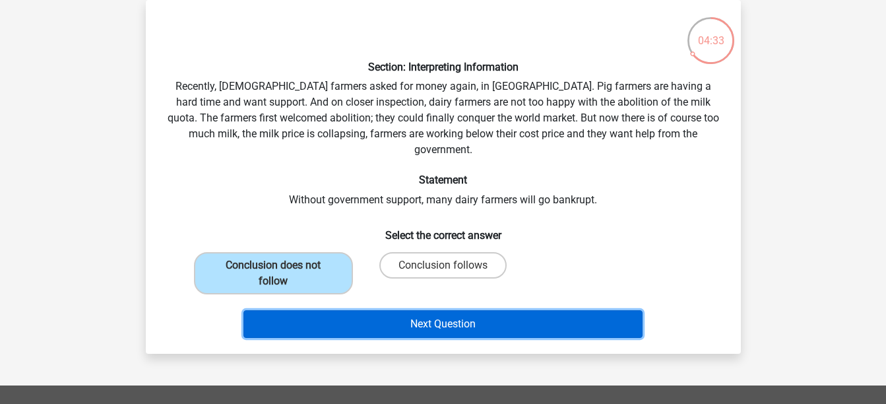
click at [428, 310] on button "Next Question" at bounding box center [442, 324] width 399 height 28
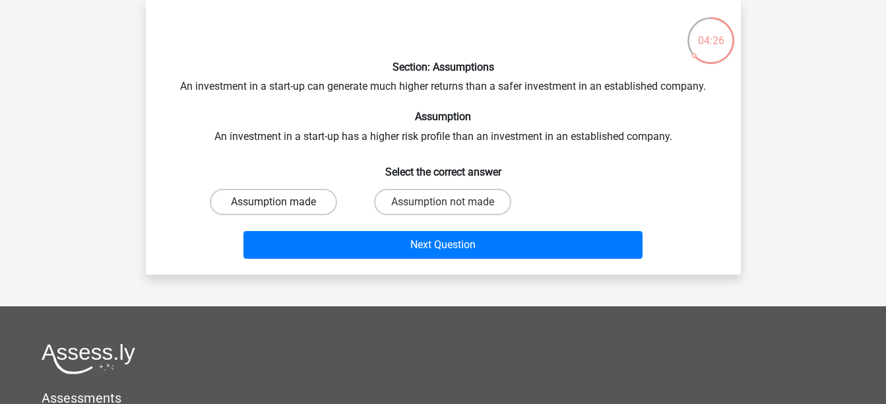
click at [299, 202] on label "Assumption made" at bounding box center [273, 202] width 127 height 26
click at [282, 202] on input "Assumption made" at bounding box center [277, 206] width 9 height 9
radio input "true"
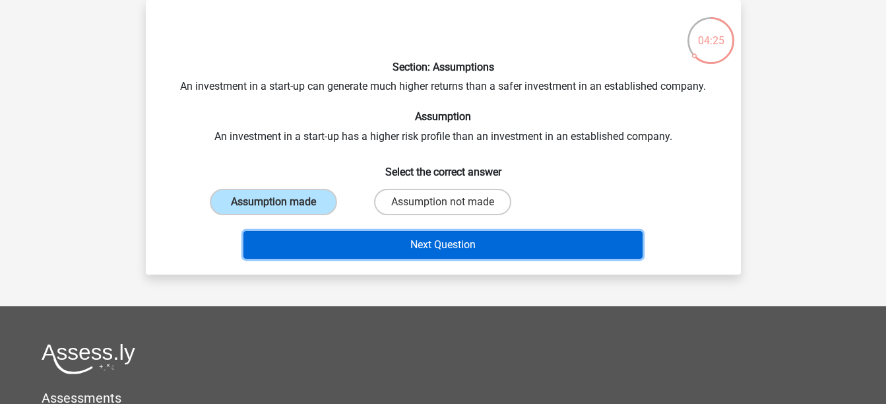
click at [420, 245] on button "Next Question" at bounding box center [442, 245] width 399 height 28
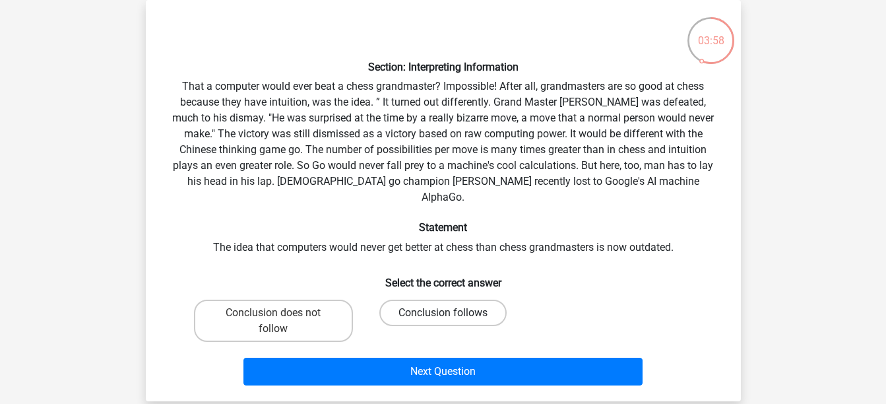
click at [433, 299] on label "Conclusion follows" at bounding box center [442, 312] width 127 height 26
click at [442, 313] on input "Conclusion follows" at bounding box center [446, 317] width 9 height 9
radio input "true"
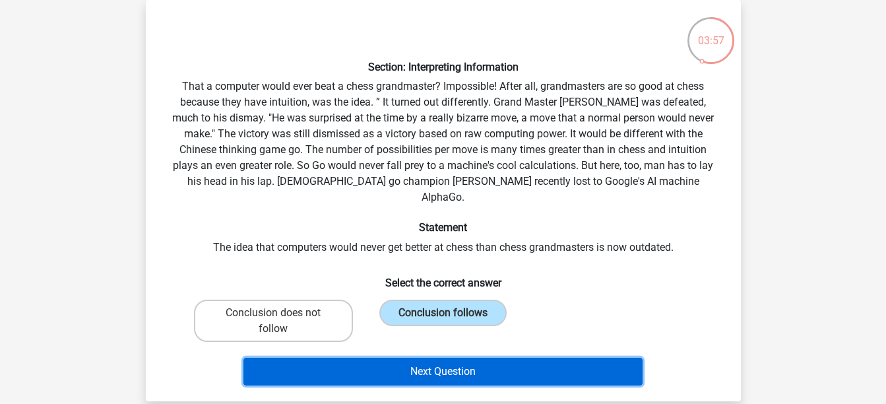
click at [437, 359] on button "Next Question" at bounding box center [442, 371] width 399 height 28
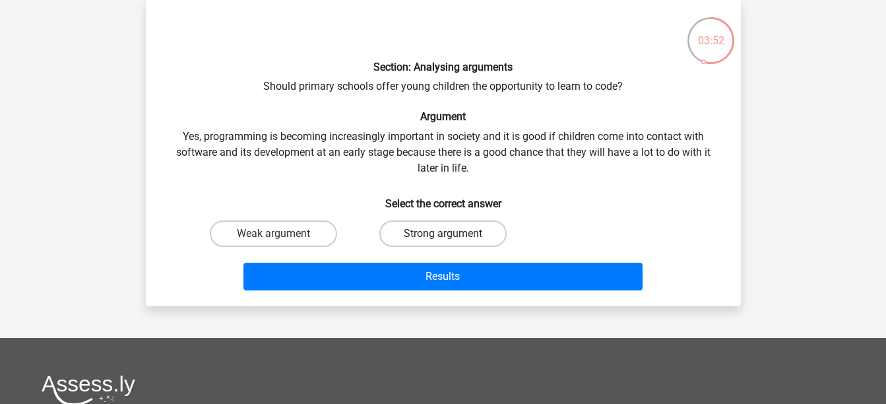
click at [417, 232] on label "Strong argument" at bounding box center [442, 233] width 127 height 26
click at [442, 233] on input "Strong argument" at bounding box center [446, 237] width 9 height 9
radio input "true"
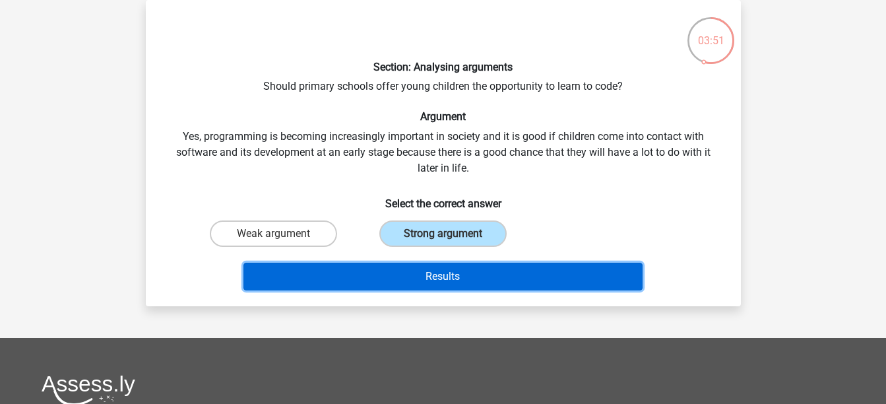
click at [432, 266] on button "Results" at bounding box center [442, 276] width 399 height 28
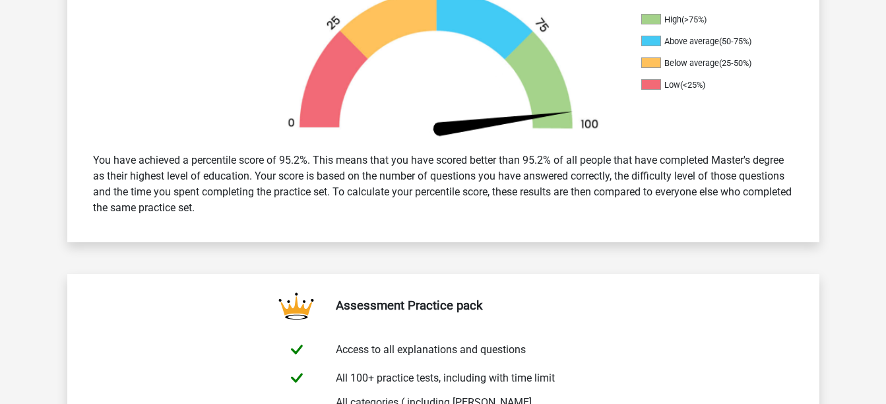
scroll to position [460, 0]
